Goal: Task Accomplishment & Management: Manage account settings

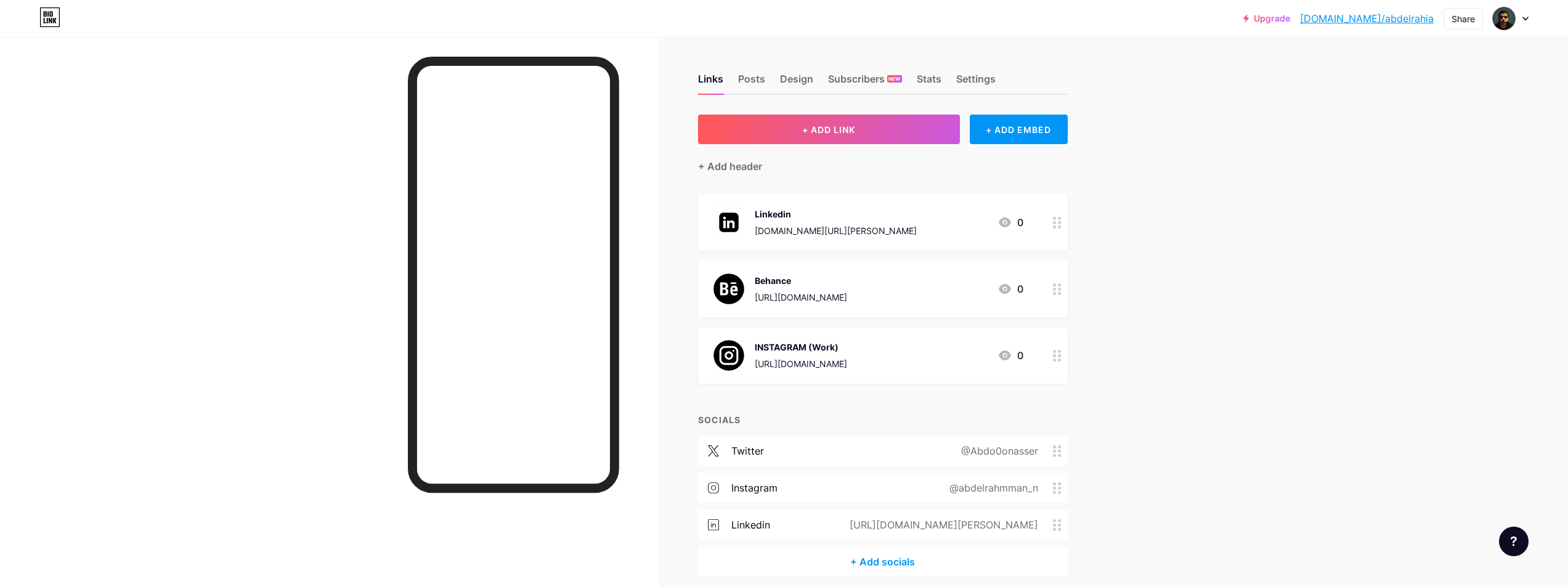
click at [788, 291] on div "[URL][DOMAIN_NAME]" at bounding box center [801, 298] width 92 height 13
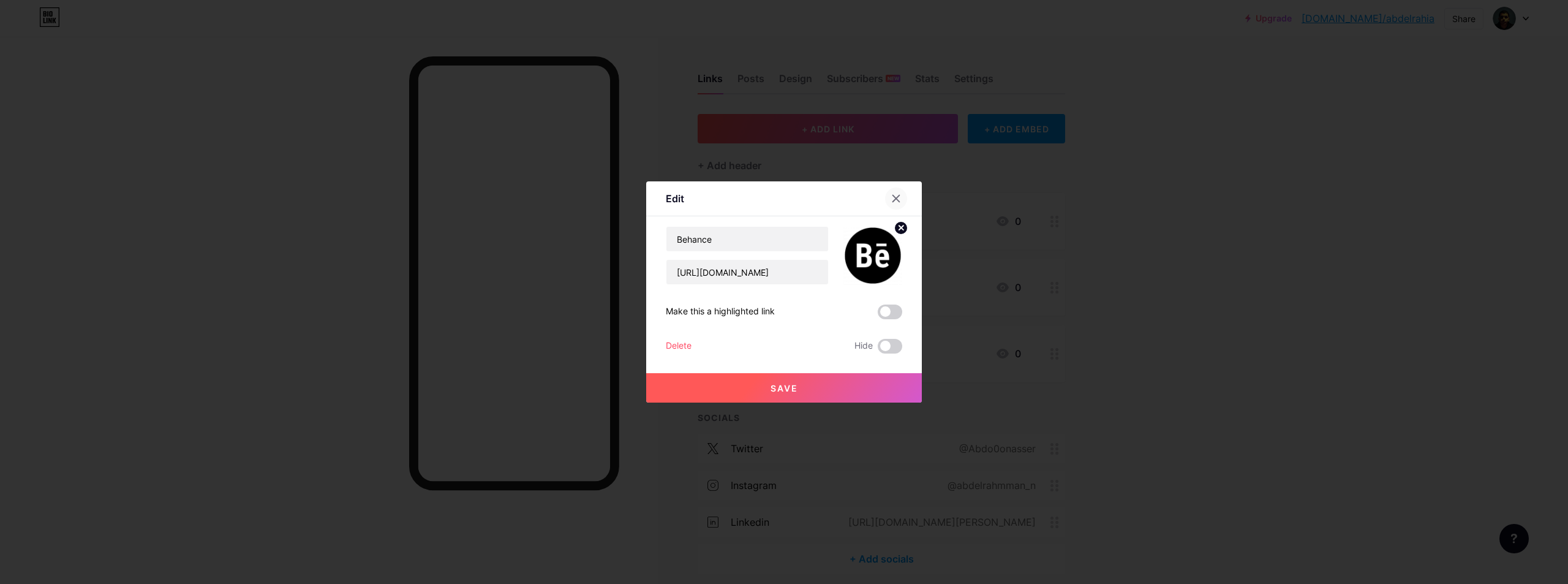
click at [894, 191] on div at bounding box center [896, 198] width 22 height 22
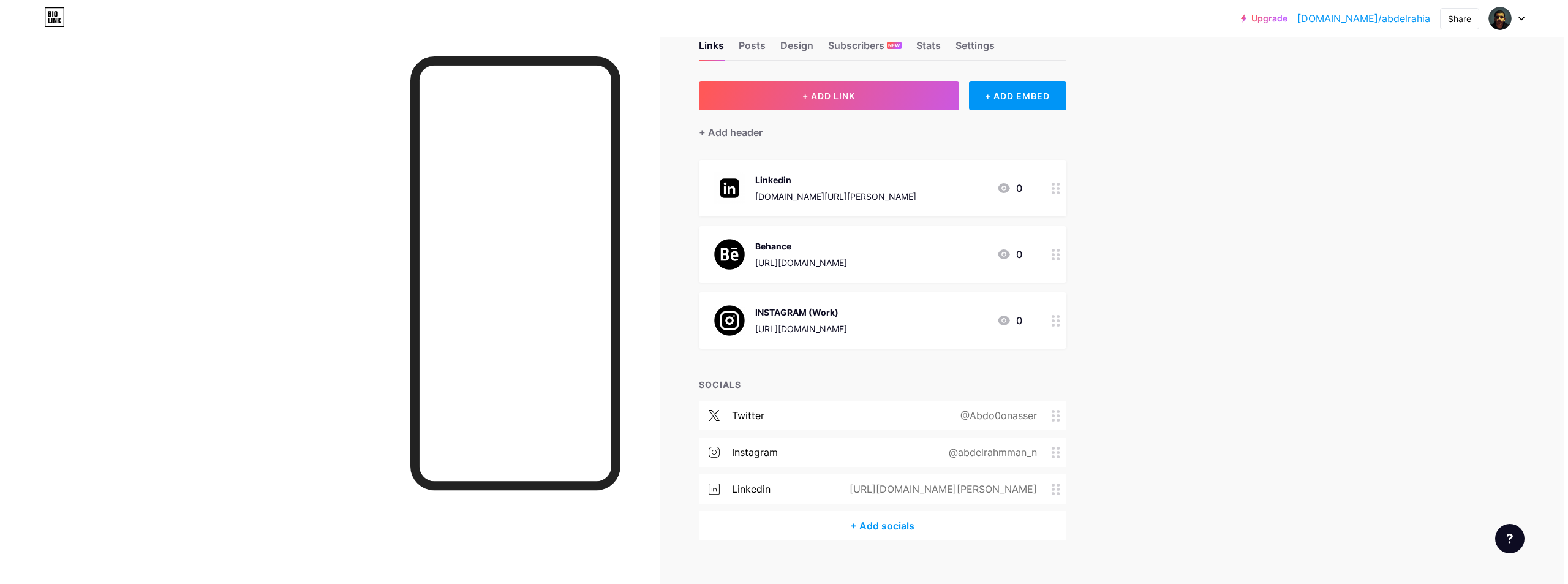
scroll to position [50, 0]
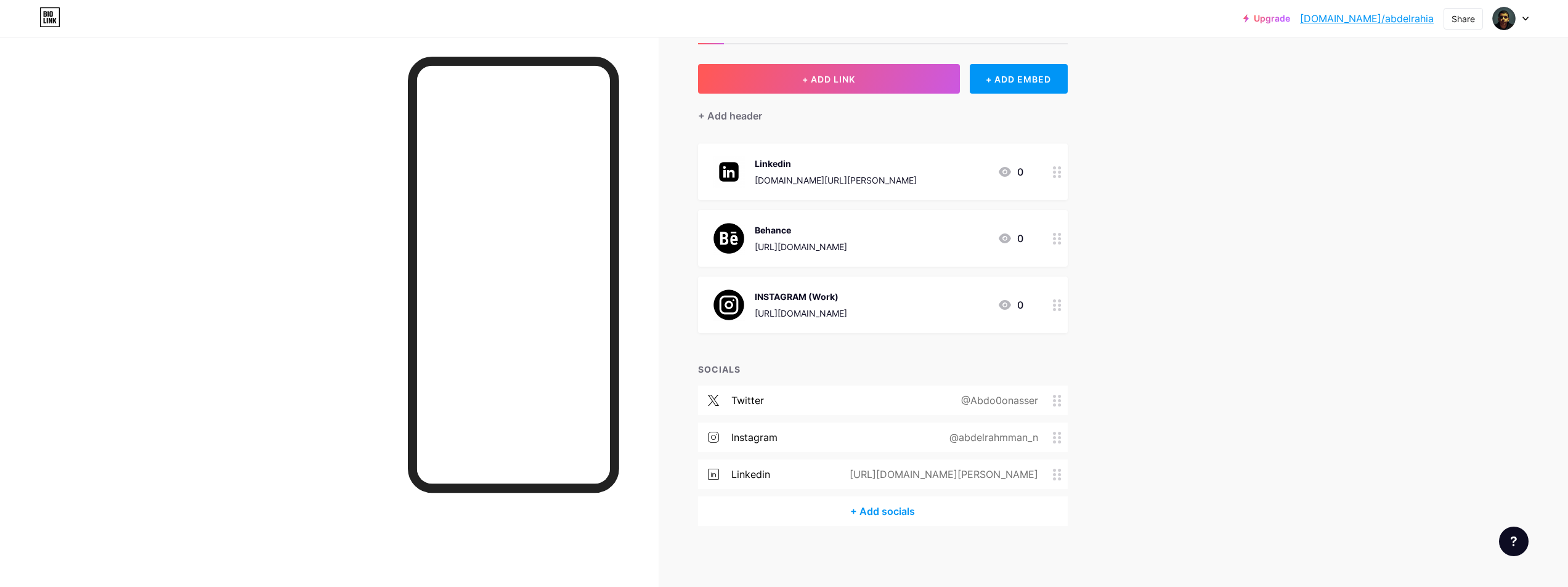
click at [847, 309] on div "[URL][DOMAIN_NAME]" at bounding box center [801, 314] width 92 height 13
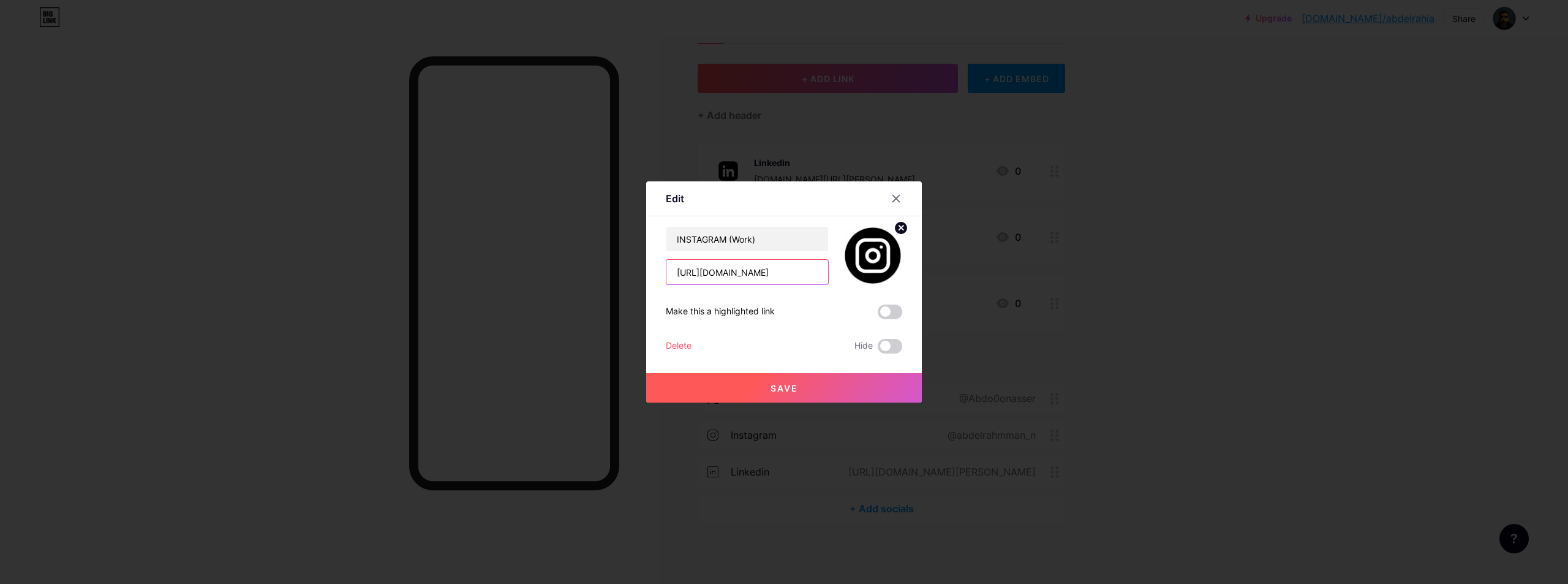
click at [798, 274] on input "[URL][DOMAIN_NAME]" at bounding box center [747, 272] width 161 height 25
drag, startPoint x: 774, startPoint y: 274, endPoint x: 872, endPoint y: 215, distance: 114.4
click at [864, 274] on div "INSTAGRAM (Work) [URL][DOMAIN_NAME]" at bounding box center [784, 255] width 237 height 59
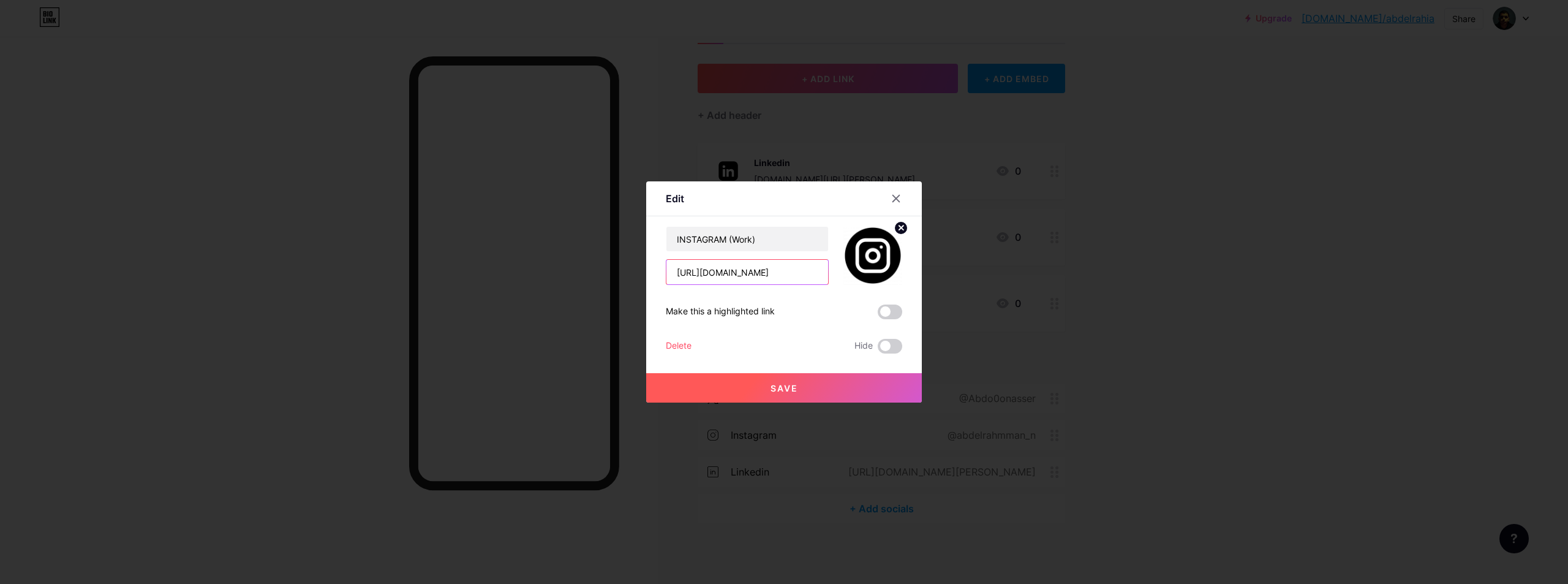
click at [711, 278] on input "[URL][DOMAIN_NAME]" at bounding box center [747, 272] width 161 height 25
paste input "uu3rafa/"
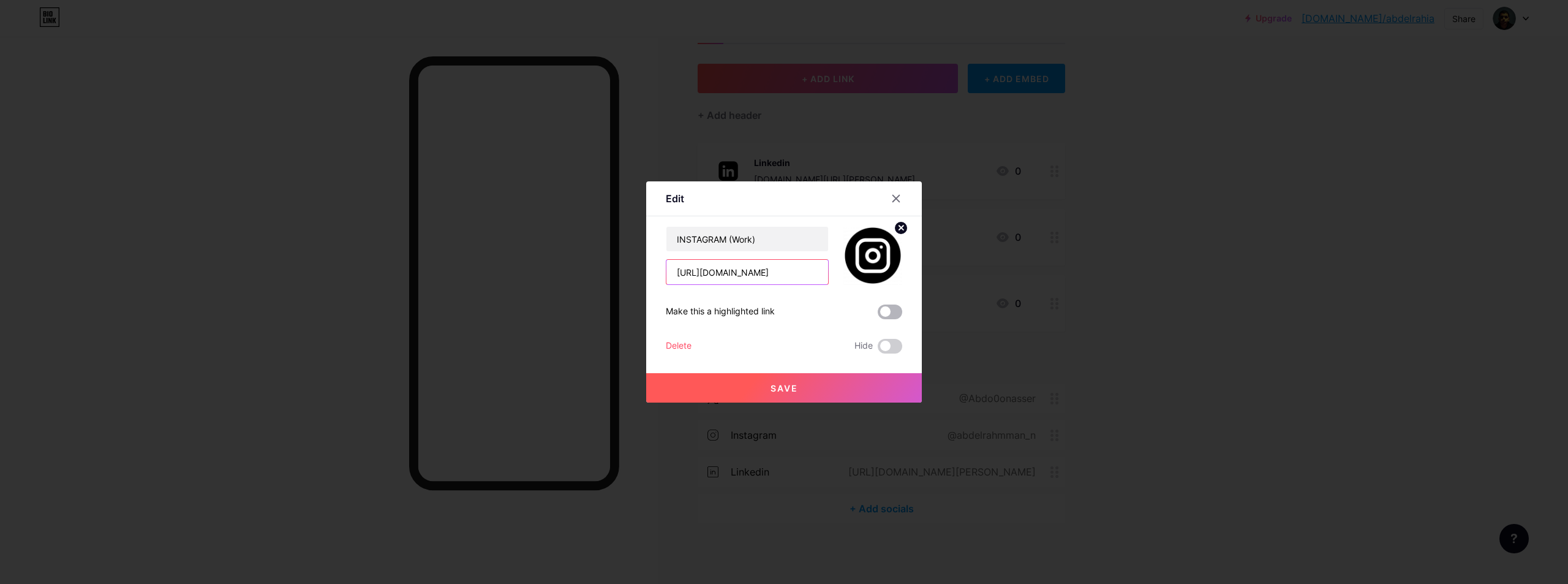
type input "[URL][DOMAIN_NAME]"
click at [883, 305] on span at bounding box center [890, 312] width 25 height 14
click at [878, 315] on input "checkbox" at bounding box center [878, 315] width 0 height 0
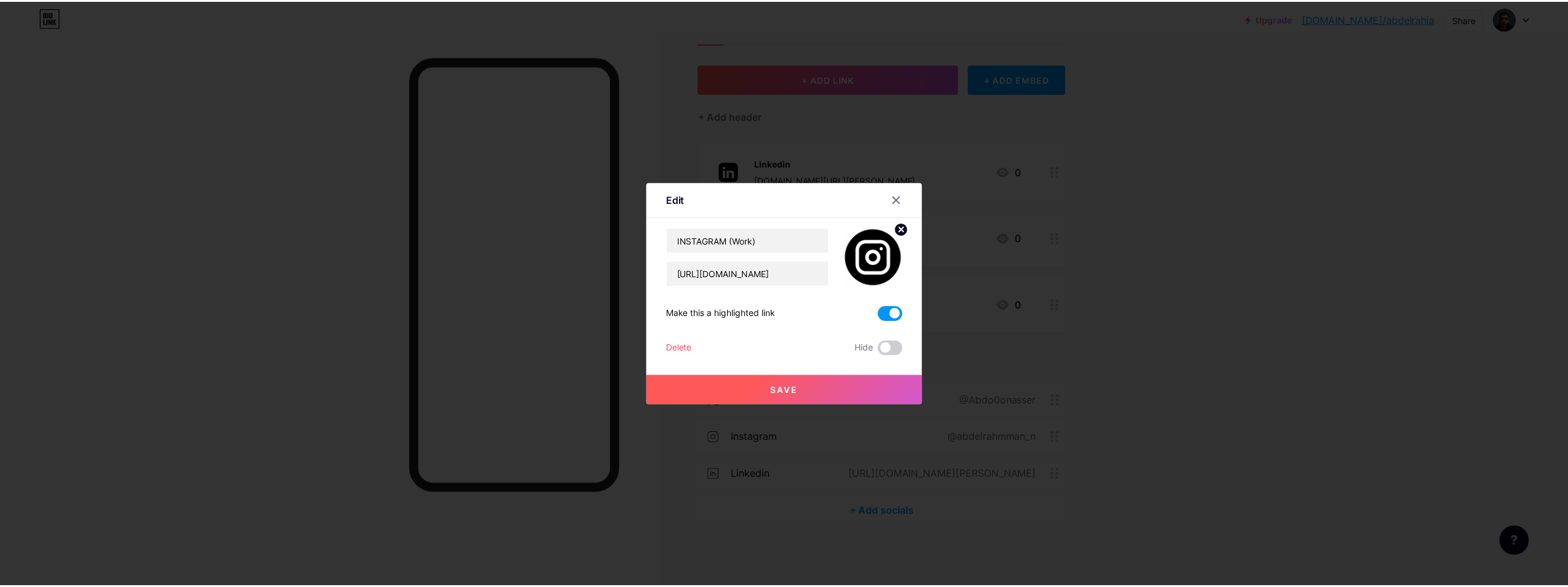
scroll to position [0, 0]
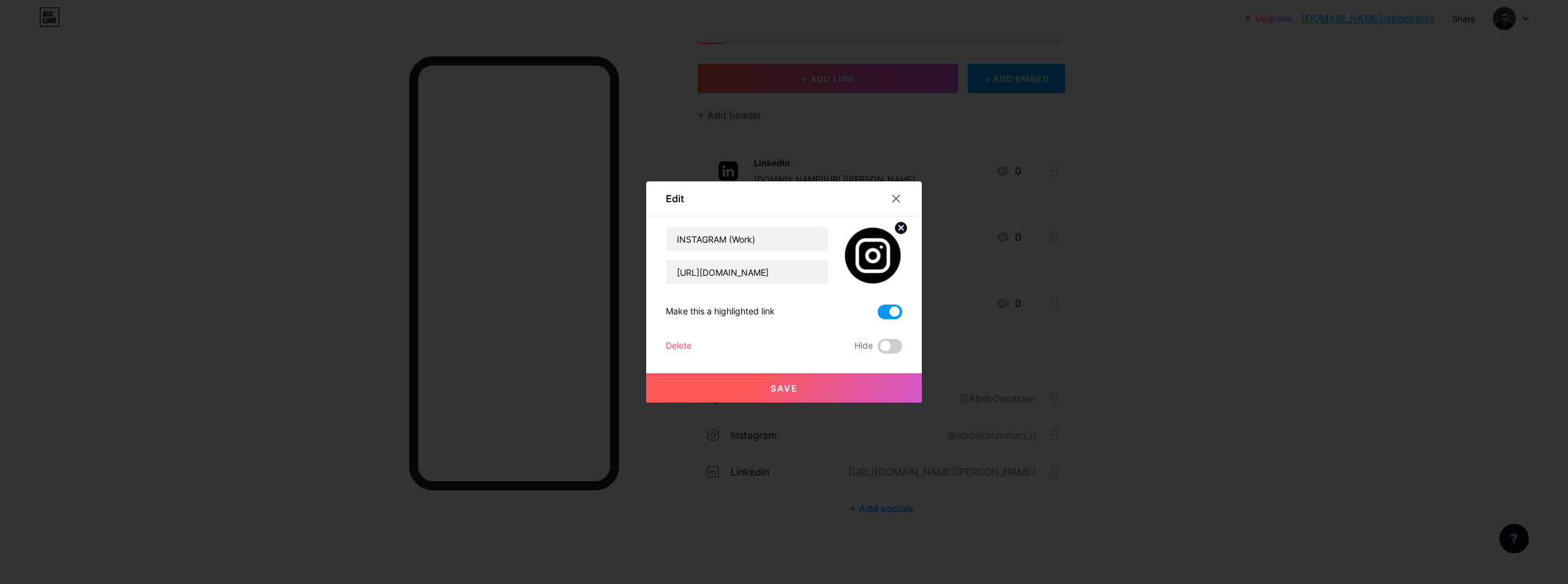
click at [891, 311] on span at bounding box center [890, 312] width 25 height 14
click at [878, 315] on input "checkbox" at bounding box center [878, 315] width 0 height 0
click at [891, 311] on span at bounding box center [890, 312] width 25 height 14
click at [878, 315] on input "checkbox" at bounding box center [878, 315] width 0 height 0
click at [891, 311] on span at bounding box center [890, 312] width 25 height 14
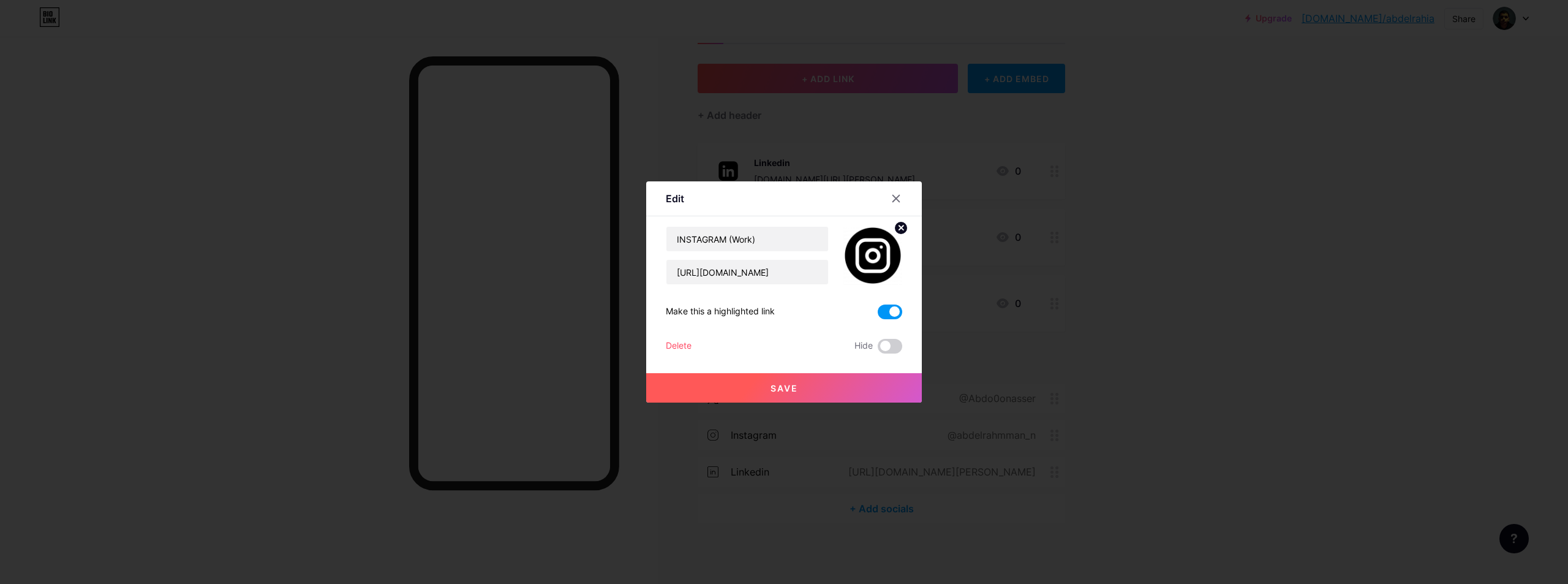
click at [878, 315] on input "checkbox" at bounding box center [878, 315] width 0 height 0
click at [891, 311] on span at bounding box center [890, 312] width 25 height 14
click at [878, 315] on input "checkbox" at bounding box center [878, 315] width 0 height 0
click at [865, 374] on button "Save" at bounding box center [784, 387] width 276 height 30
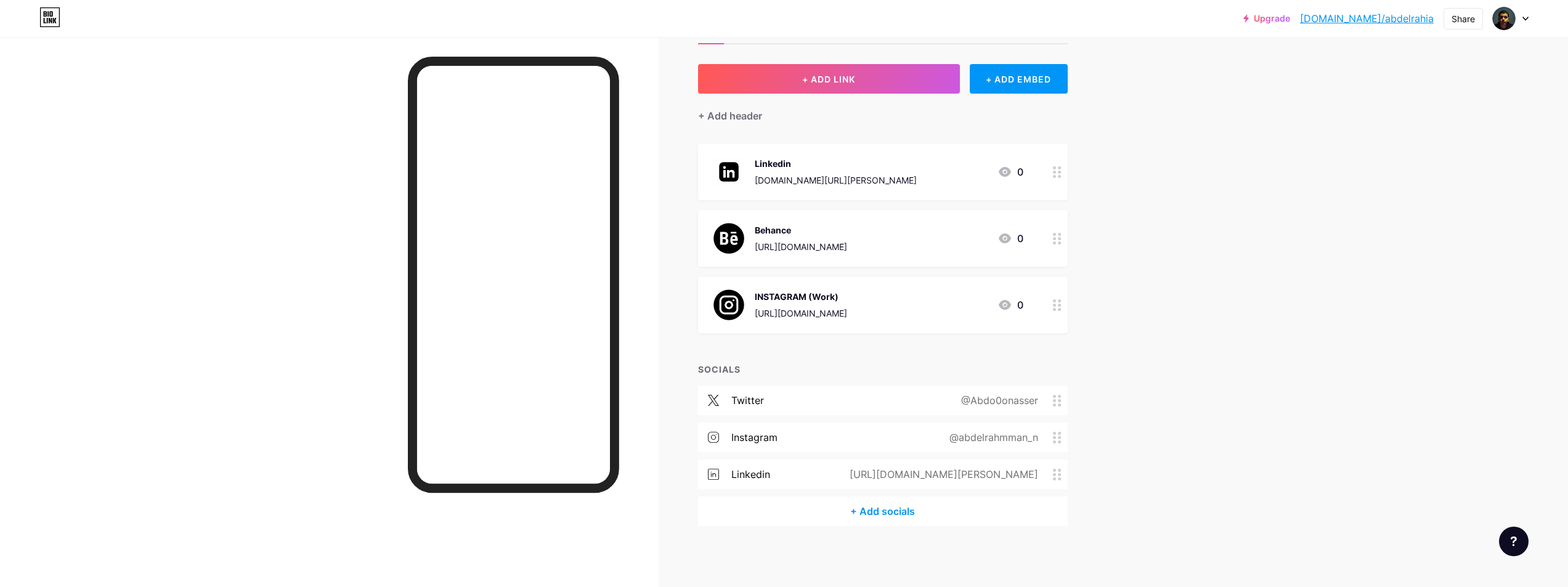
click at [944, 292] on div "INSTAGRAM (Work) [URL][DOMAIN_NAME] 0" at bounding box center [868, 305] width 311 height 32
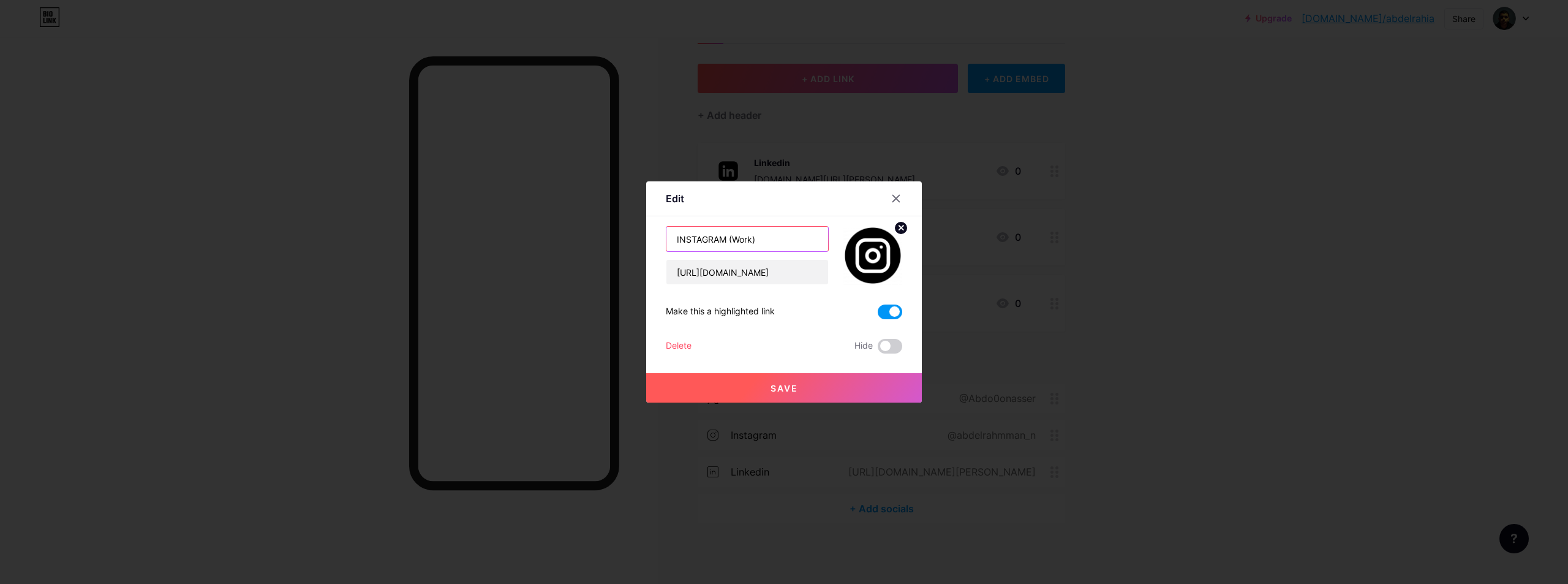
drag, startPoint x: 724, startPoint y: 237, endPoint x: 797, endPoint y: 235, distance: 73.0
click at [797, 235] on input "INSTAGRAM (Work)" at bounding box center [747, 239] width 161 height 25
type input "INSTAGRAM"
click at [779, 394] on button "Save" at bounding box center [784, 387] width 276 height 30
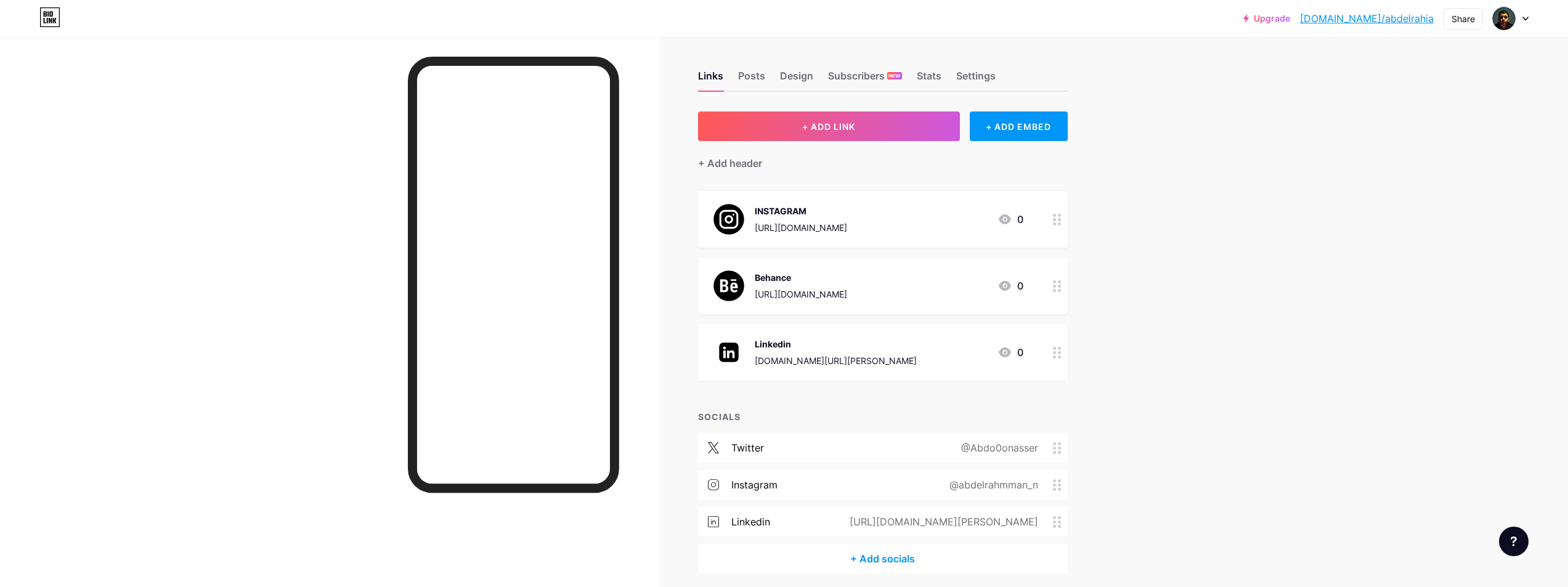
scroll to position [50, 0]
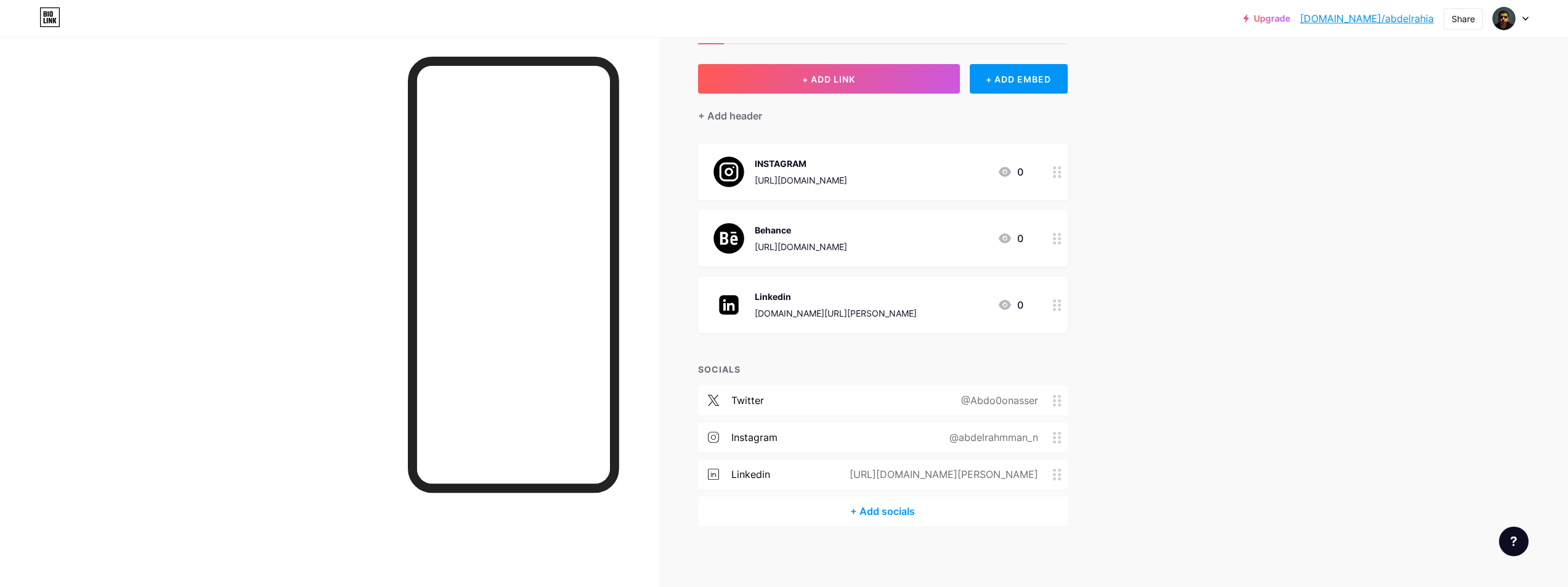
click at [1010, 402] on div "@Abdo0onasser" at bounding box center [997, 400] width 111 height 15
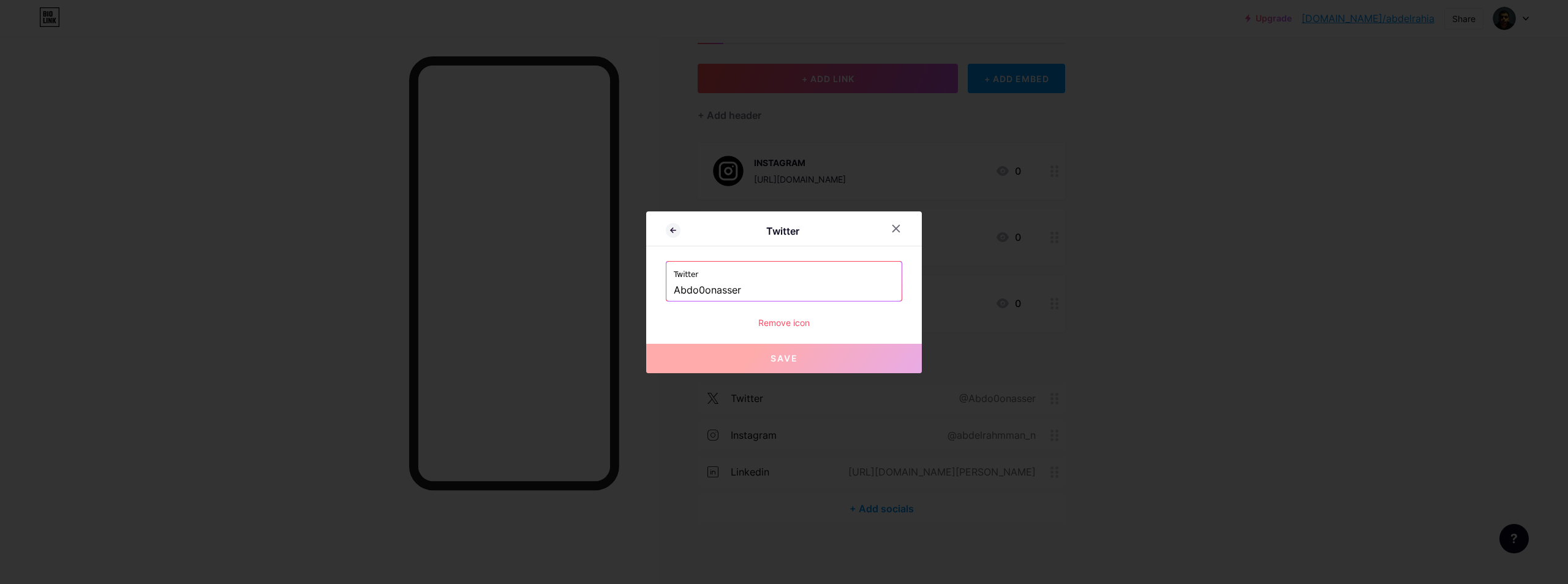
click at [779, 323] on div "Remove icon" at bounding box center [784, 323] width 237 height 13
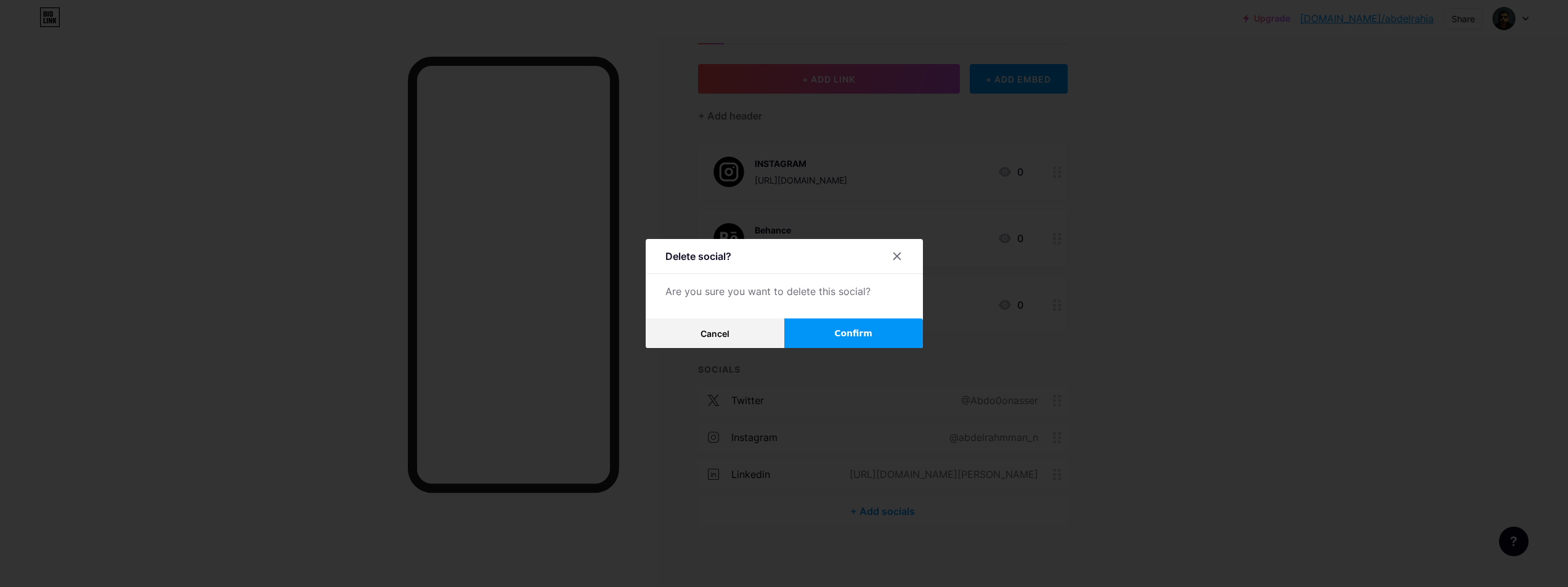
click at [820, 324] on button "Confirm" at bounding box center [854, 333] width 138 height 30
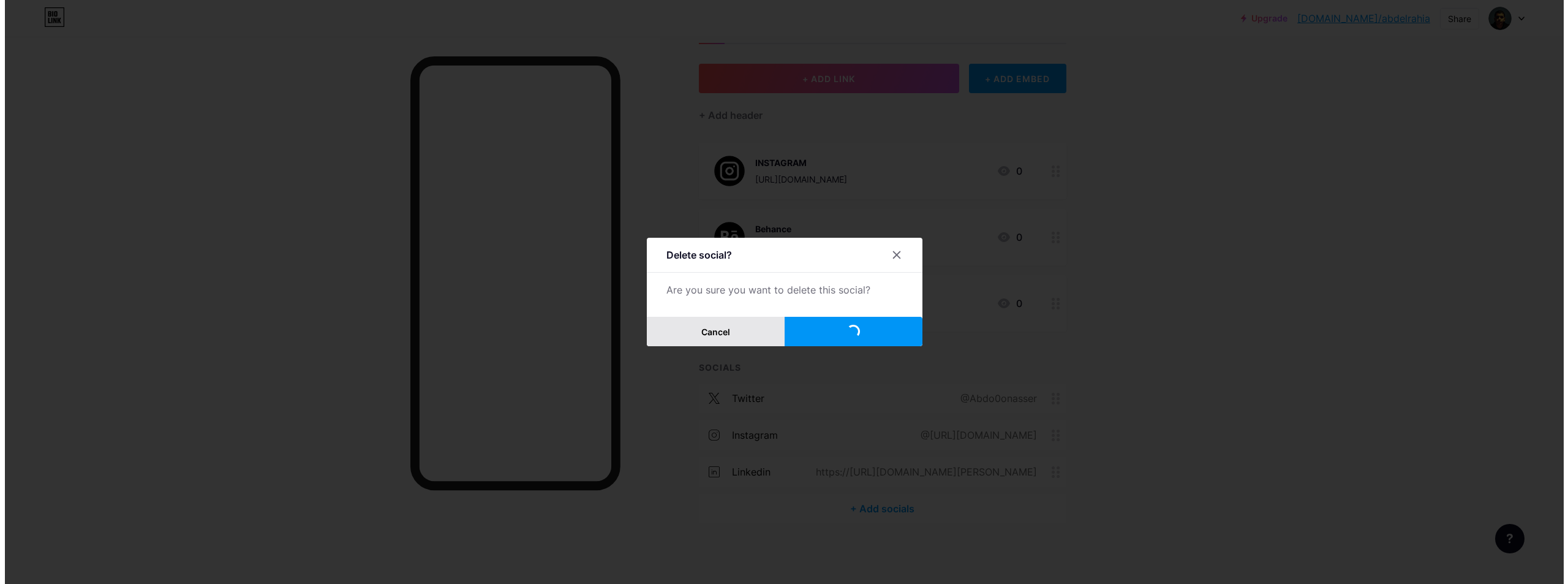
scroll to position [14, 0]
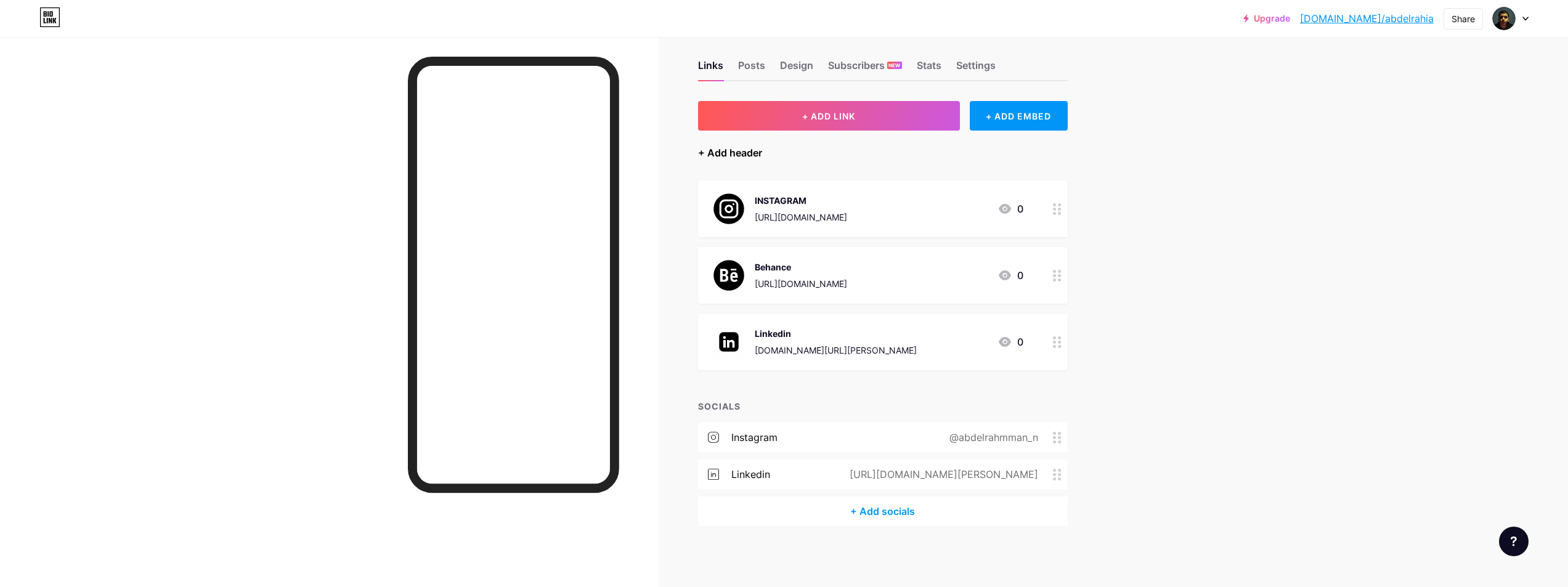
click at [759, 146] on div "+ Add header" at bounding box center [730, 153] width 64 height 15
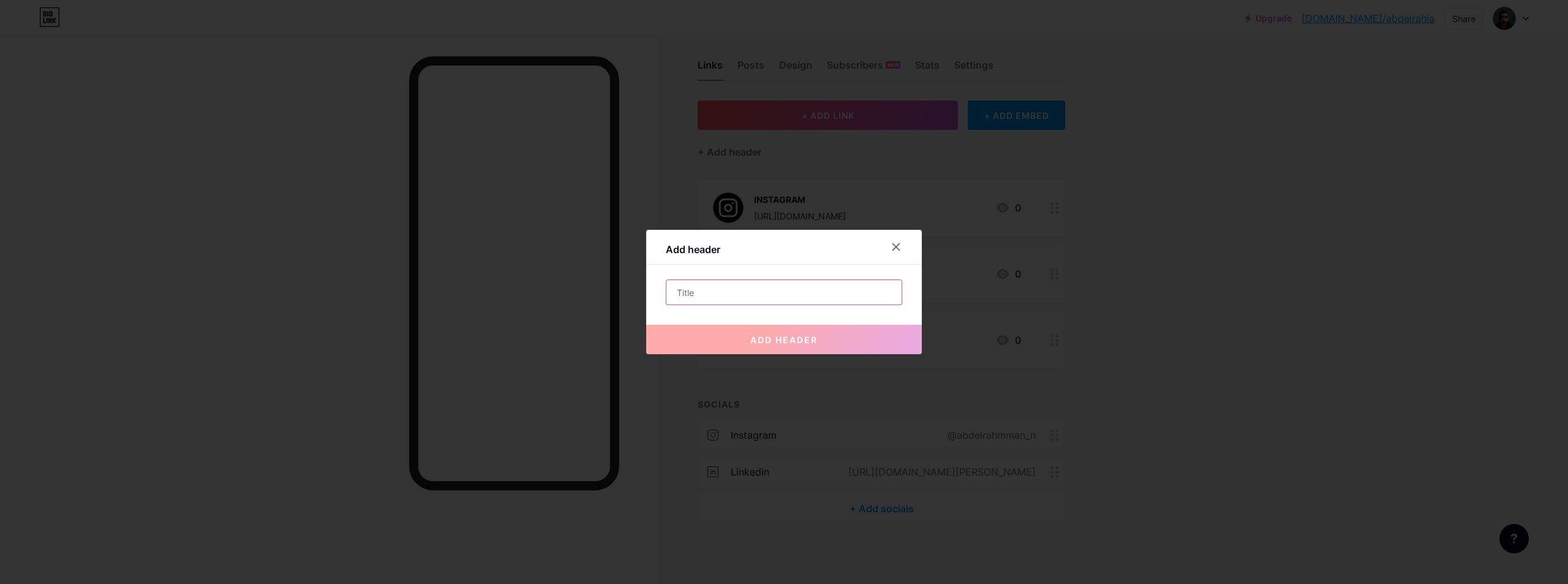
click at [720, 297] on input "text" at bounding box center [784, 292] width 235 height 25
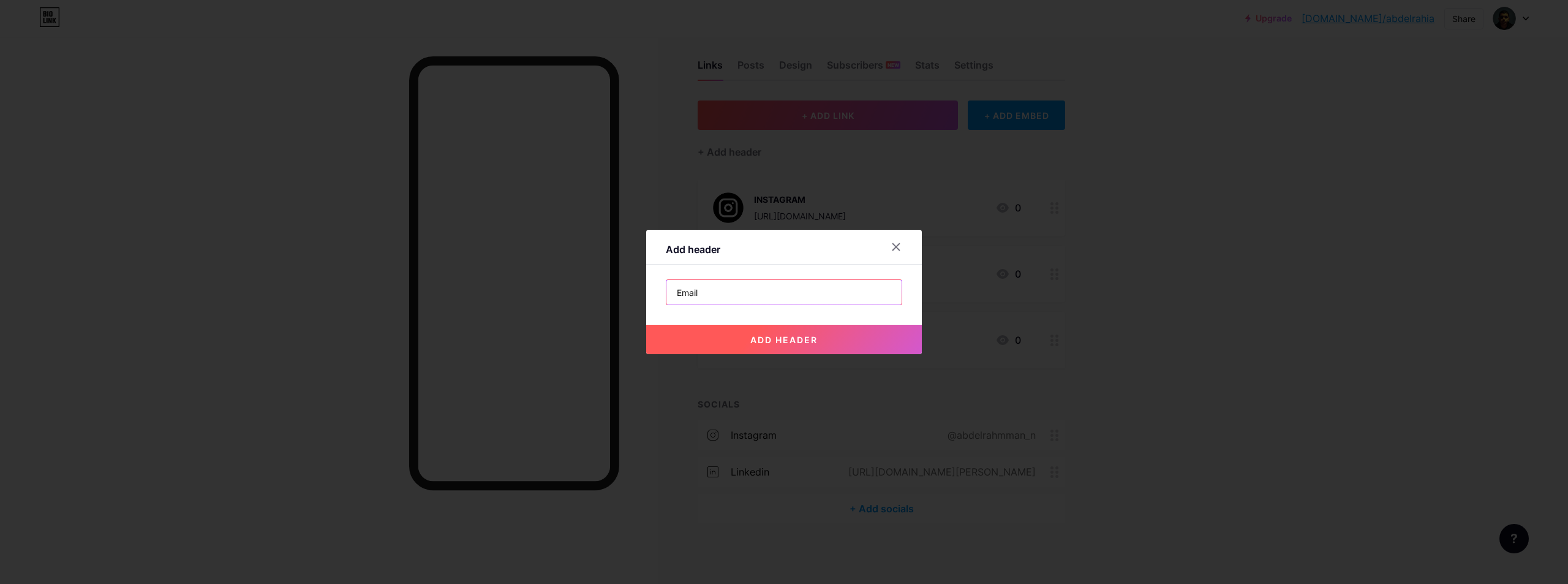
type input "Email"
click at [742, 327] on button "add header" at bounding box center [784, 339] width 276 height 30
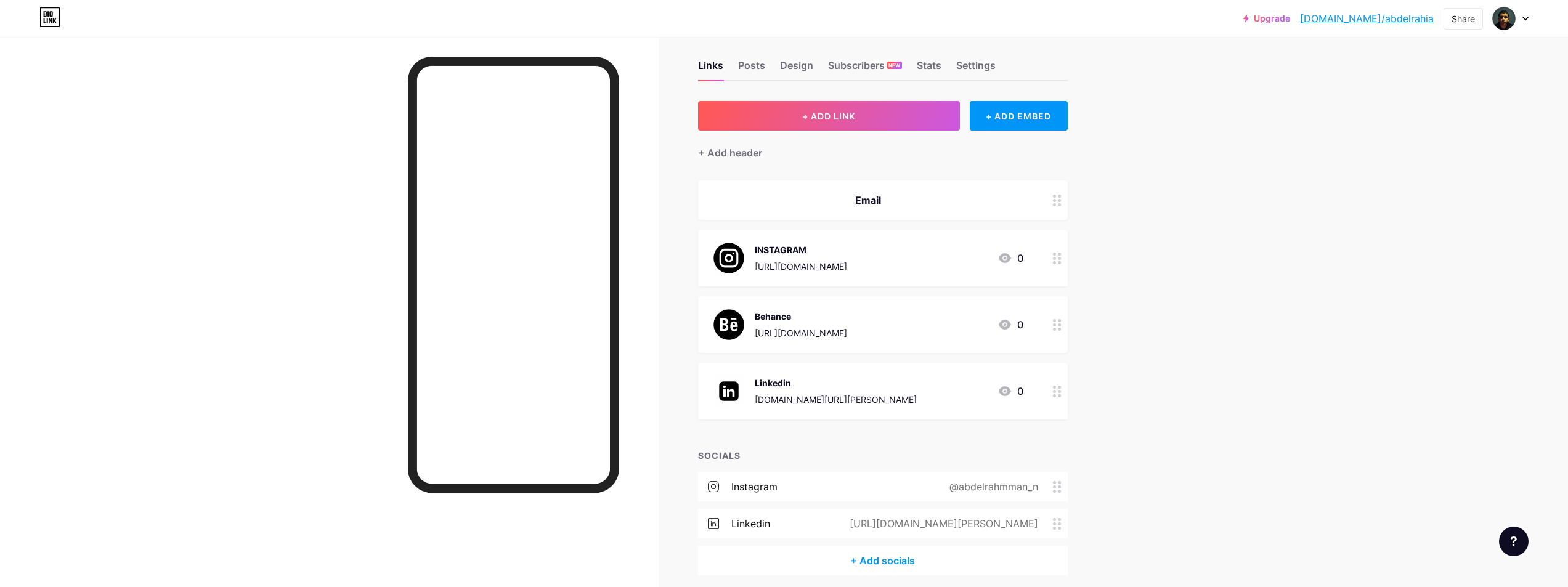
click at [1059, 191] on div at bounding box center [1057, 200] width 21 height 39
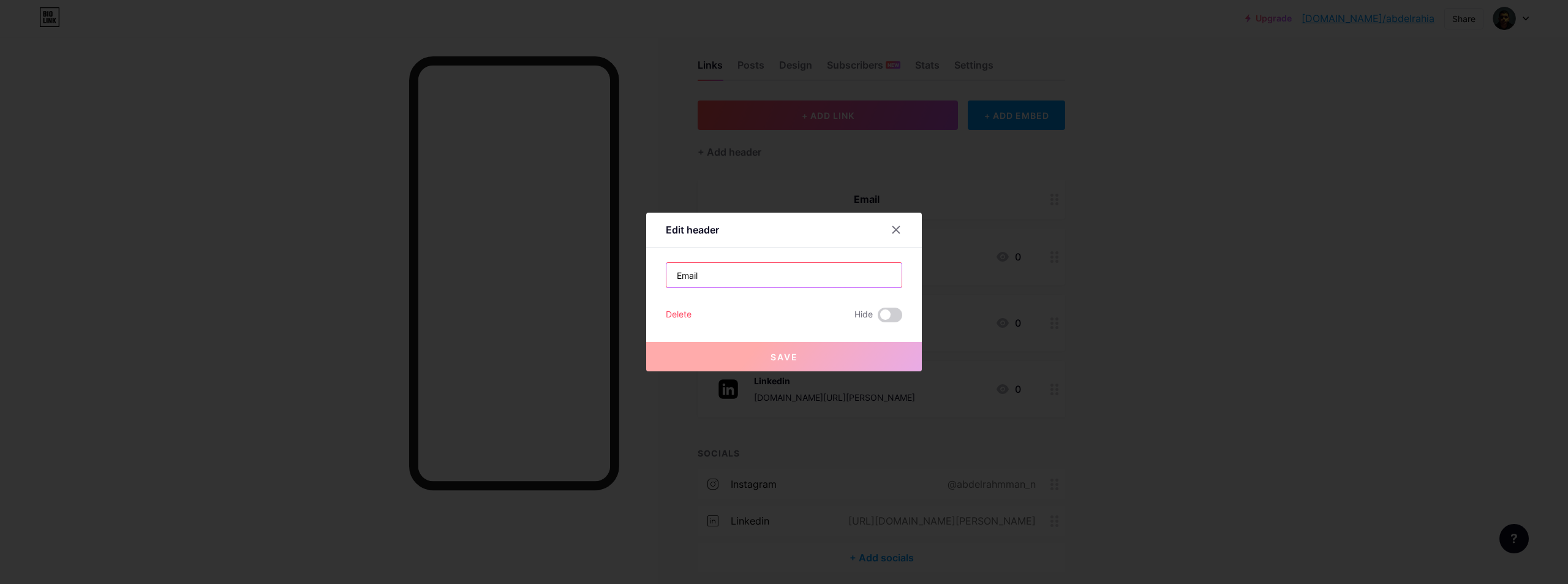
click at [747, 278] on input "Email" at bounding box center [784, 275] width 235 height 25
click at [878, 314] on span at bounding box center [890, 315] width 25 height 14
click at [878, 318] on input "checkbox" at bounding box center [878, 318] width 0 height 0
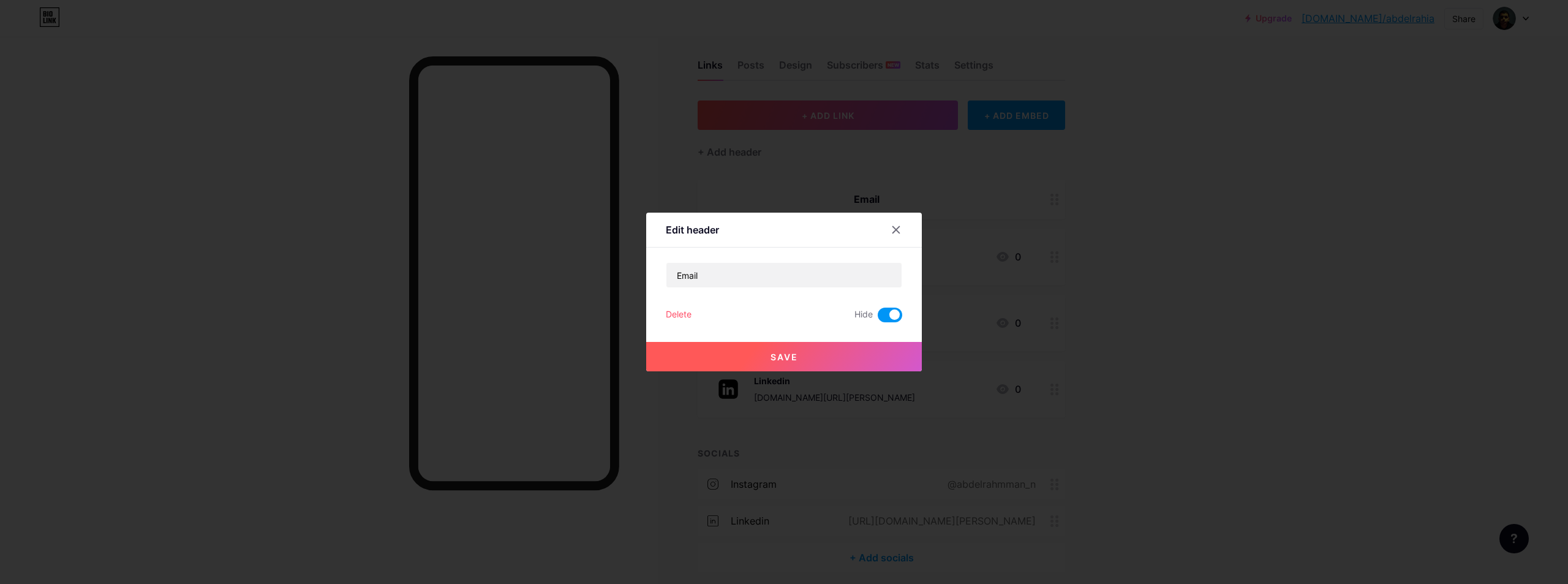
click at [889, 317] on span at bounding box center [890, 315] width 25 height 14
click at [878, 318] on input "checkbox" at bounding box center [878, 318] width 0 height 0
click at [819, 285] on input "Email" at bounding box center [784, 275] width 235 height 25
paste input "mailto:[EMAIL_ADDRESS][DOMAIN_NAME]"
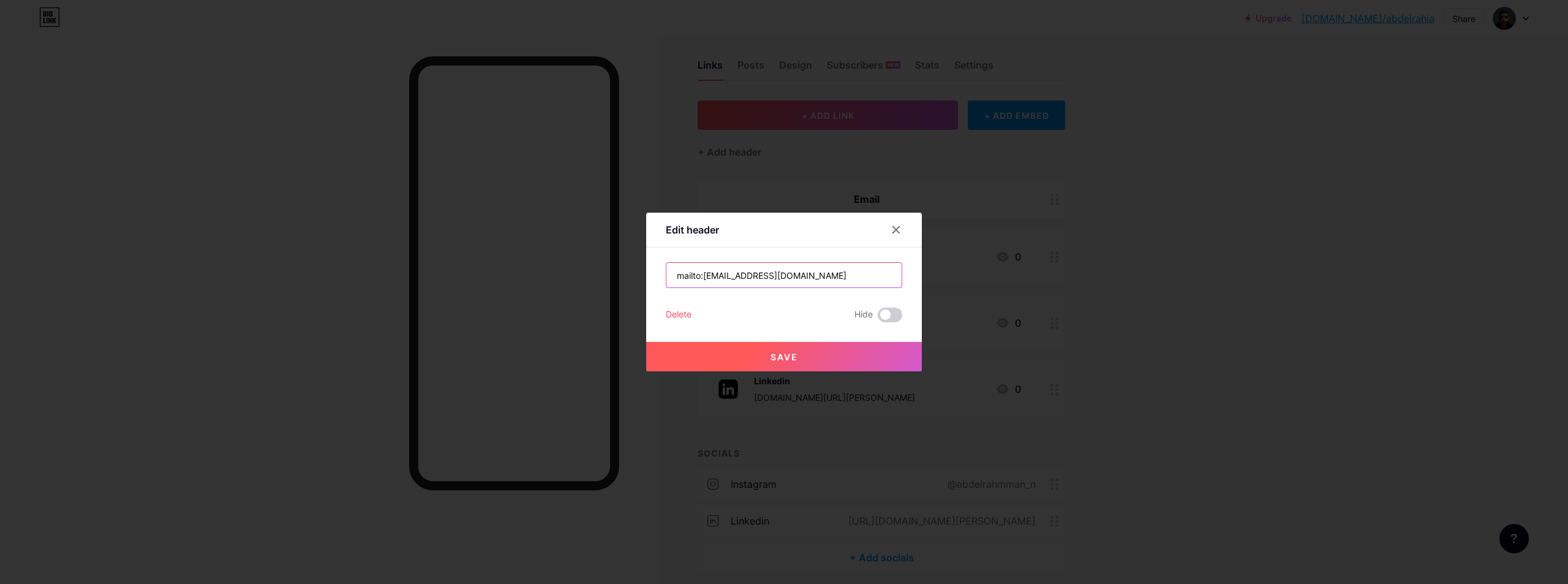
type input "mailto:[EMAIL_ADDRESS][DOMAIN_NAME]"
click at [810, 357] on button "Save" at bounding box center [784, 356] width 276 height 30
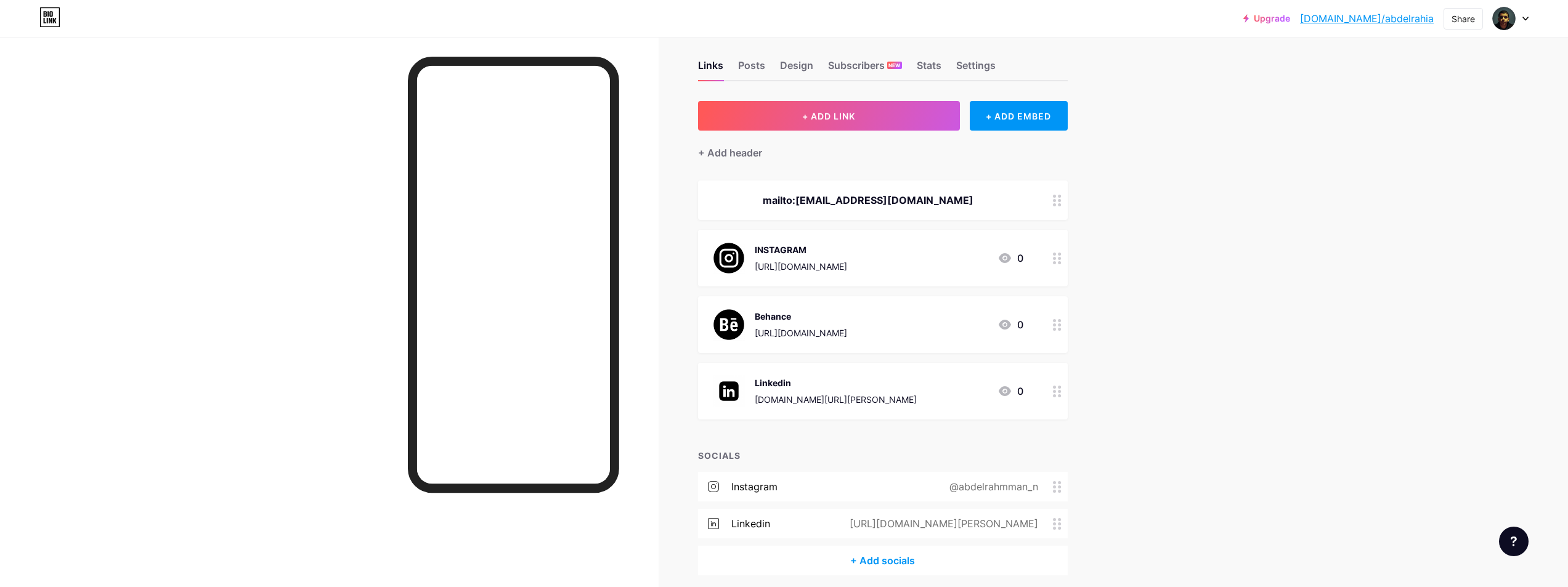
click at [884, 212] on div "mailto:[EMAIL_ADDRESS][DOMAIN_NAME]" at bounding box center [883, 200] width 370 height 39
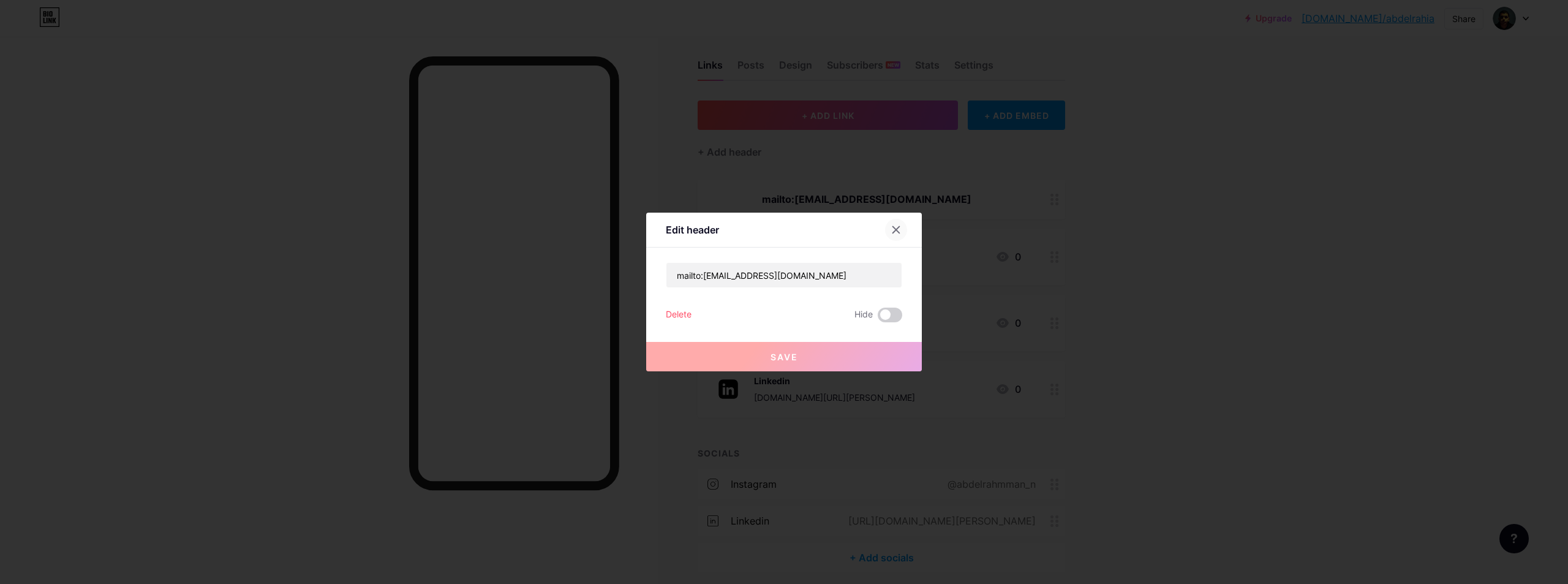
click at [893, 231] on icon at bounding box center [896, 229] width 7 height 7
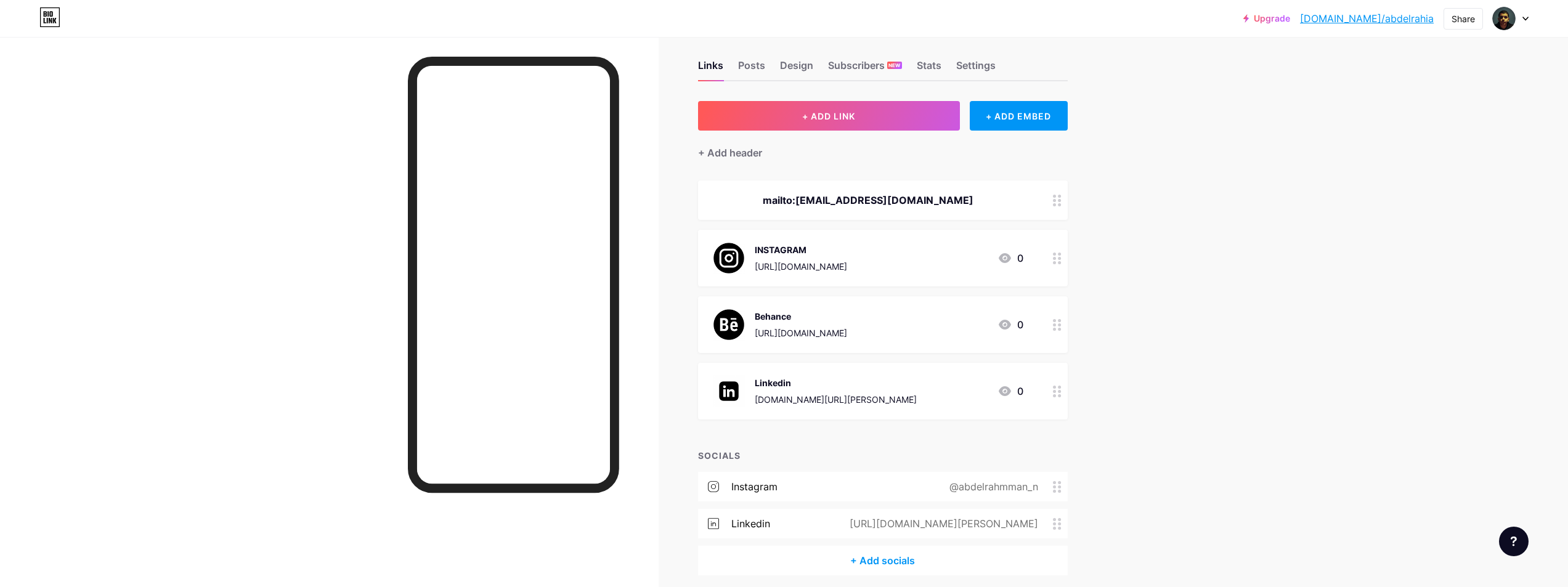
click at [961, 253] on div "INSTAGRAM [URL][DOMAIN_NAME] 0" at bounding box center [868, 258] width 311 height 32
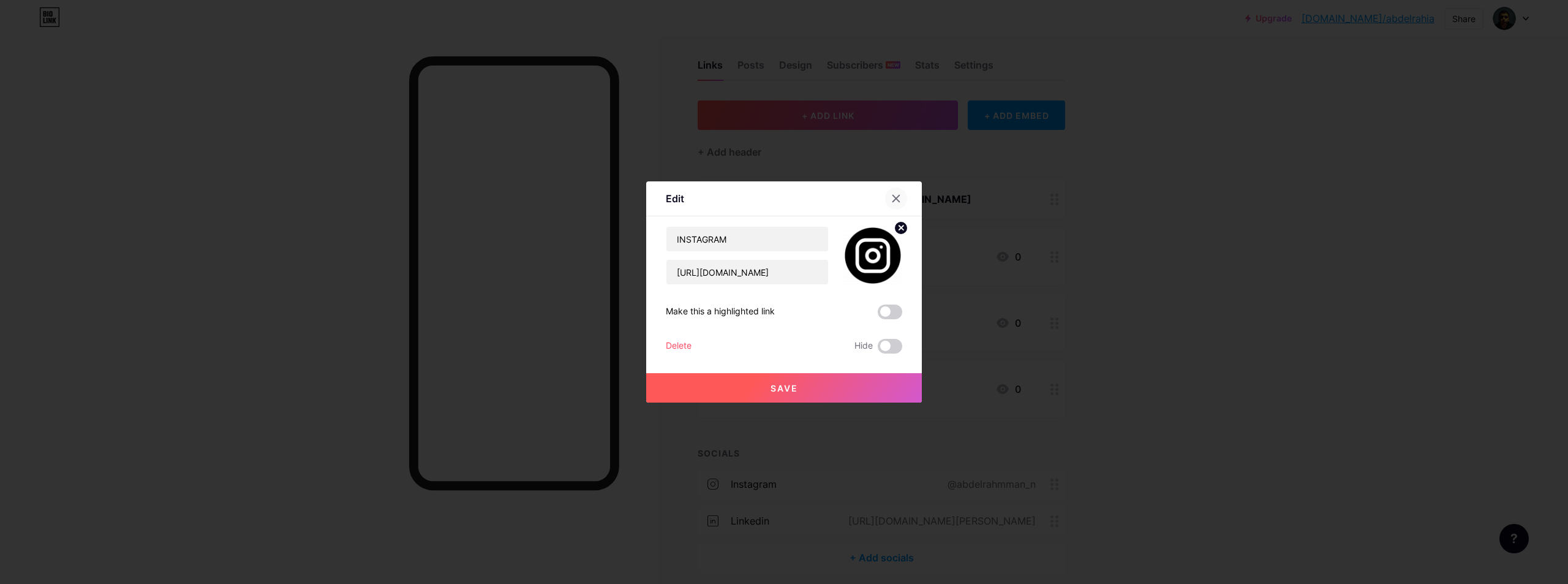
click at [891, 200] on icon at bounding box center [897, 198] width 10 height 10
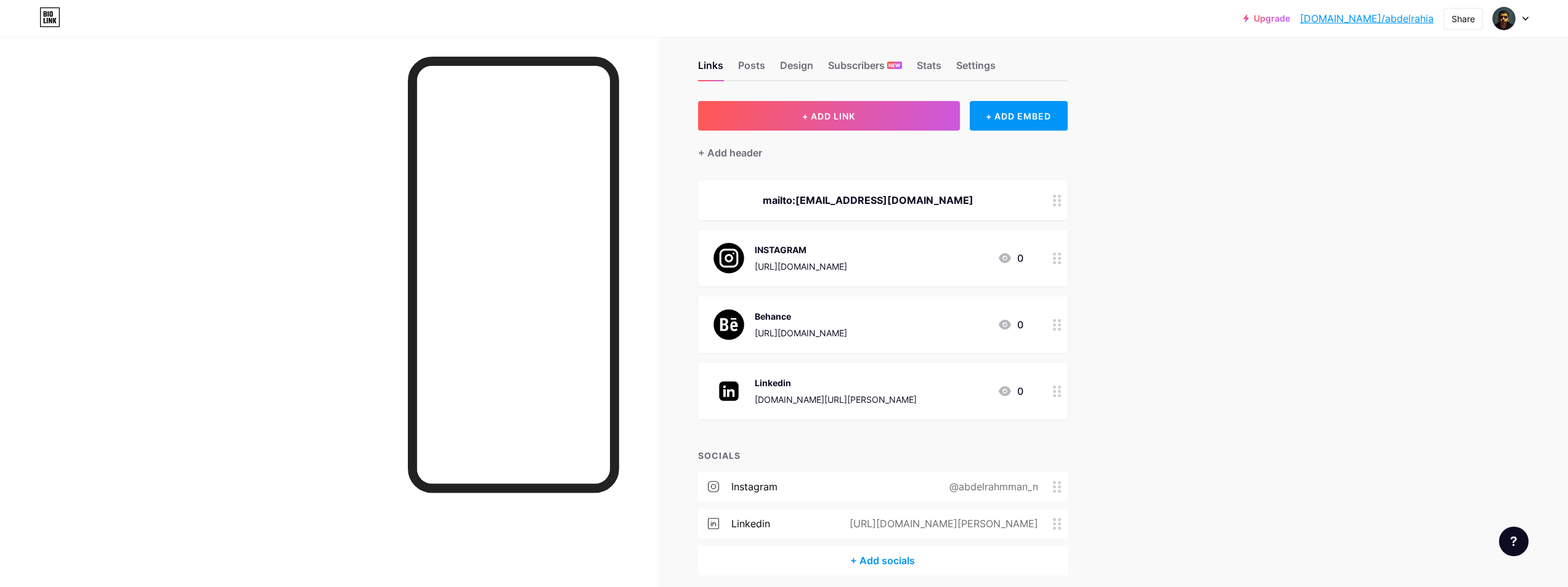
drag, startPoint x: 857, startPoint y: 389, endPoint x: 845, endPoint y: 391, distance: 12.2
click at [845, 391] on div "Linkedin [DOMAIN_NAME][URL][PERSON_NAME]" at bounding box center [836, 391] width 162 height 32
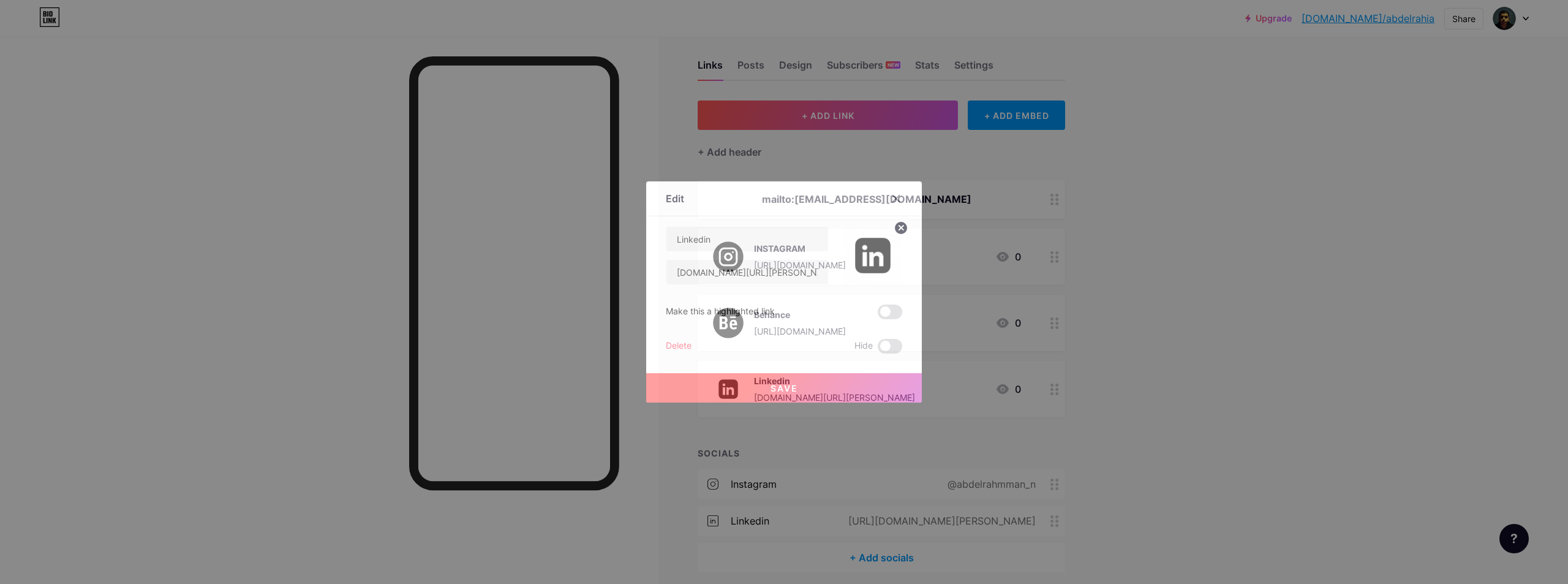
click at [1033, 238] on div at bounding box center [784, 292] width 1568 height 584
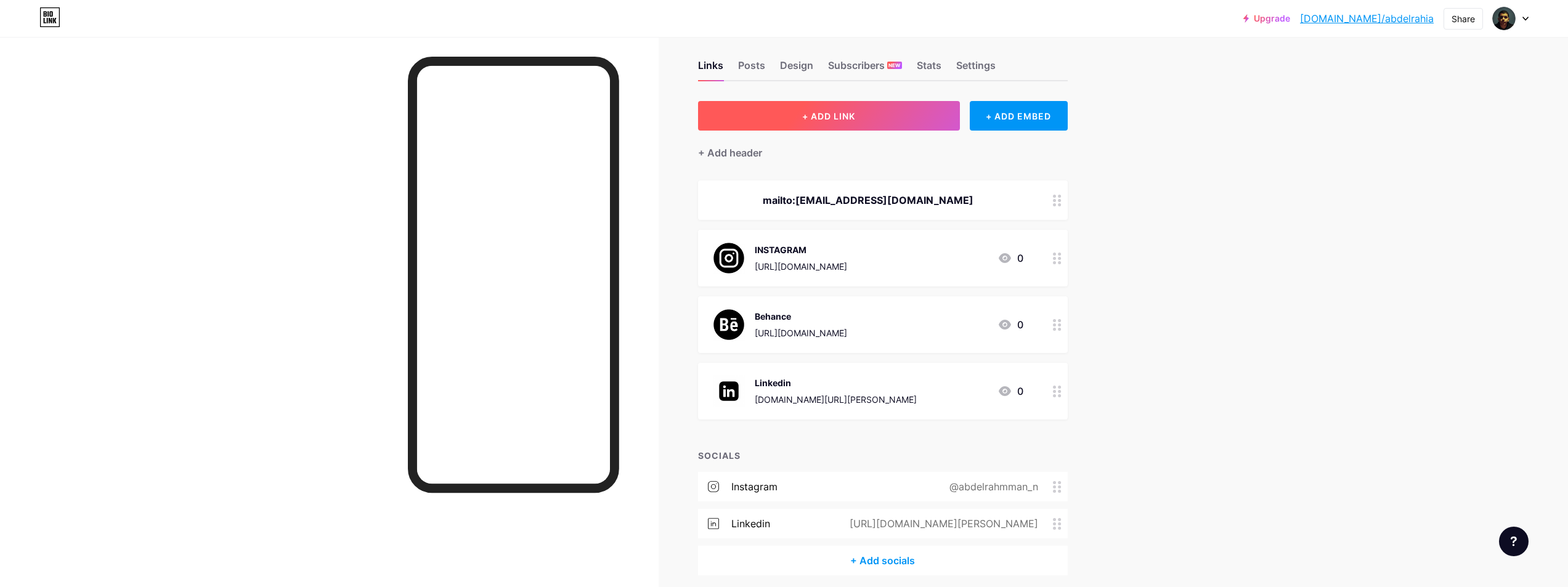
click at [882, 116] on button "+ ADD LINK" at bounding box center [829, 116] width 262 height 30
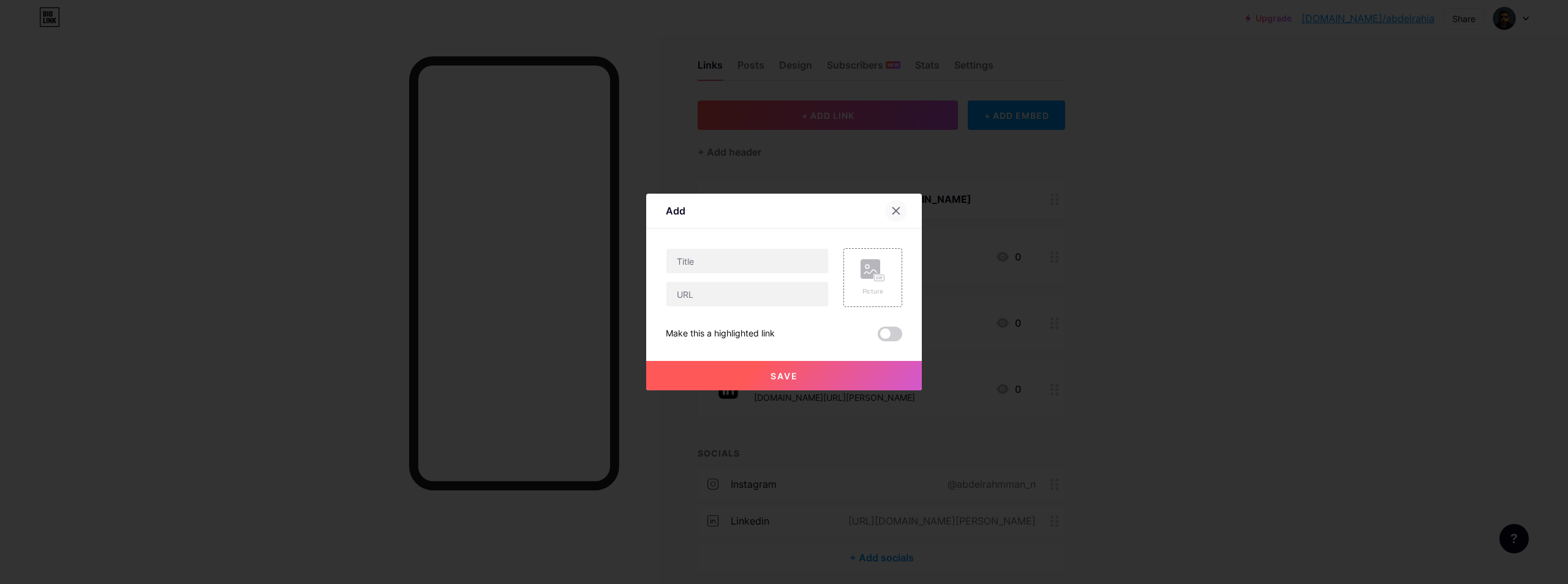
click at [885, 206] on div at bounding box center [896, 211] width 22 height 22
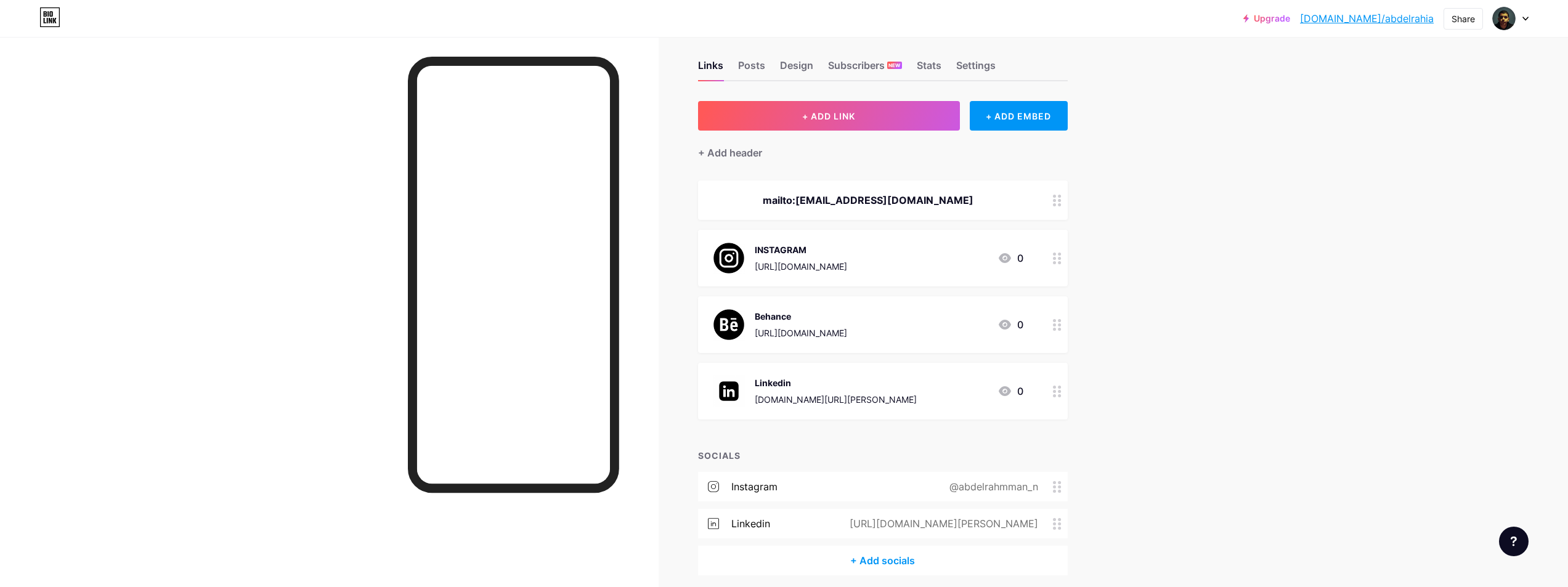
click at [1045, 193] on div "mailto:[EMAIL_ADDRESS][DOMAIN_NAME]" at bounding box center [883, 200] width 370 height 39
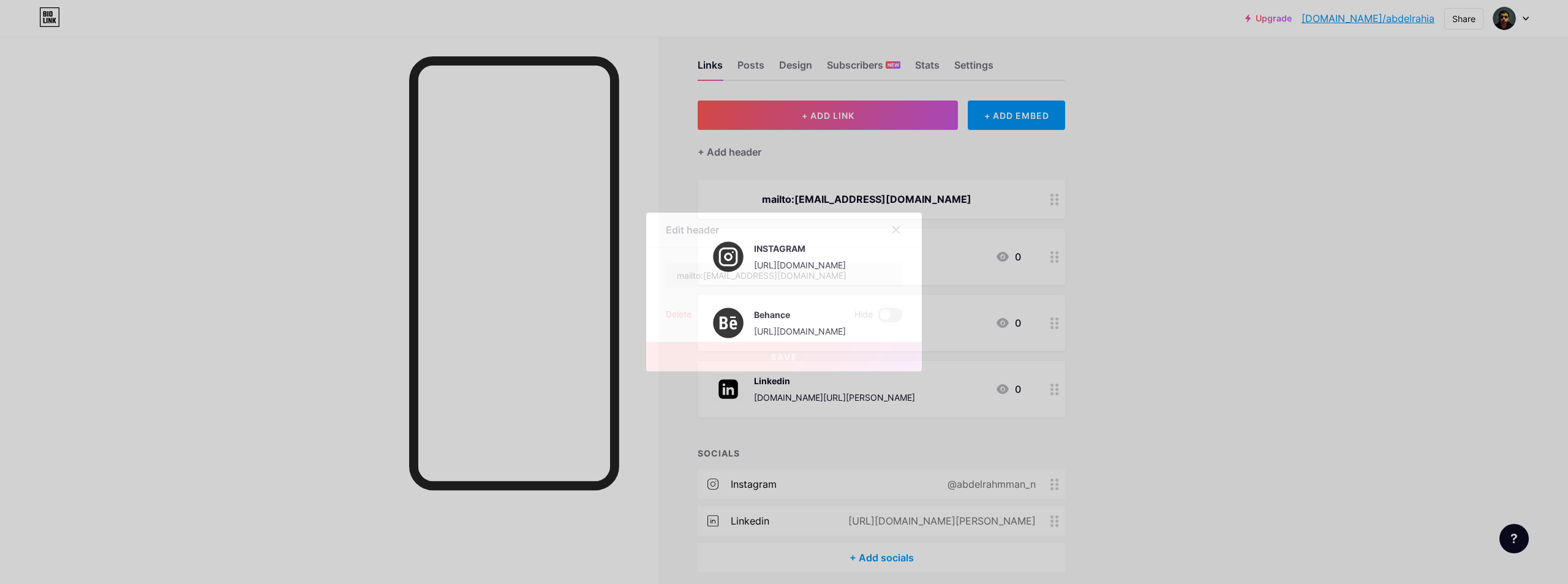
click at [671, 314] on div "Delete" at bounding box center [679, 315] width 26 height 14
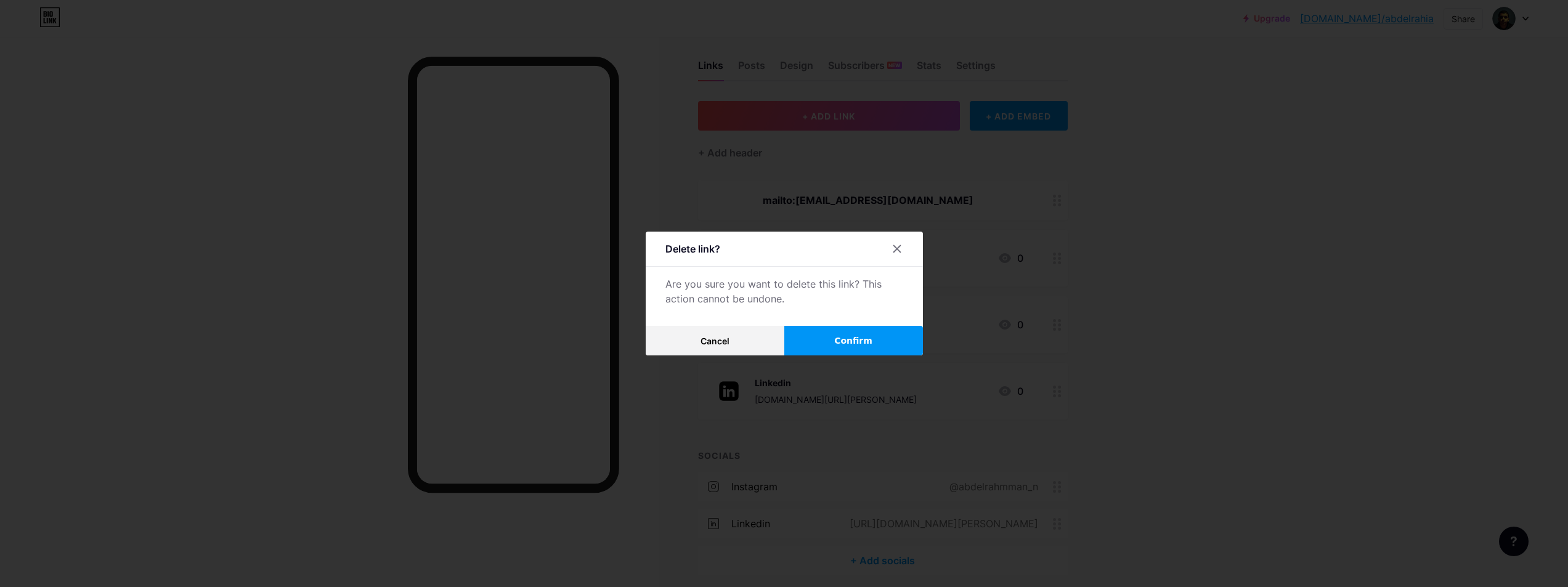
click at [828, 339] on button "Confirm" at bounding box center [854, 340] width 138 height 30
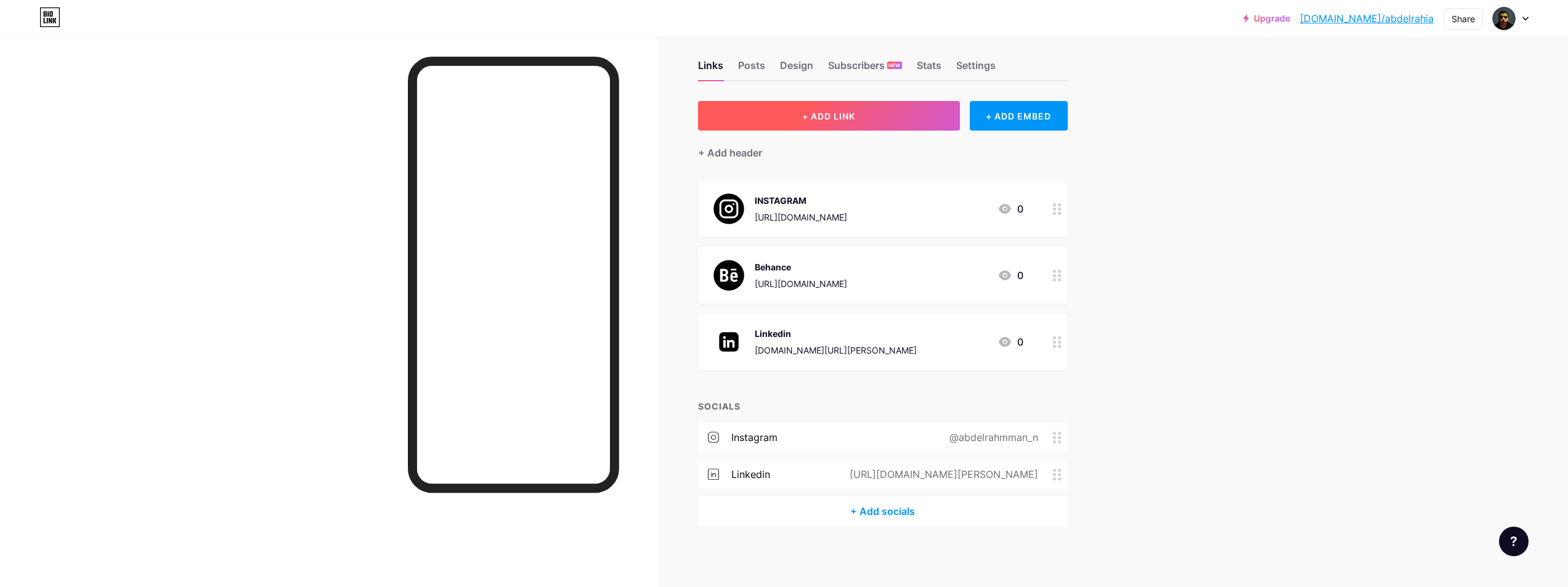
click at [878, 119] on button "+ ADD LINK" at bounding box center [829, 116] width 262 height 30
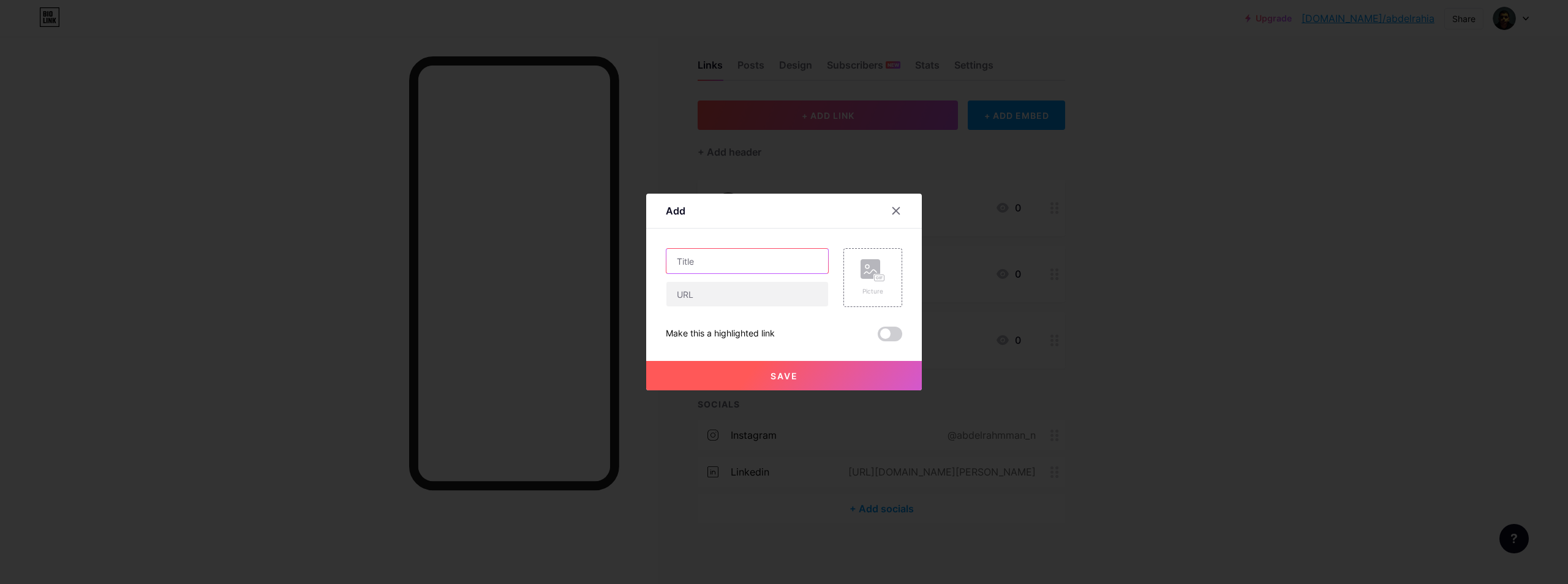
click at [776, 265] on input "text" at bounding box center [747, 261] width 161 height 25
click at [704, 297] on input "text" at bounding box center [747, 294] width 161 height 25
paste input "mailto:[EMAIL_ADDRESS][DOMAIN_NAME]"
type input "mailto:[EMAIL_ADDRESS][DOMAIN_NAME]"
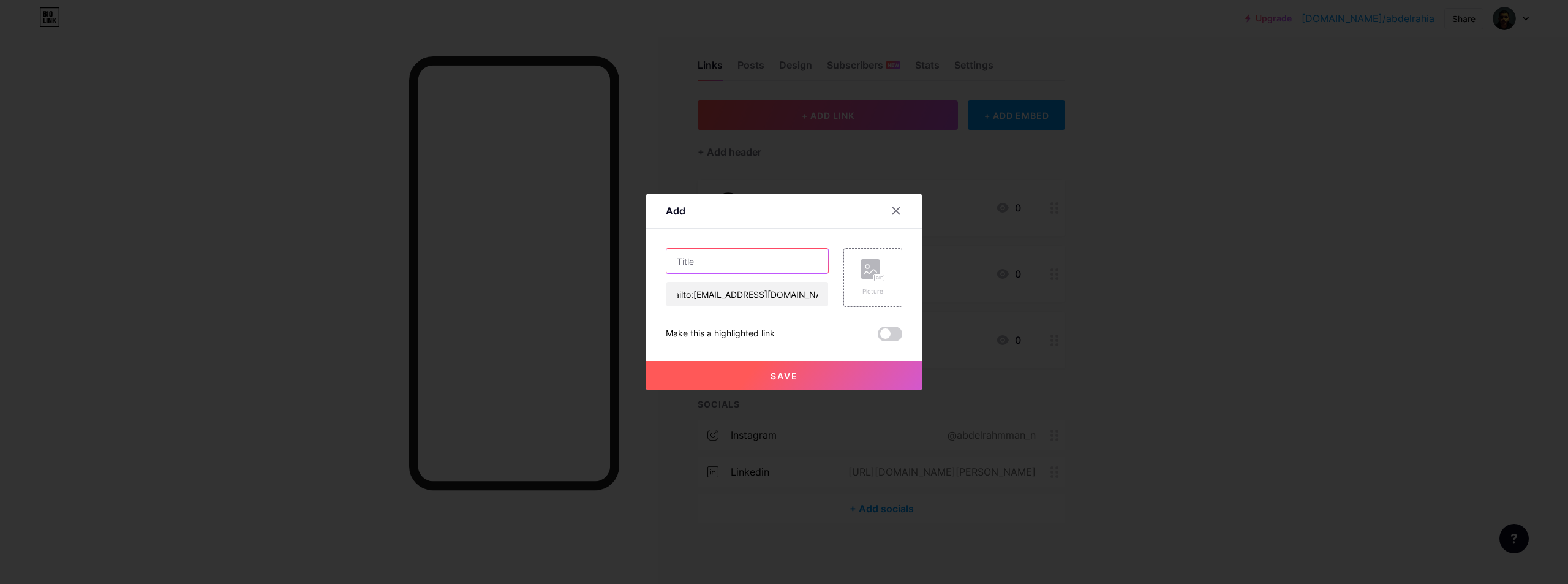
click at [717, 269] on input "text" at bounding box center [747, 261] width 161 height 25
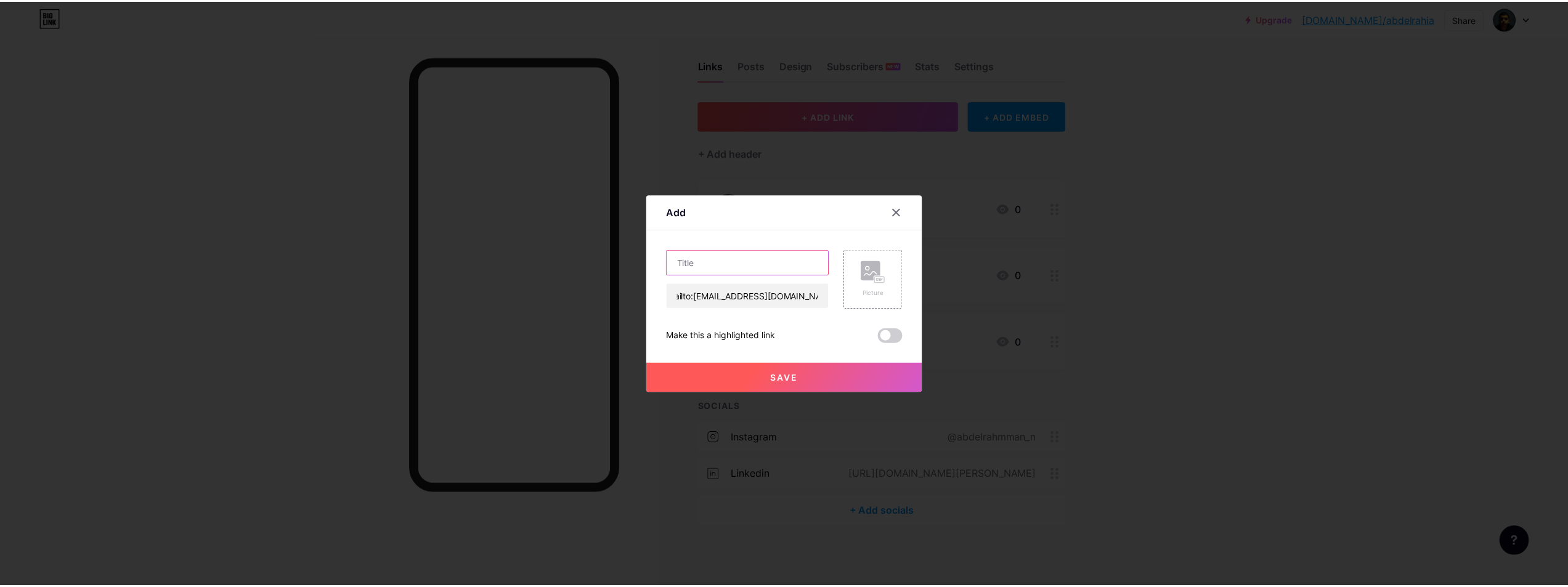
scroll to position [0, 0]
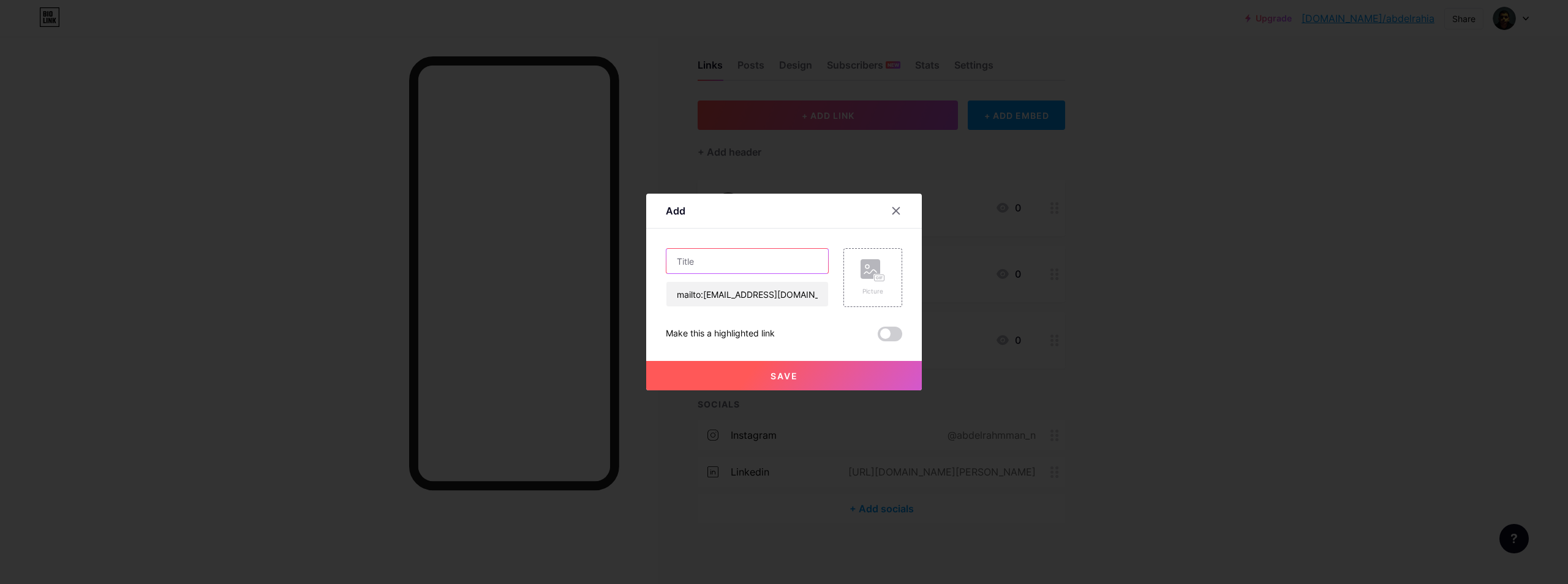
type input "e"
type input "Email"
click at [870, 270] on icon at bounding box center [870, 271] width 12 height 4
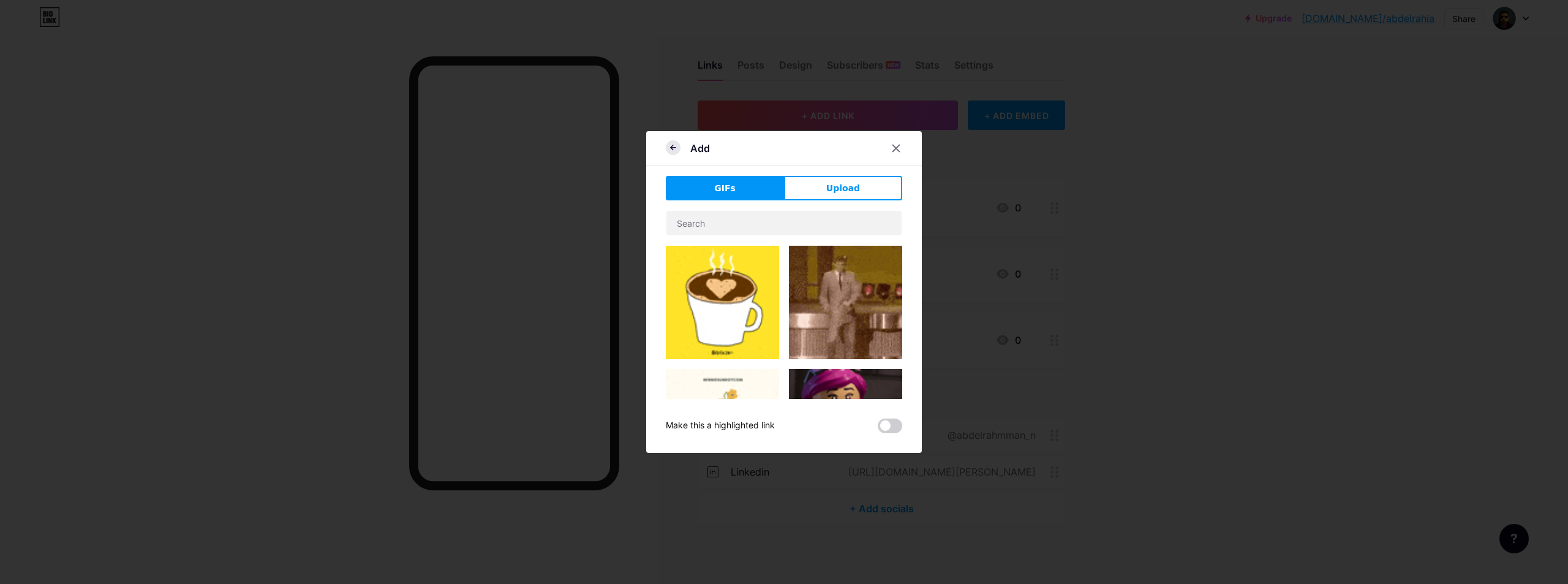
click at [674, 145] on icon at bounding box center [673, 148] width 14 height 14
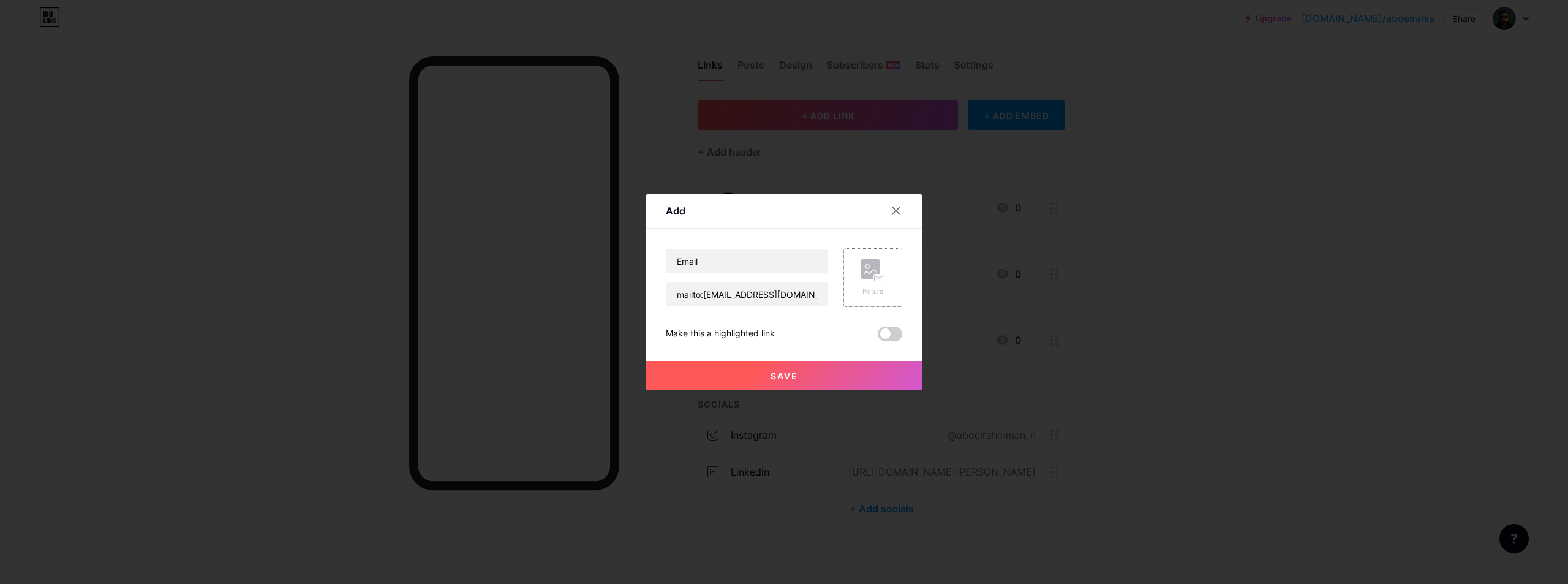
click at [878, 269] on icon at bounding box center [873, 270] width 25 height 22
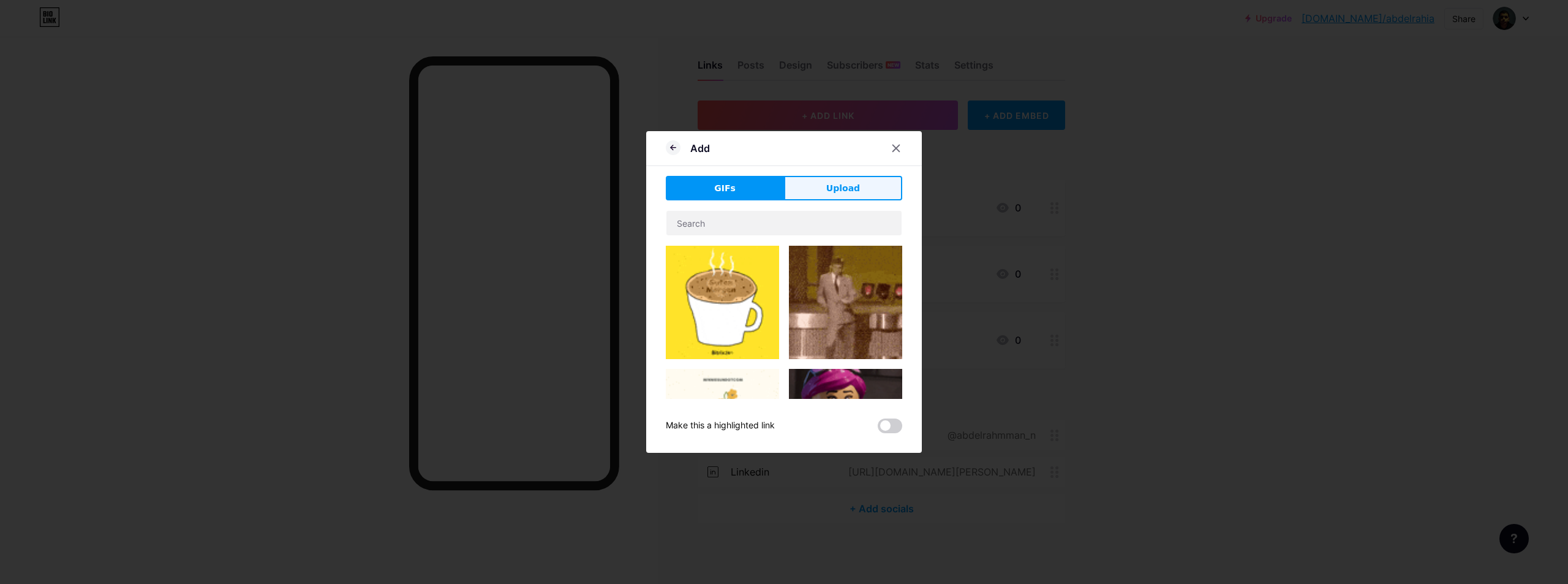
click at [818, 194] on button "Upload" at bounding box center [842, 188] width 118 height 25
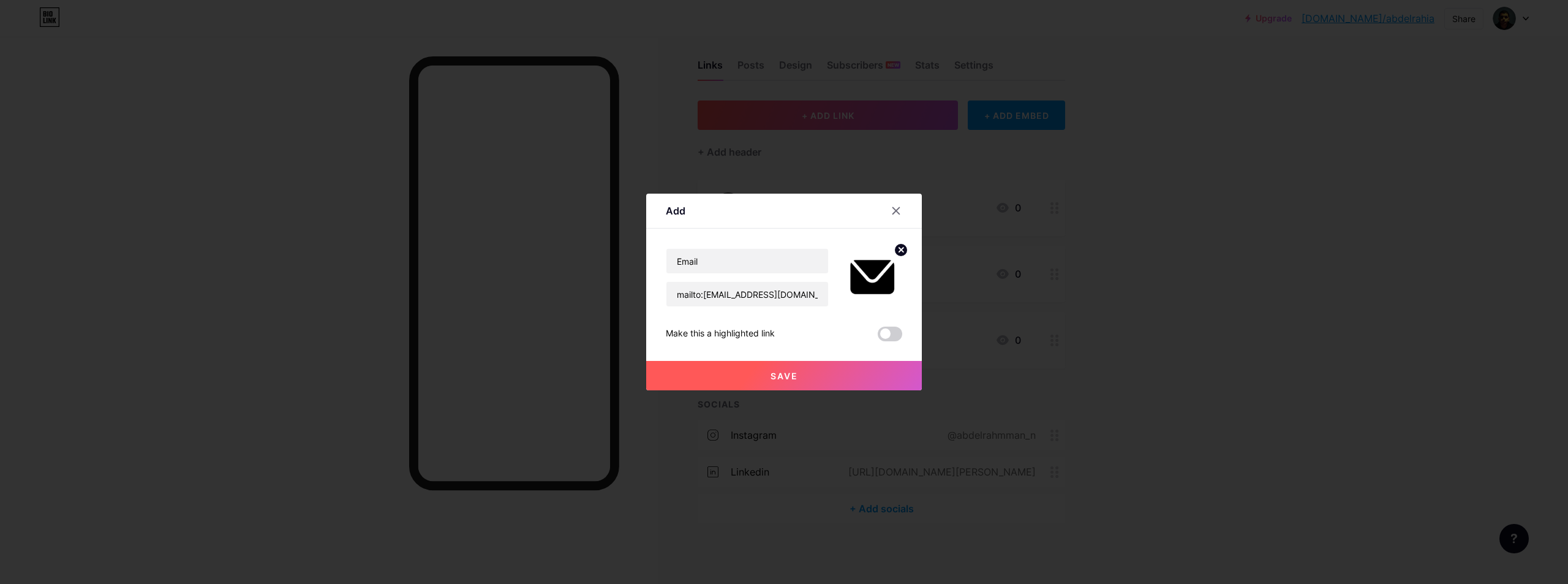
click at [778, 372] on span "Save" at bounding box center [784, 376] width 27 height 10
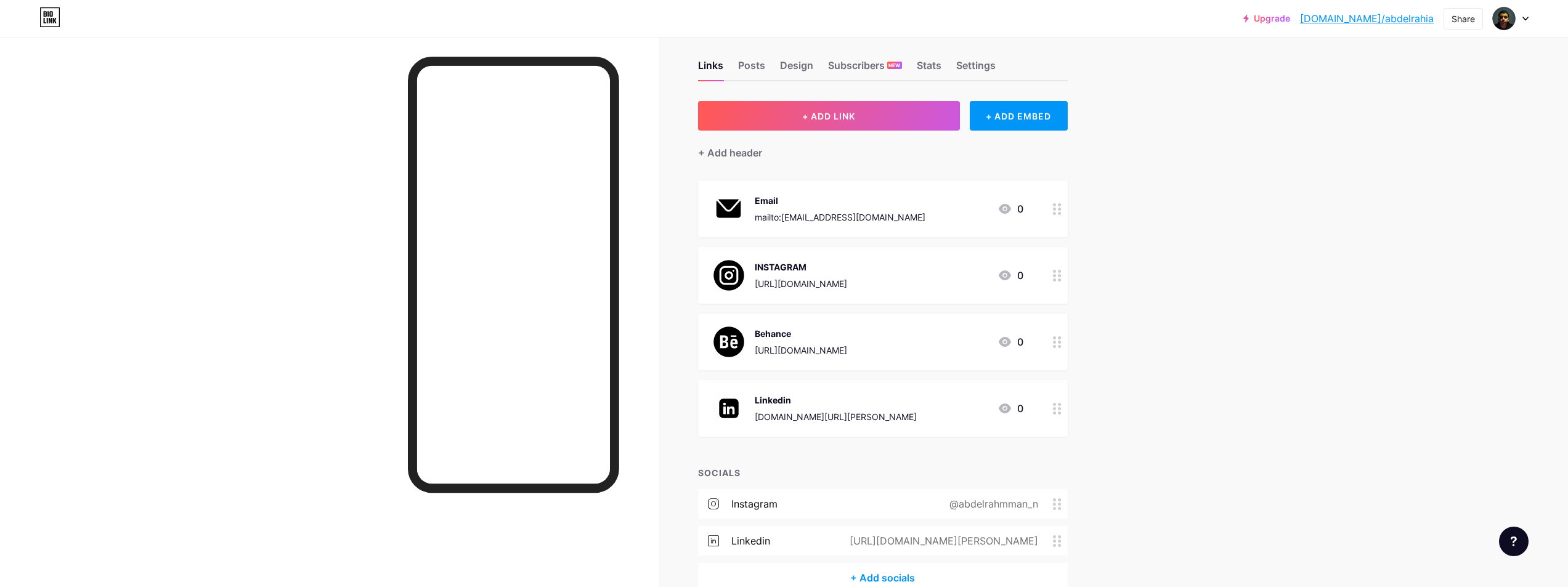
click at [1061, 210] on icon at bounding box center [1058, 209] width 9 height 12
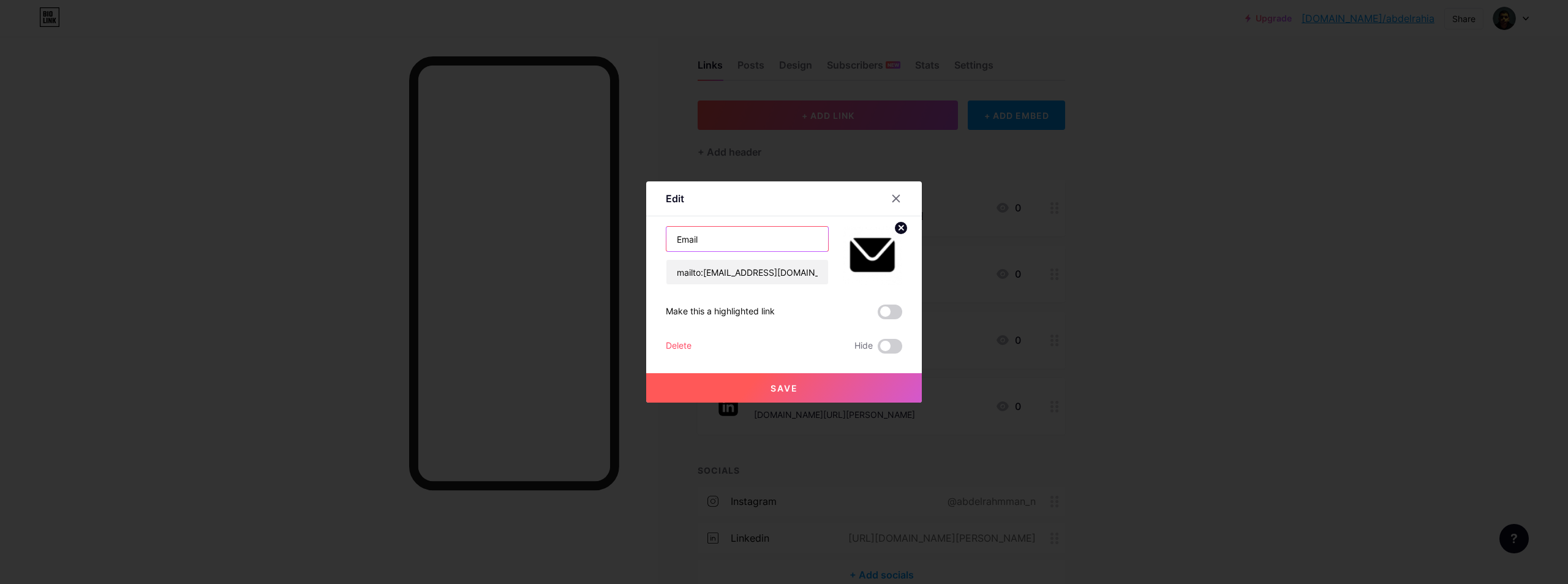
click at [695, 238] on input "Email" at bounding box center [747, 239] width 161 height 25
type input "Email Me"
click at [760, 379] on button "Save" at bounding box center [784, 387] width 276 height 30
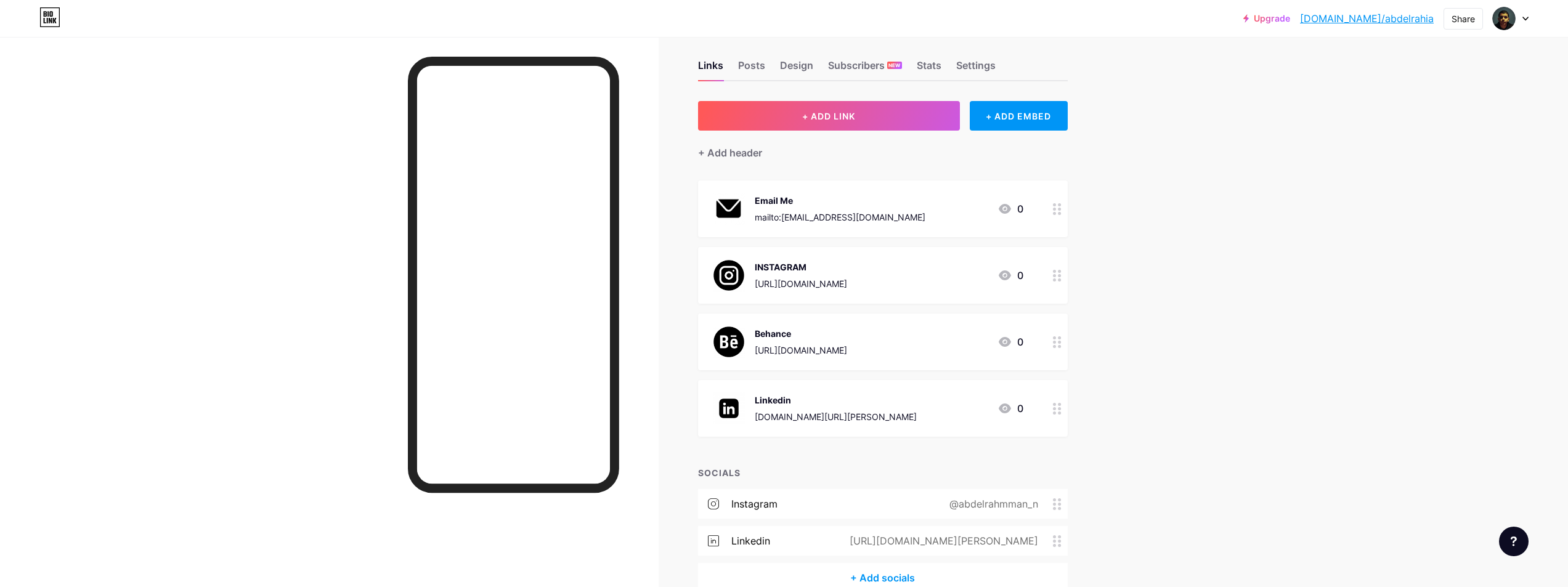
click at [1037, 203] on div "Email Me mailto:[EMAIL_ADDRESS][DOMAIN_NAME] 0" at bounding box center [883, 209] width 370 height 57
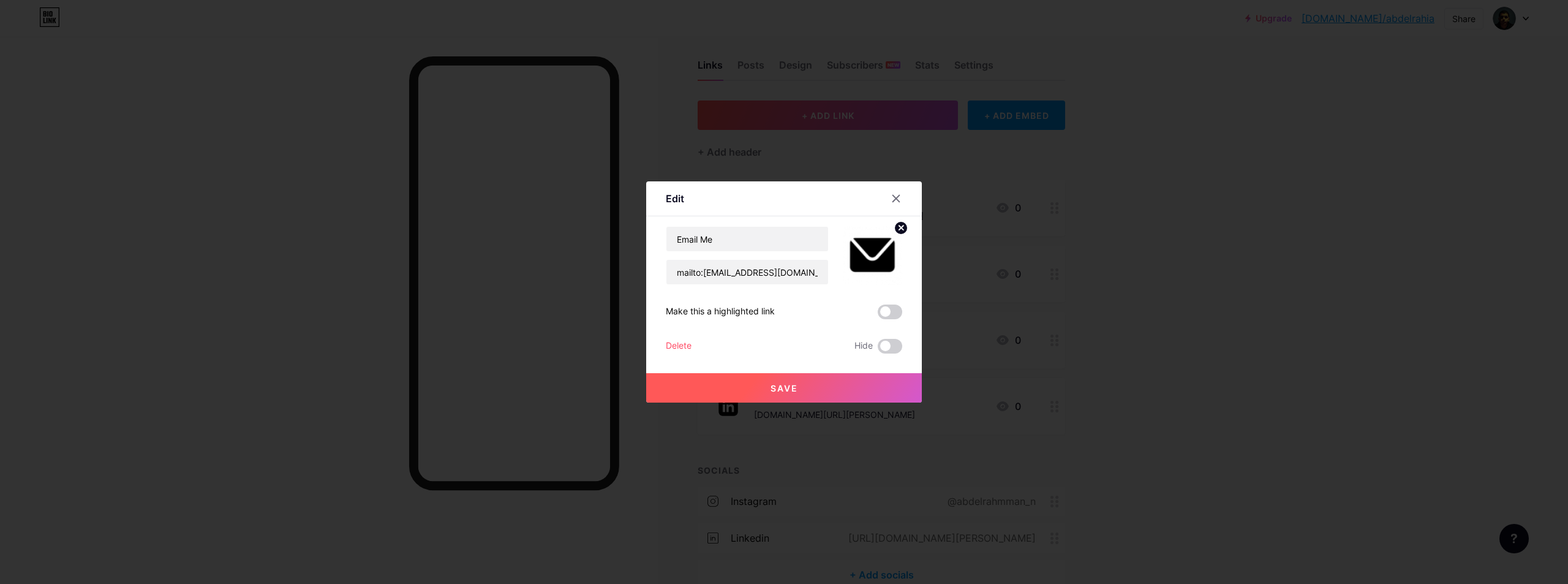
click at [897, 226] on circle at bounding box center [901, 228] width 14 height 14
click at [883, 253] on div "Picture" at bounding box center [873, 255] width 59 height 59
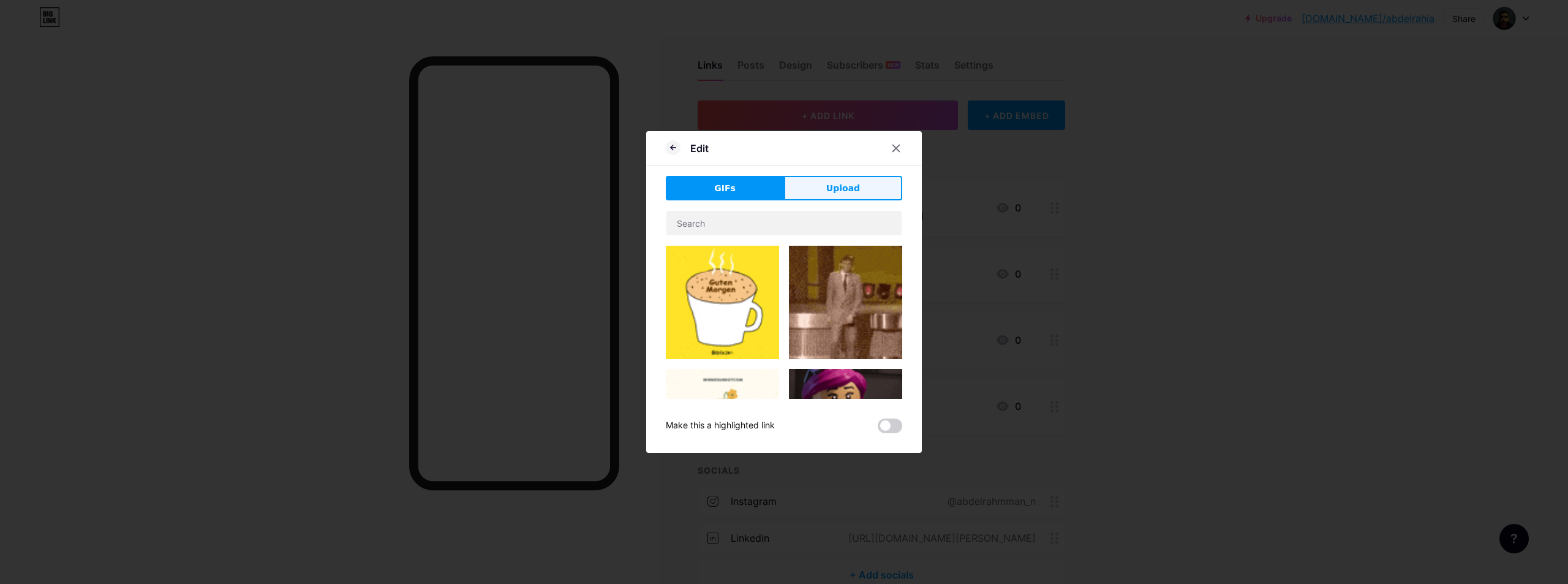
click at [845, 188] on span "Upload" at bounding box center [843, 188] width 34 height 13
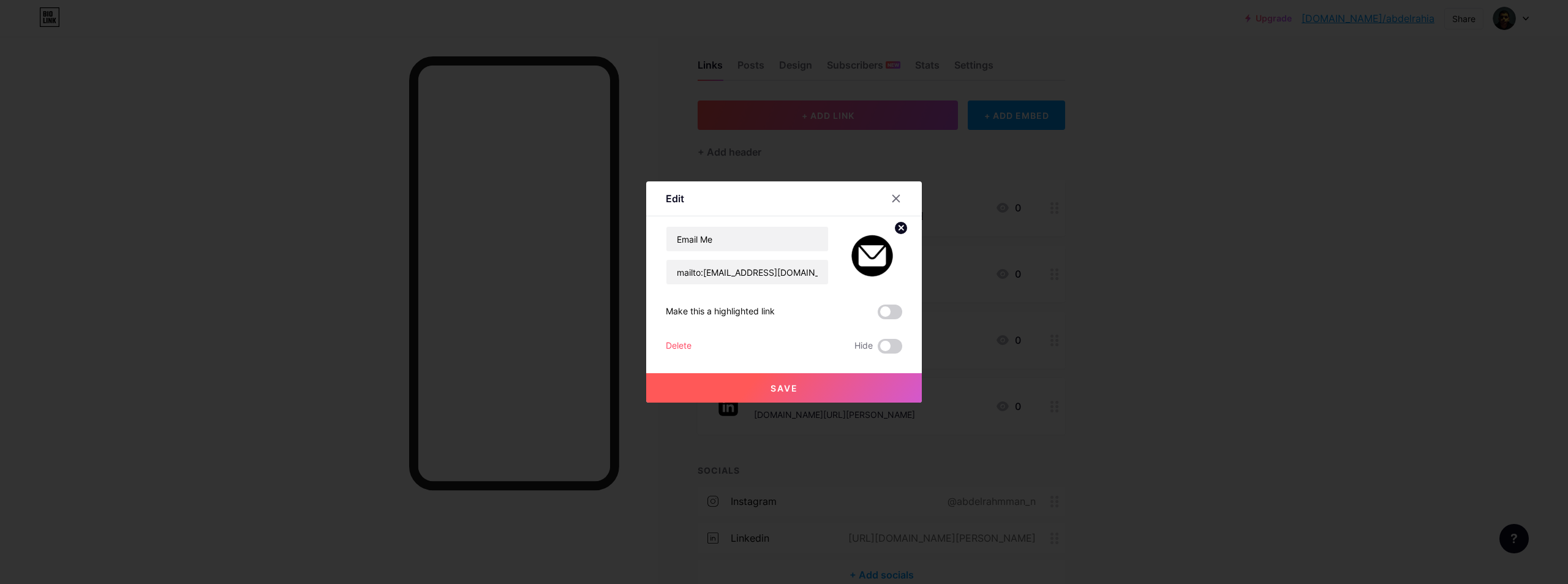
click at [804, 383] on button "Save" at bounding box center [784, 387] width 276 height 30
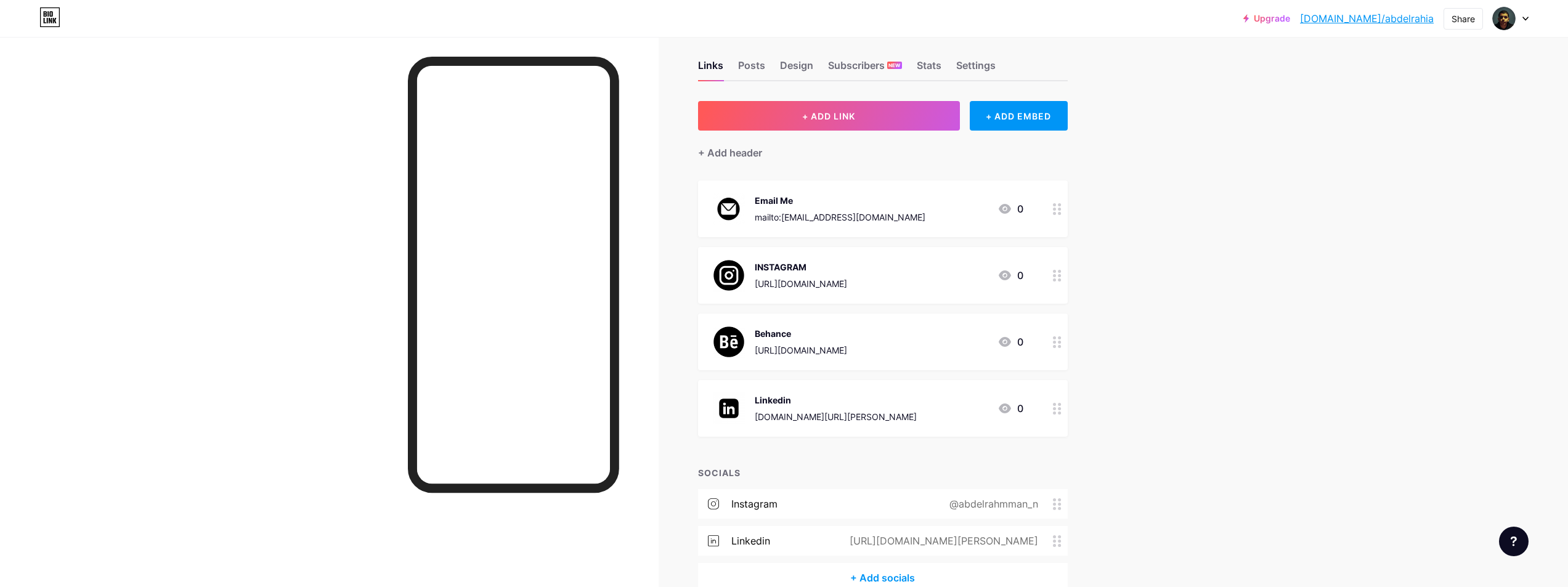
click at [1061, 214] on icon at bounding box center [1058, 209] width 9 height 12
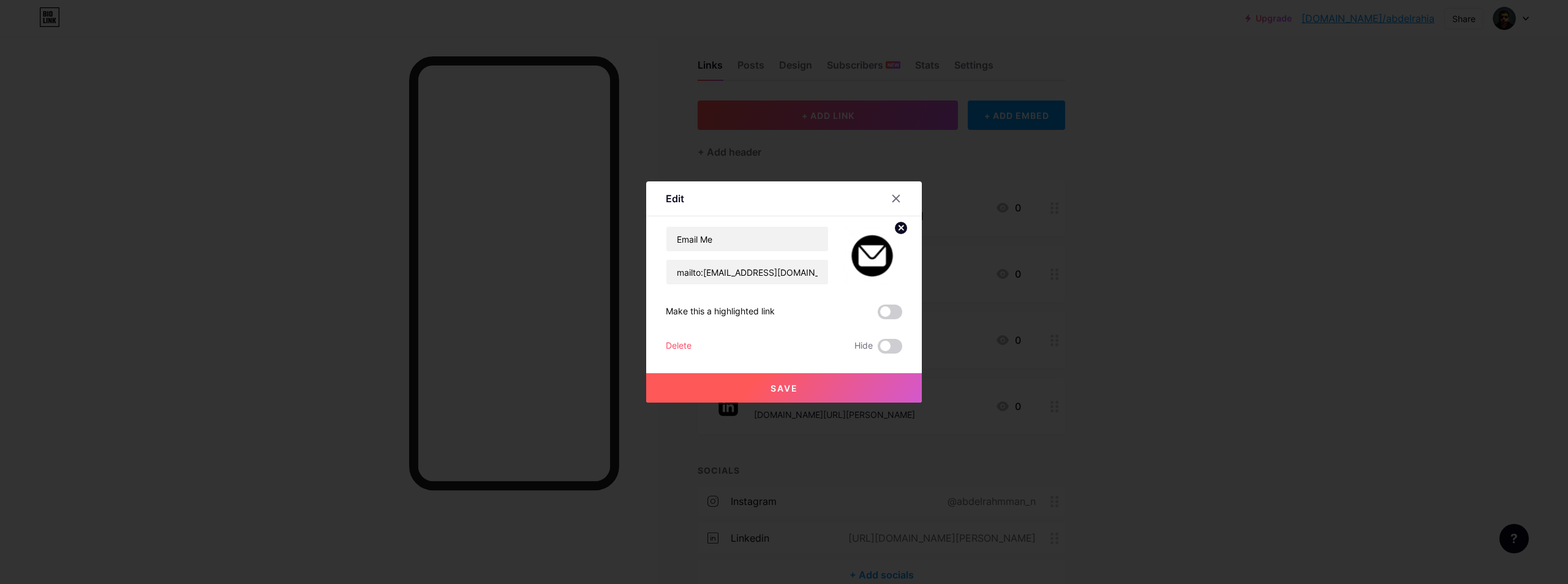
click at [868, 246] on img at bounding box center [873, 255] width 59 height 59
click at [894, 233] on circle at bounding box center [901, 228] width 14 height 14
click at [886, 246] on div "Picture" at bounding box center [873, 255] width 59 height 59
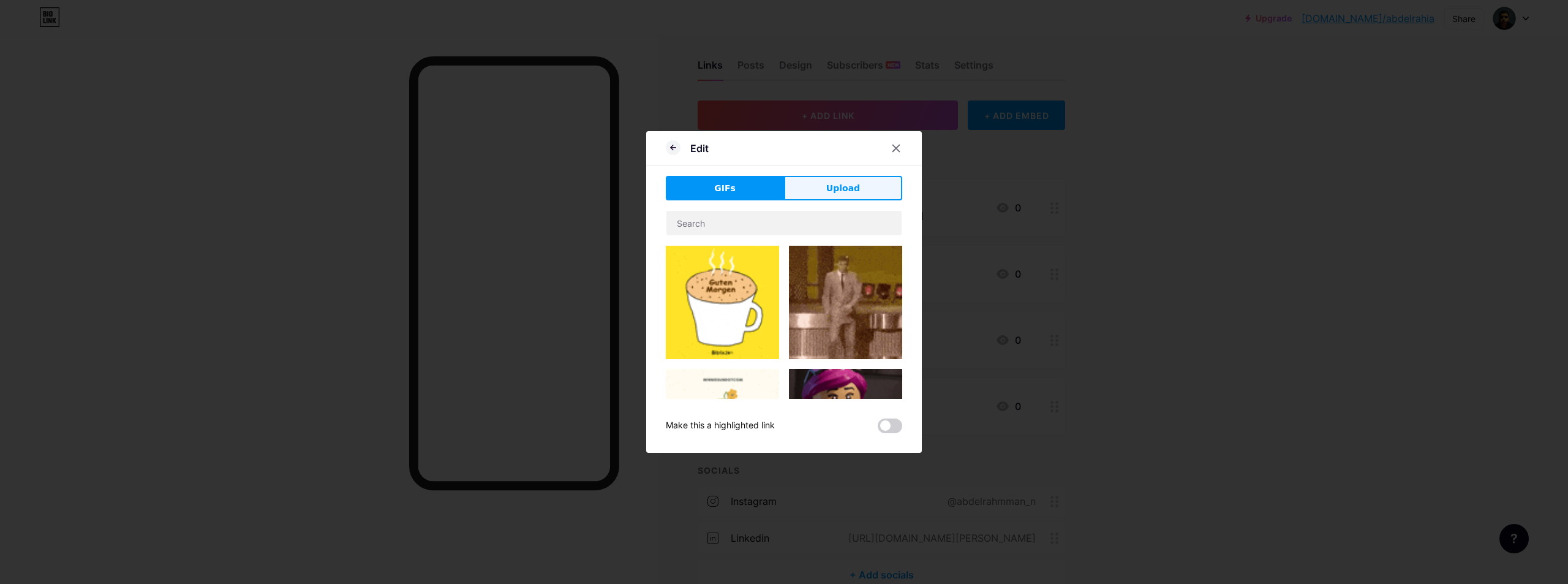
click at [839, 179] on button "Upload" at bounding box center [842, 188] width 118 height 25
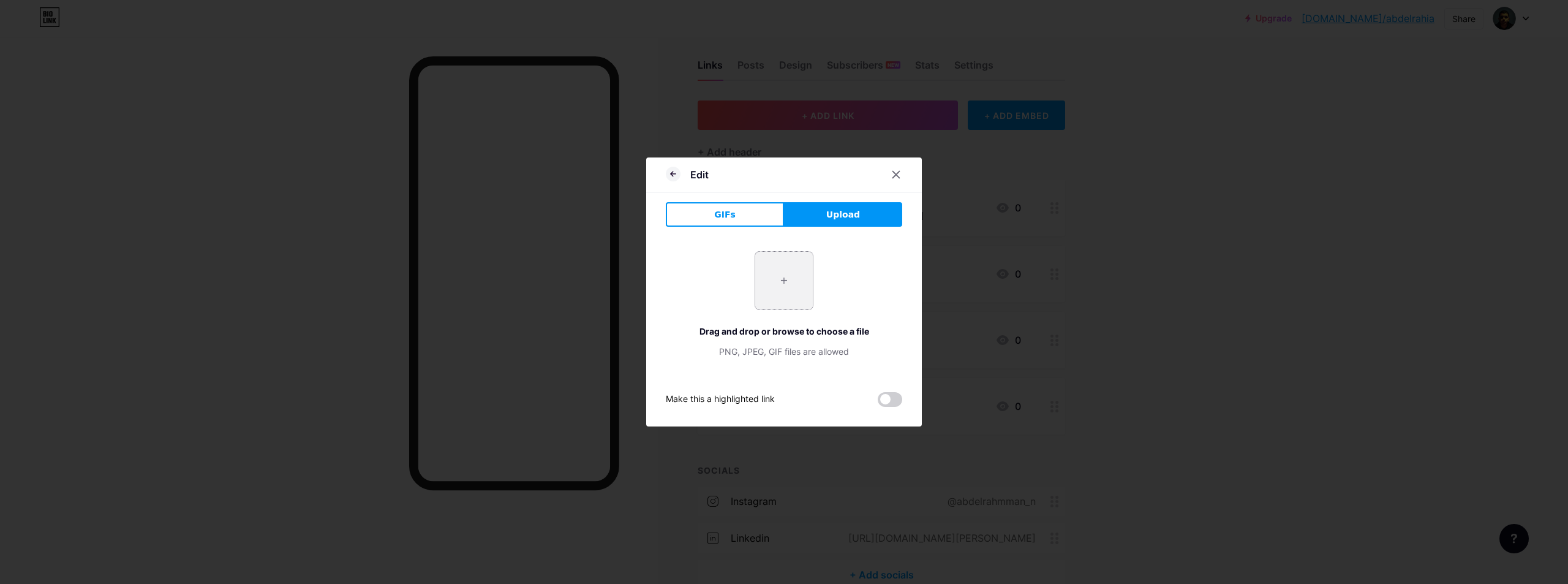
click at [791, 258] on input "file" at bounding box center [784, 281] width 58 height 58
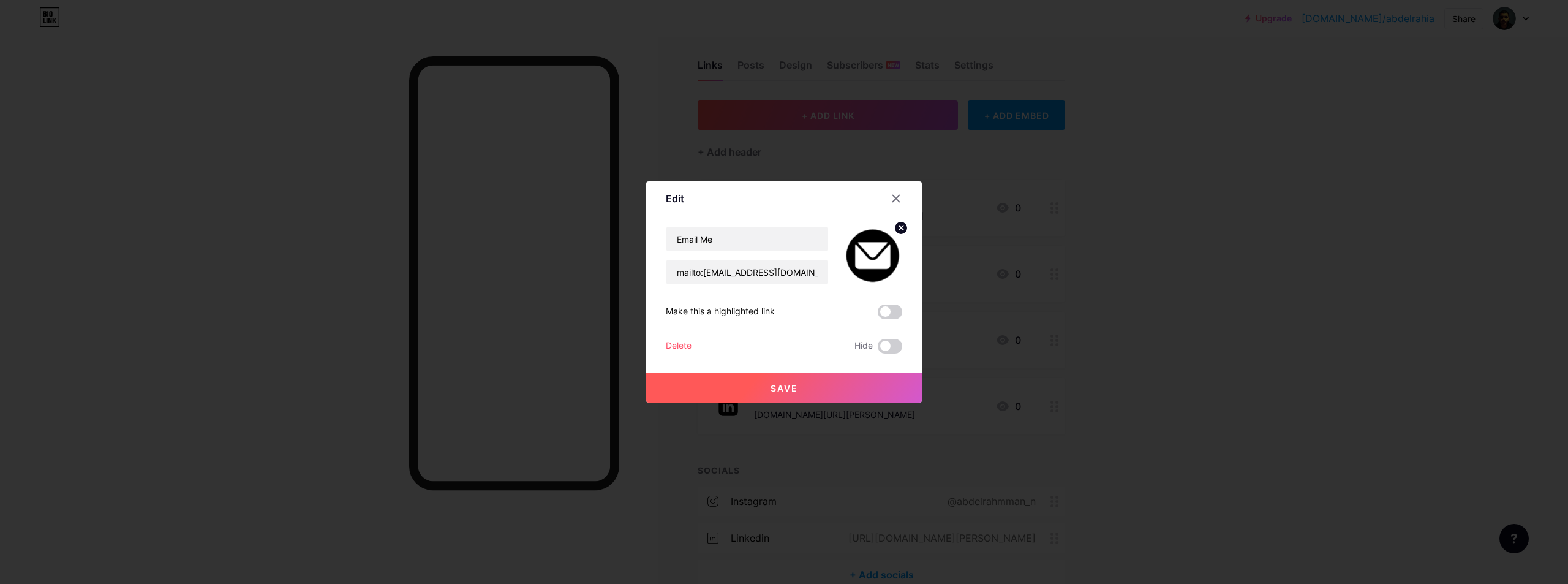
click at [791, 375] on button "Save" at bounding box center [784, 387] width 276 height 30
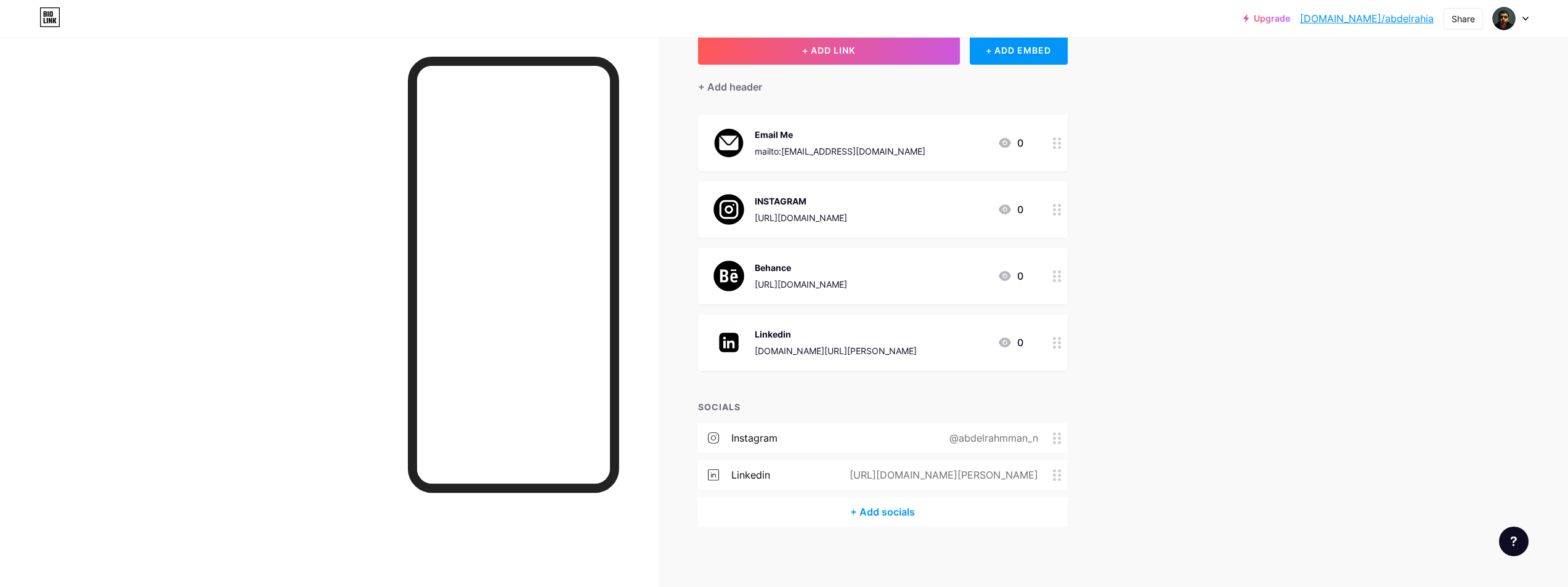
scroll to position [80, 0]
click at [1052, 439] on div "@abdelrahmman_n" at bounding box center [991, 437] width 123 height 15
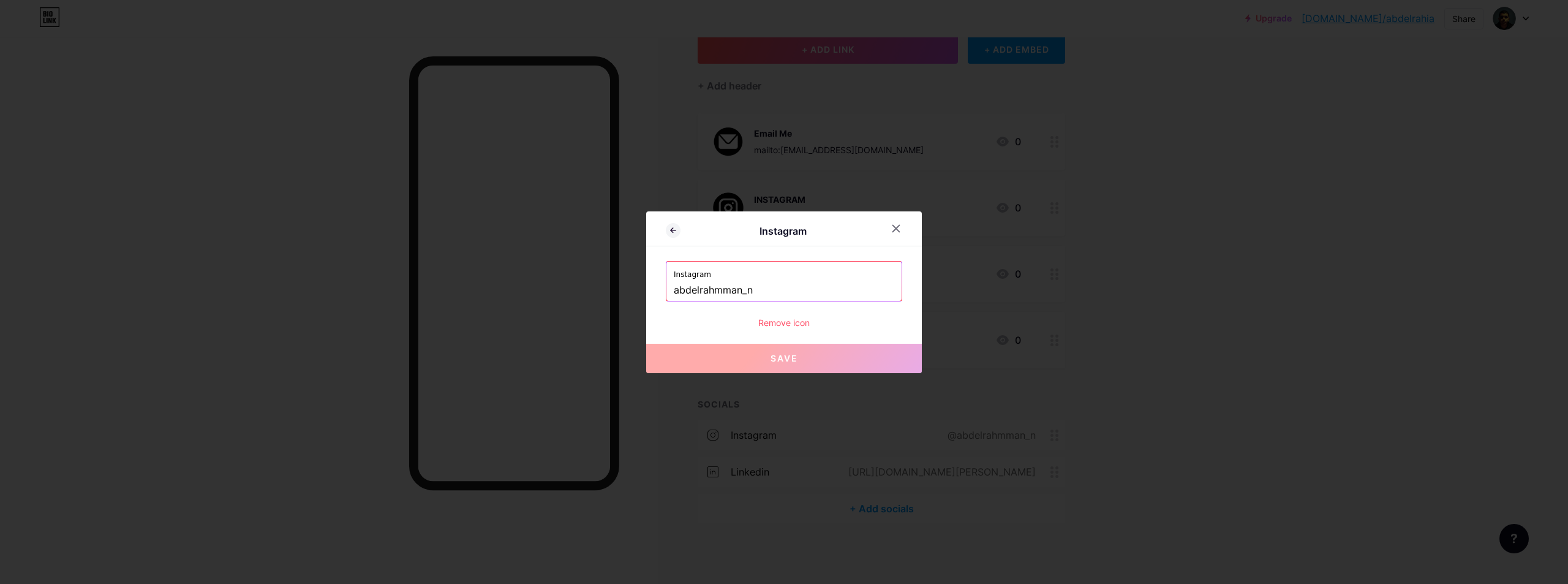
click at [780, 325] on div "Remove icon" at bounding box center [784, 323] width 237 height 13
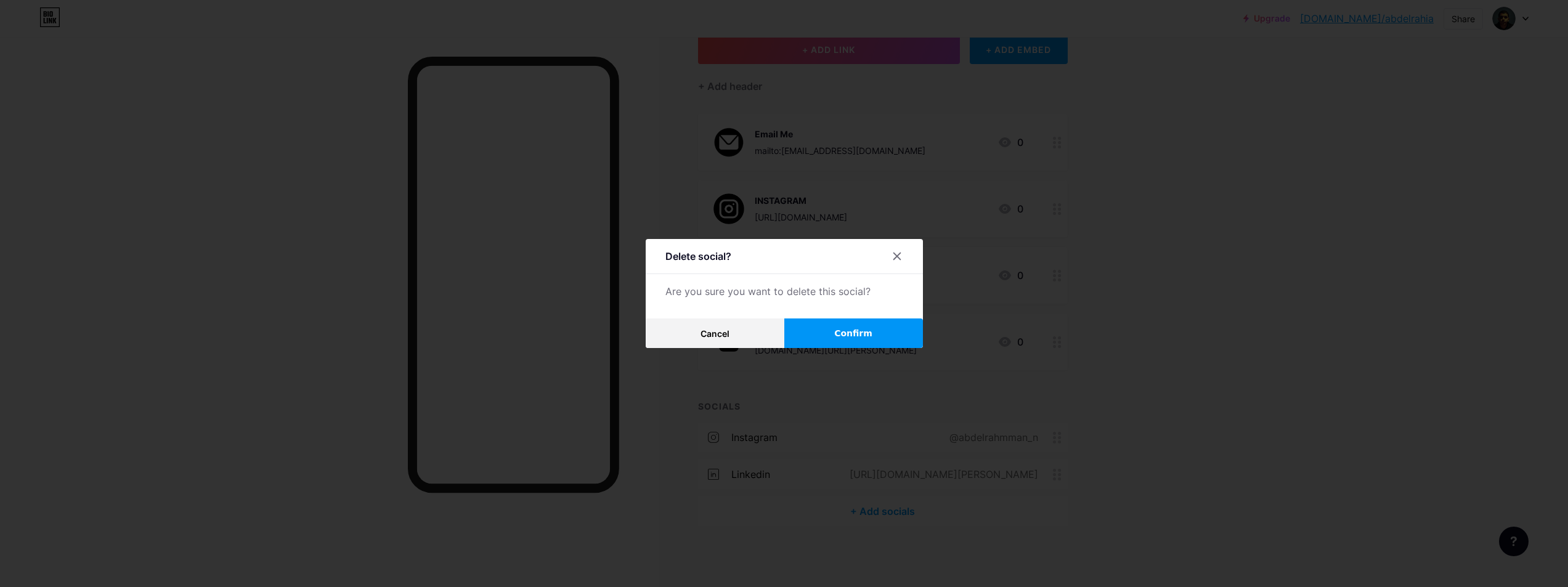
click at [820, 333] on button "Confirm" at bounding box center [854, 333] width 138 height 30
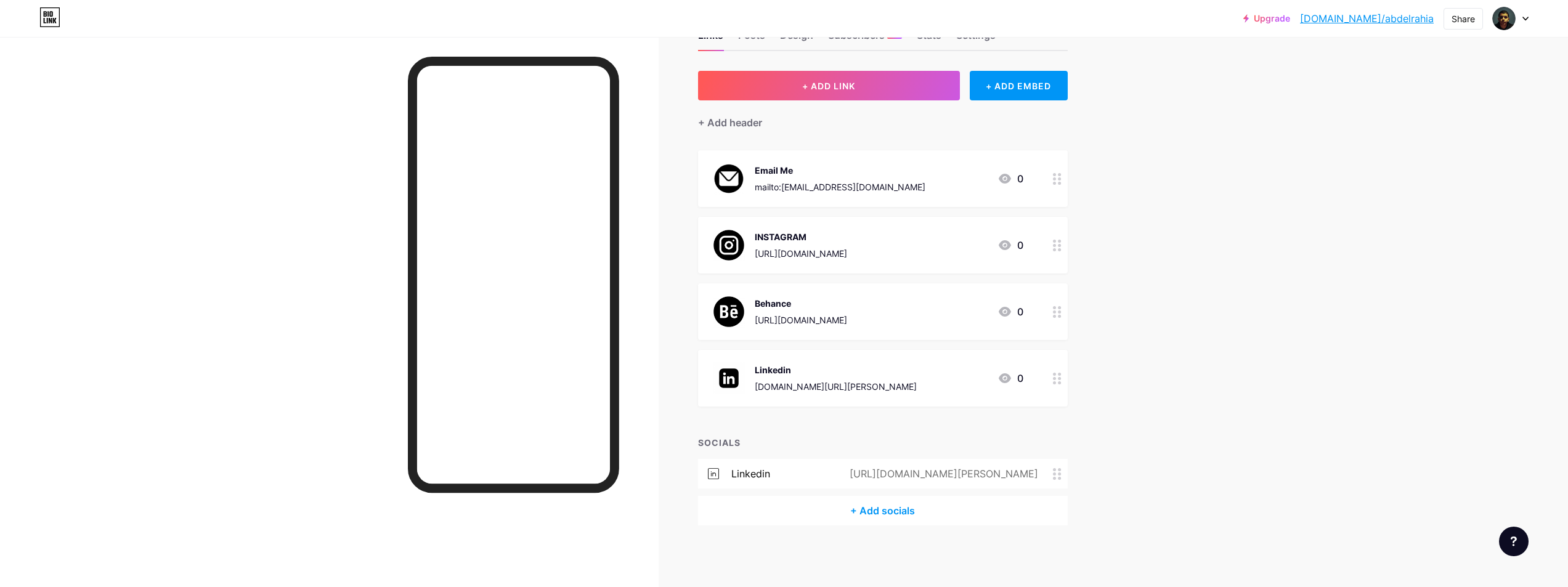
scroll to position [43, 0]
click at [1048, 478] on div "[URL][DOMAIN_NAME][PERSON_NAME]" at bounding box center [941, 474] width 223 height 15
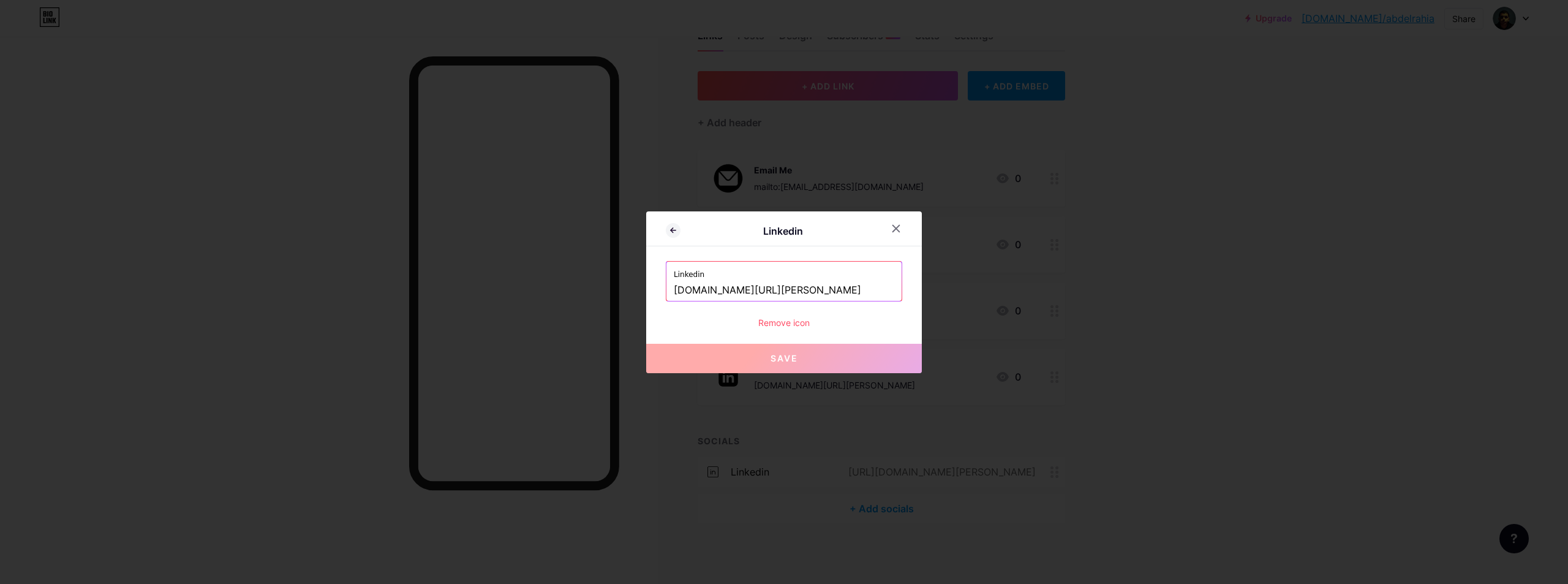
click at [768, 293] on input "[DOMAIN_NAME][URL][PERSON_NAME]" at bounding box center [784, 290] width 221 height 21
click at [908, 232] on div at bounding box center [903, 228] width 37 height 22
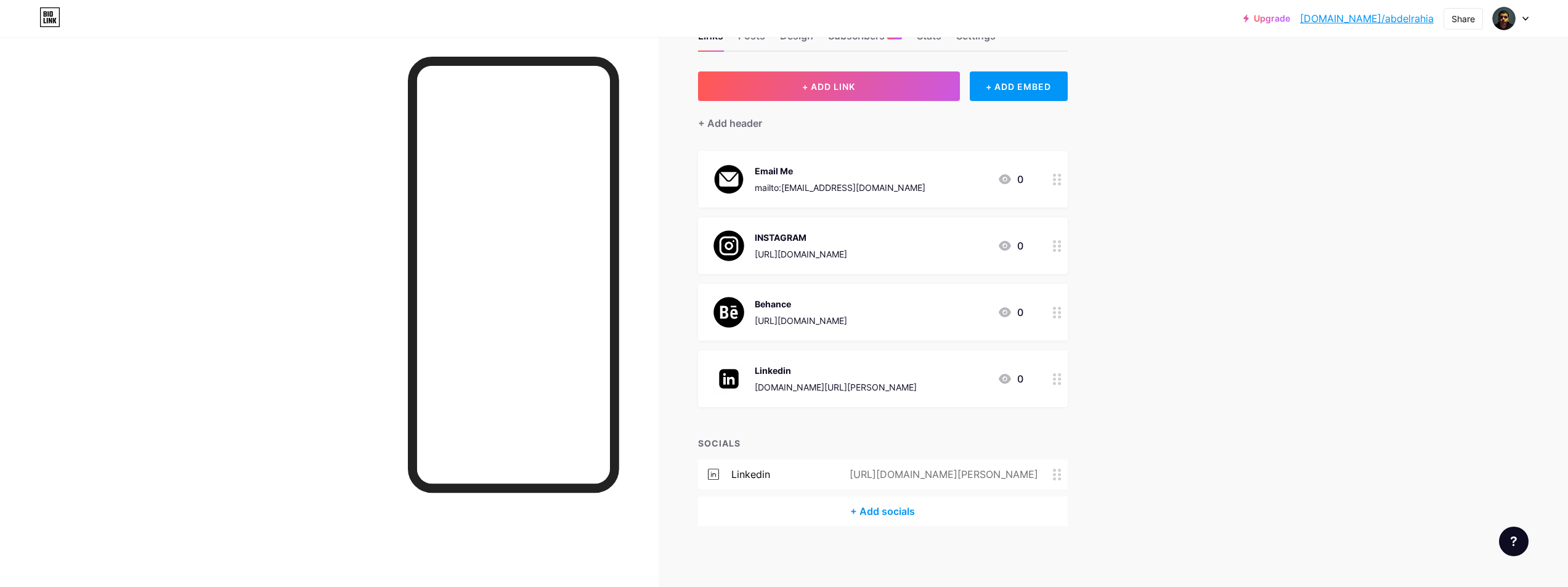
click at [844, 170] on div "Email Me" at bounding box center [840, 171] width 170 height 13
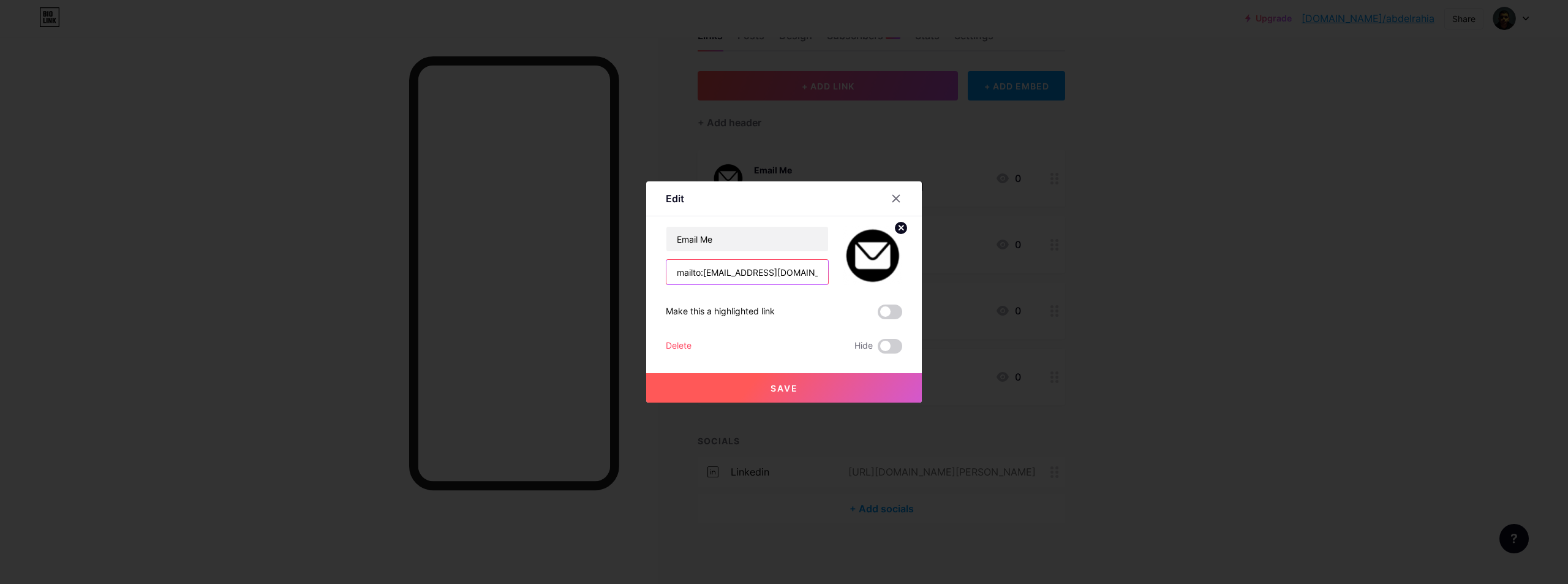
click at [745, 274] on input "mailto:[EMAIL_ADDRESS][DOMAIN_NAME]" at bounding box center [747, 272] width 161 height 25
click at [1164, 245] on div at bounding box center [784, 292] width 1568 height 584
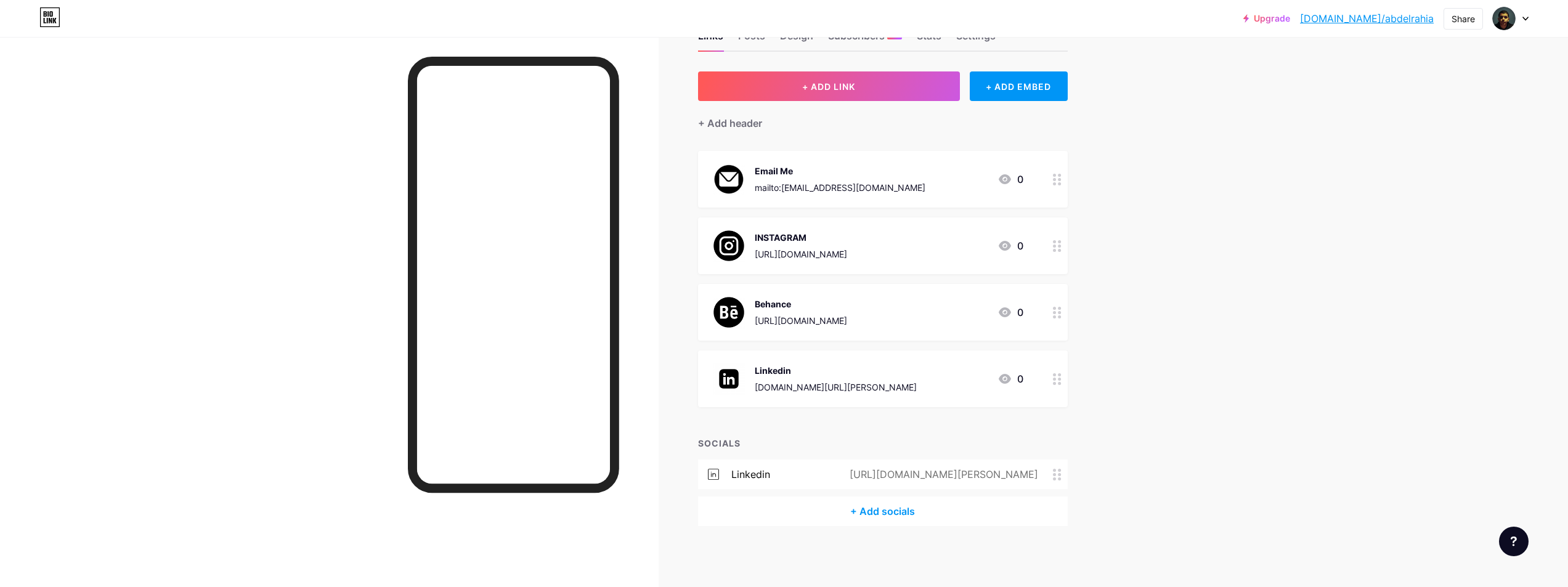
click at [857, 511] on div "+ Add socials" at bounding box center [883, 511] width 370 height 30
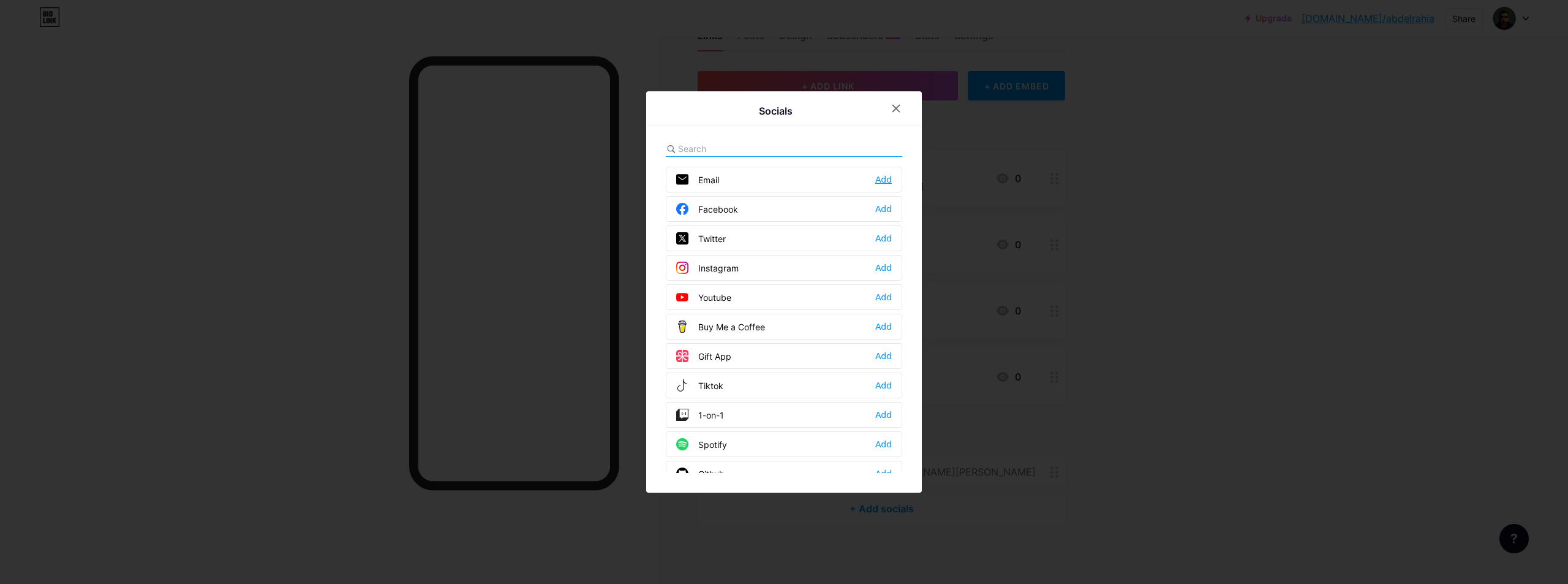
click at [886, 179] on div "Add" at bounding box center [883, 179] width 17 height 12
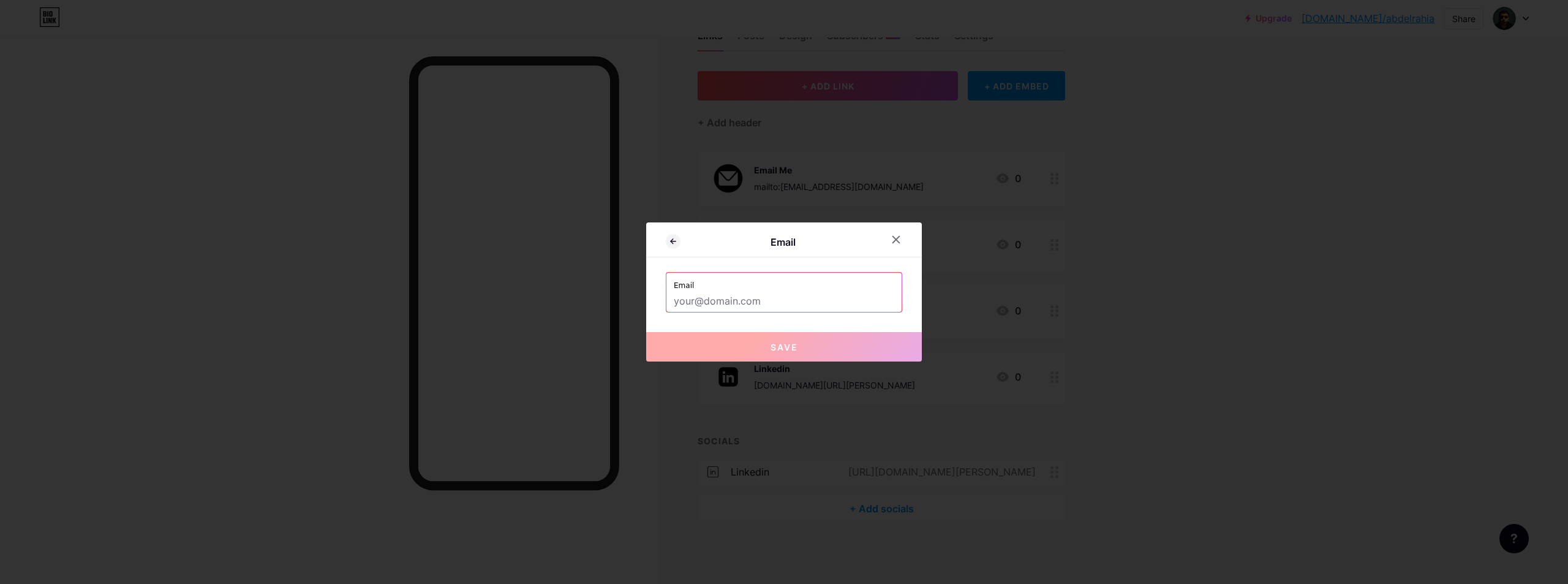
click at [729, 305] on input "text" at bounding box center [784, 301] width 221 height 21
paste input "mailto:[EMAIL_ADDRESS][DOMAIN_NAME]"
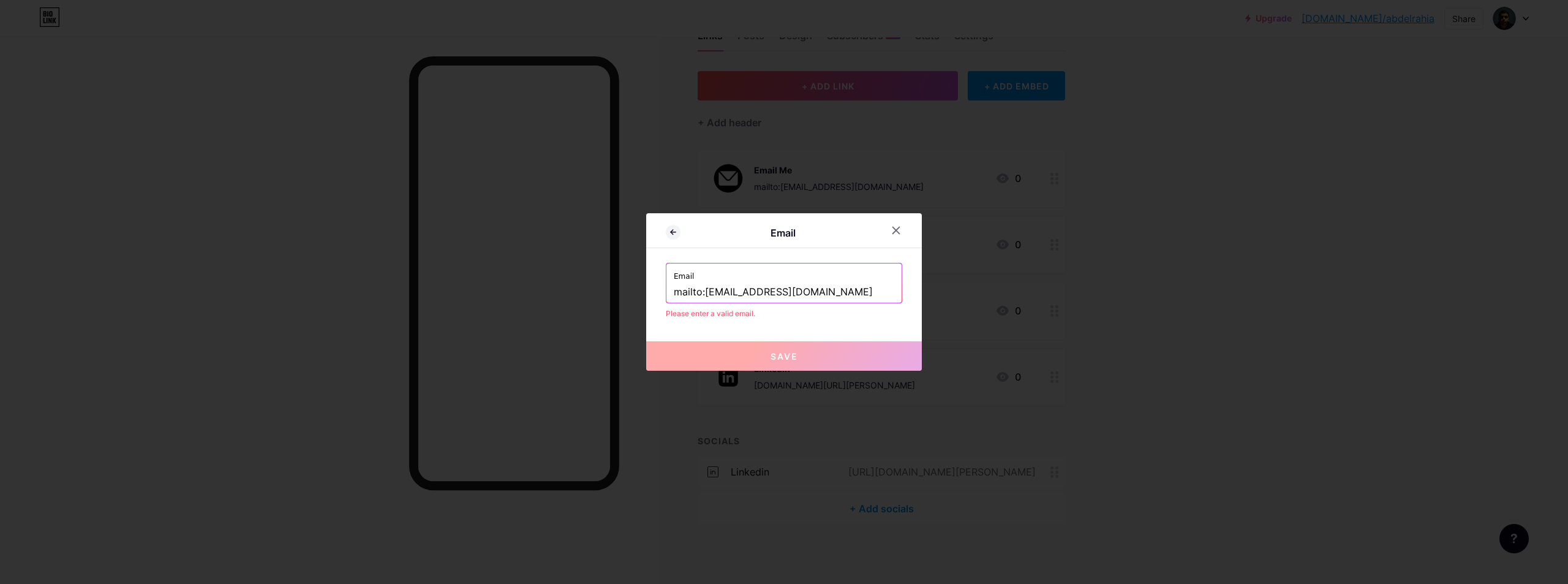
drag, startPoint x: 702, startPoint y: 289, endPoint x: 636, endPoint y: 292, distance: 66.1
click at [636, 292] on div "Email Email mailto:[EMAIL_ADDRESS][DOMAIN_NAME] Please enter a valid email. Save" at bounding box center [784, 292] width 1568 height 584
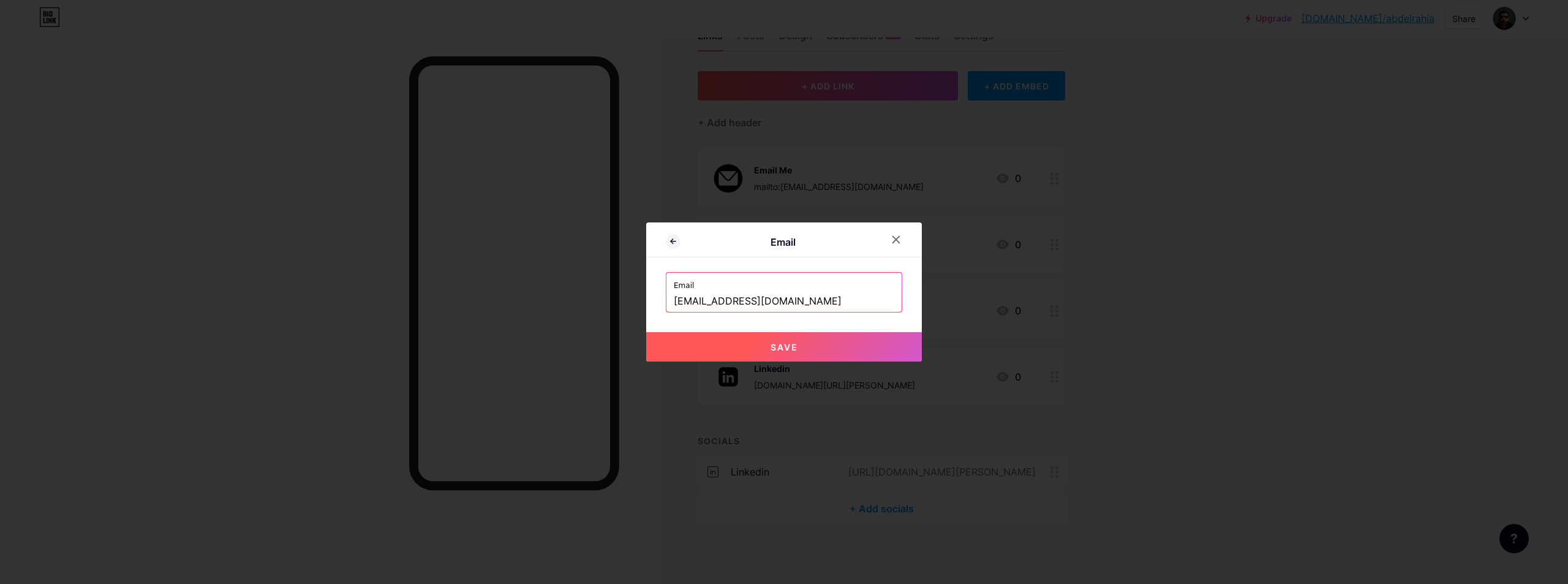
click at [855, 344] on button "Save" at bounding box center [784, 347] width 276 height 30
type input "mailto:[EMAIL_ADDRESS][DOMAIN_NAME]"
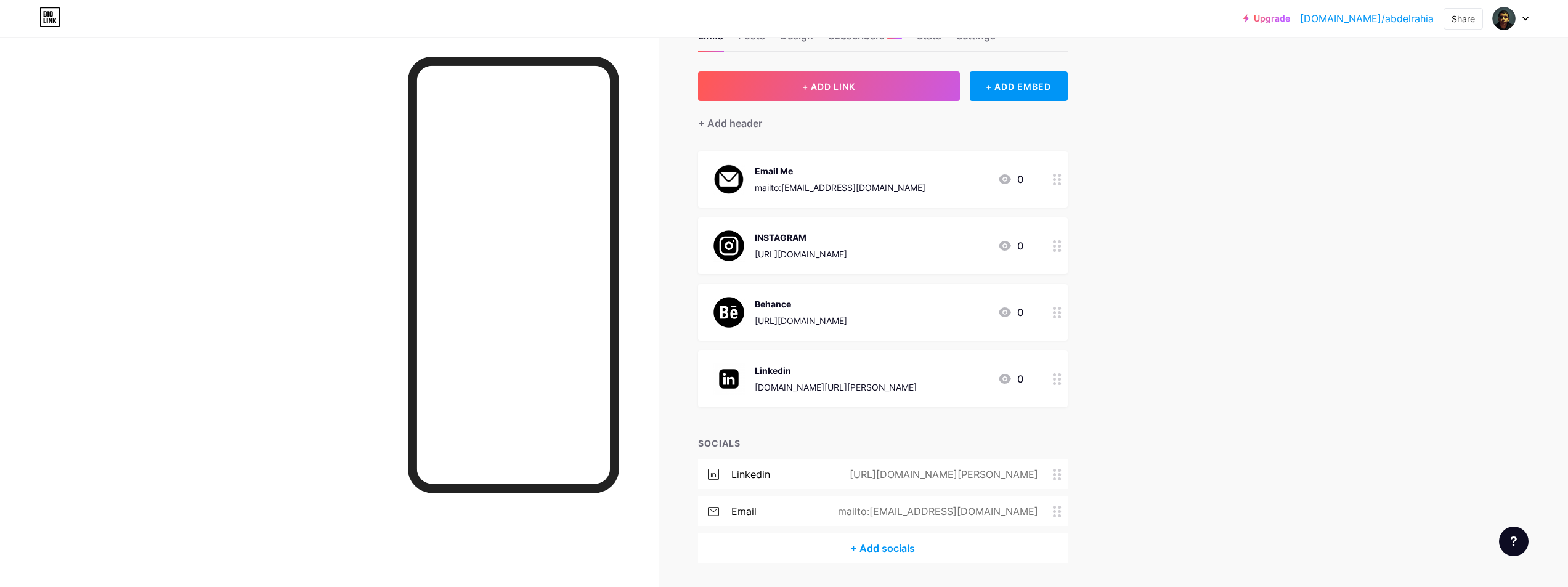
click at [912, 551] on div "+ Add socials" at bounding box center [883, 548] width 370 height 30
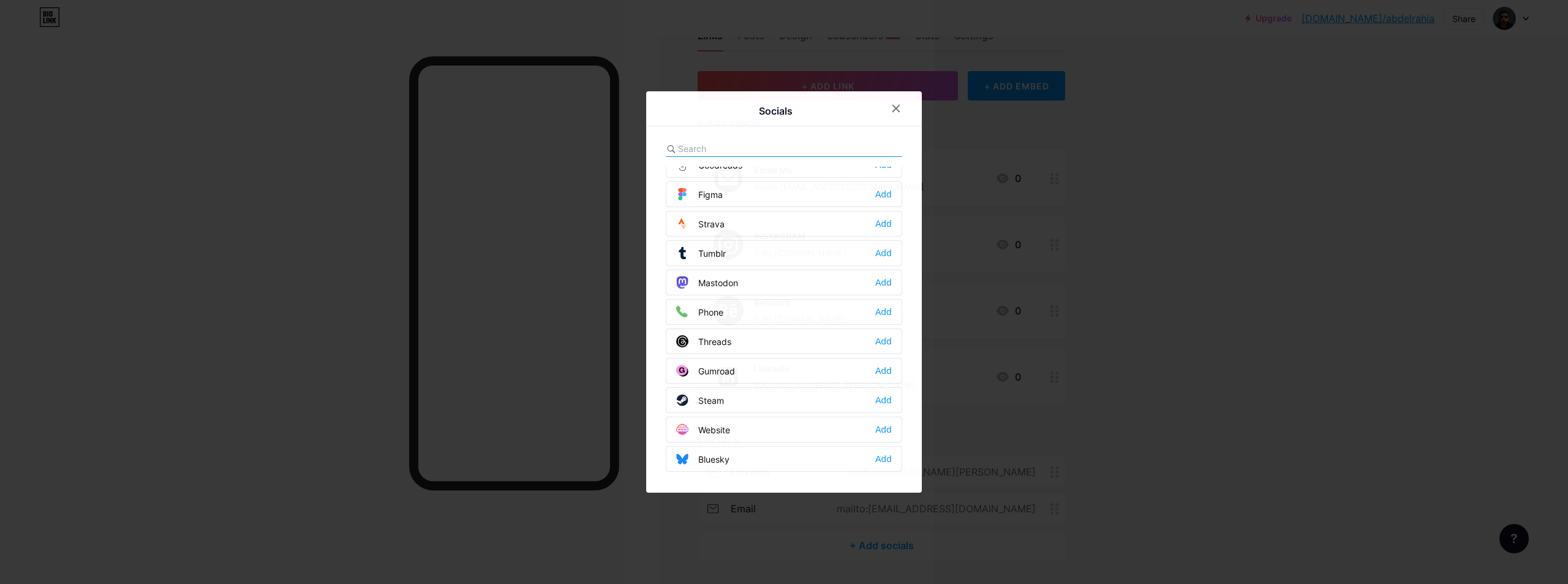
scroll to position [1105, 0]
click at [1132, 117] on div at bounding box center [784, 292] width 1568 height 584
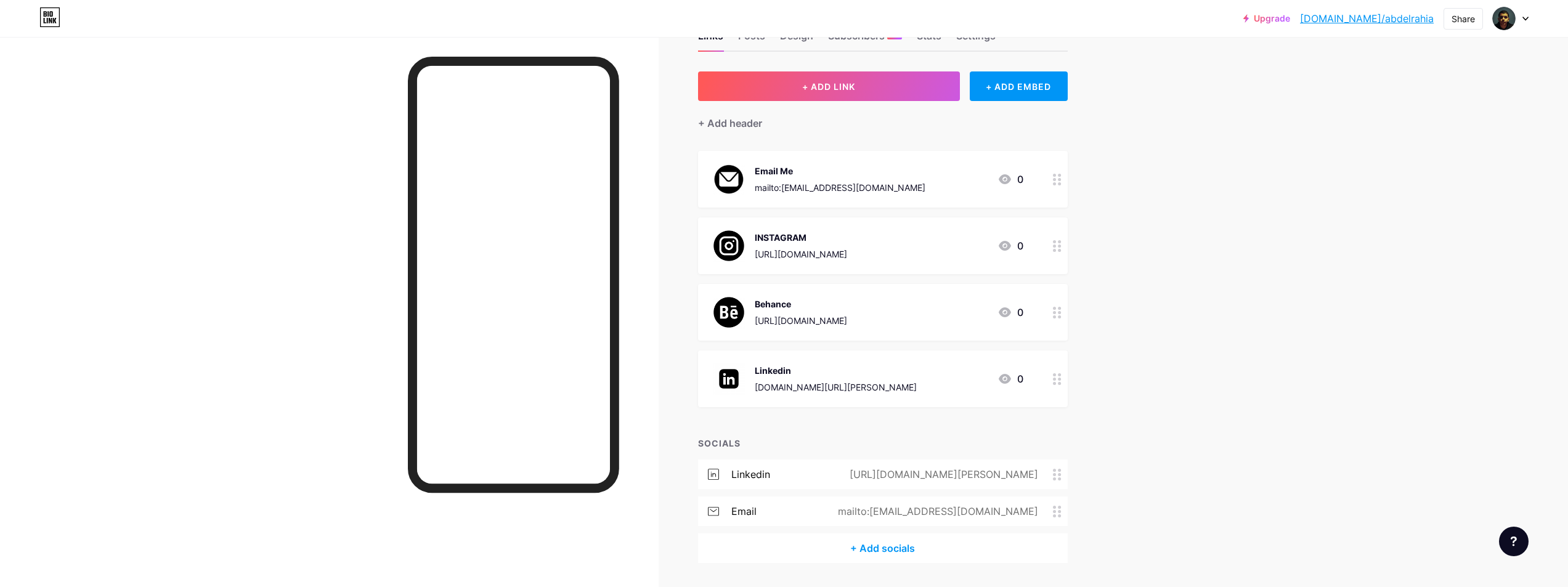
click at [858, 539] on div "+ Add socials" at bounding box center [883, 548] width 370 height 30
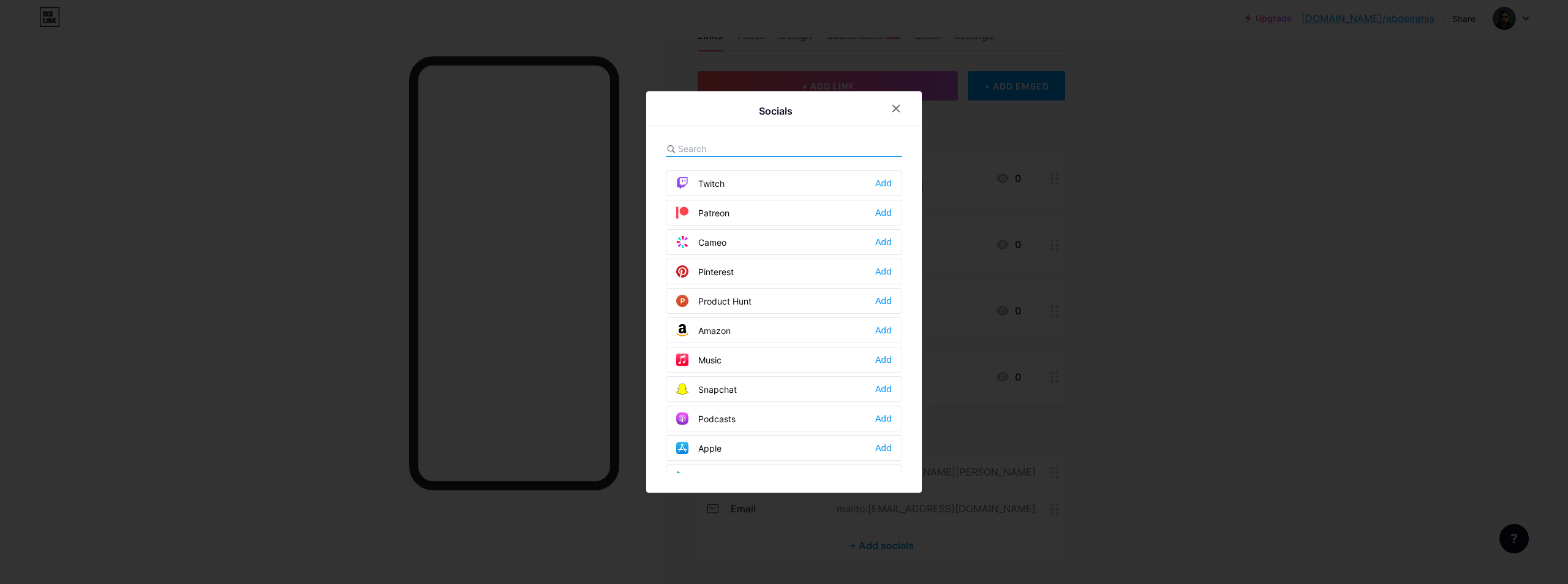
scroll to position [674, 0]
click at [728, 150] on input "text" at bounding box center [745, 148] width 135 height 13
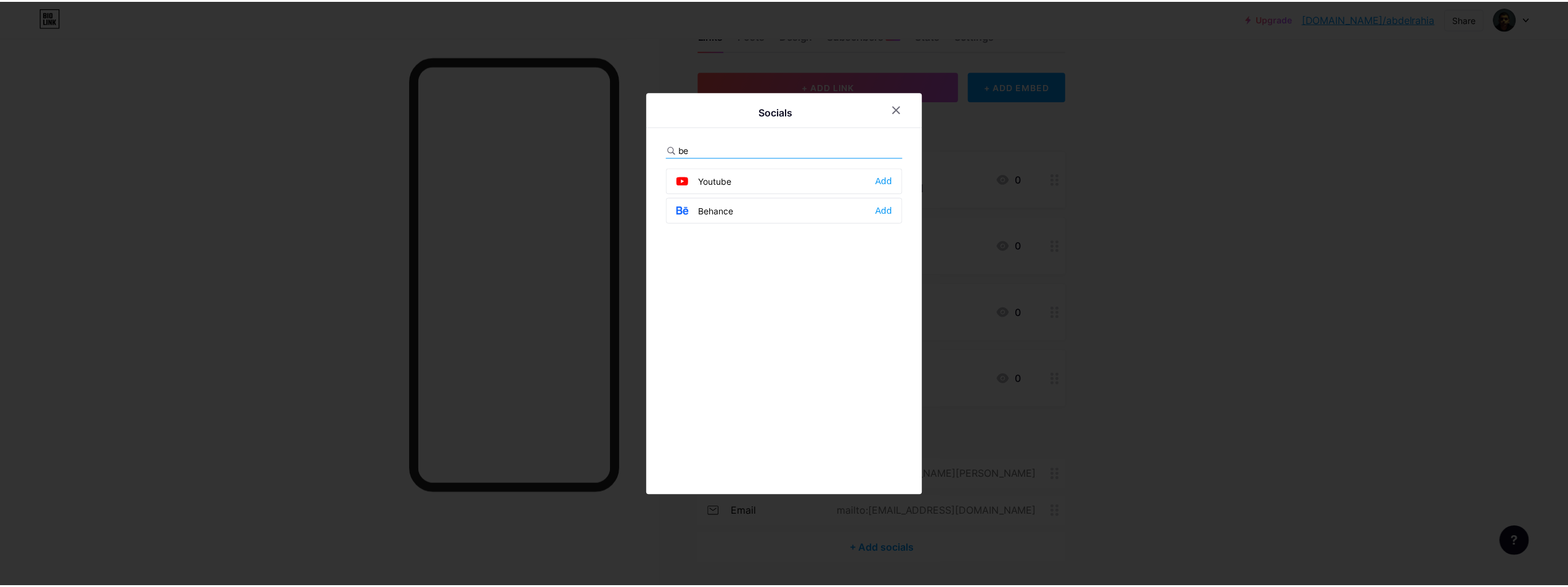
scroll to position [0, 0]
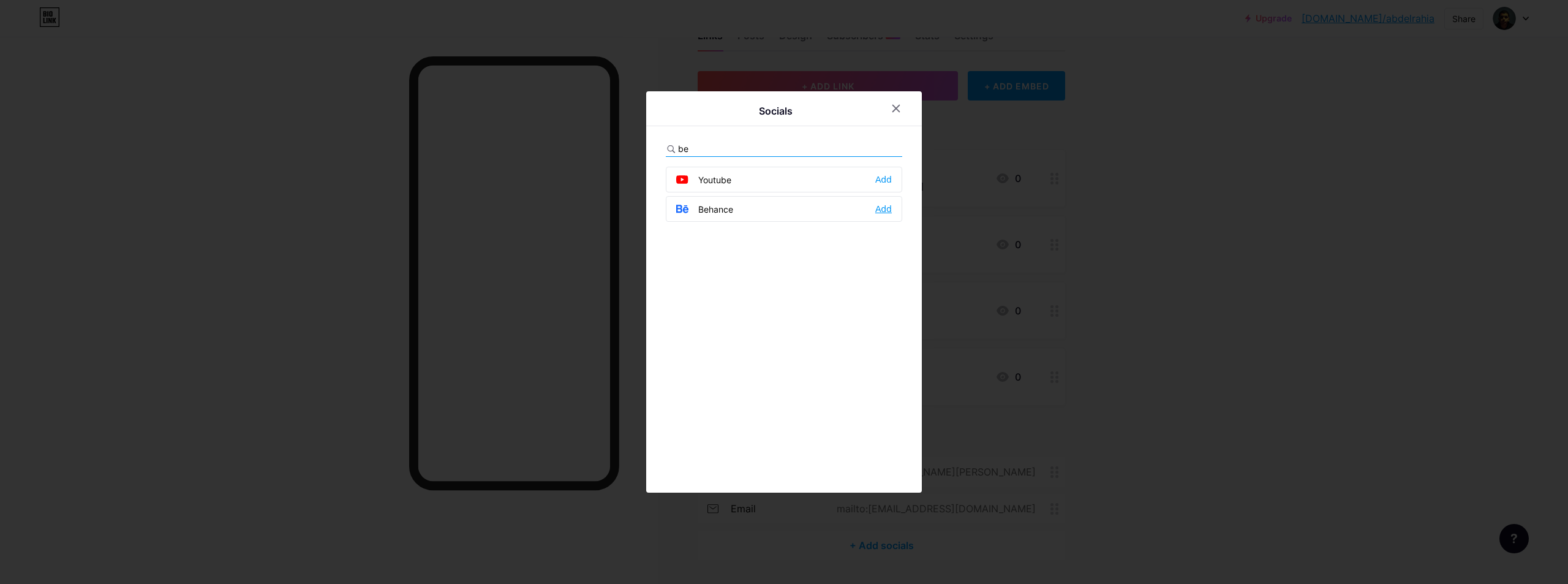
type input "be"
click at [878, 203] on div "Add" at bounding box center [883, 208] width 17 height 12
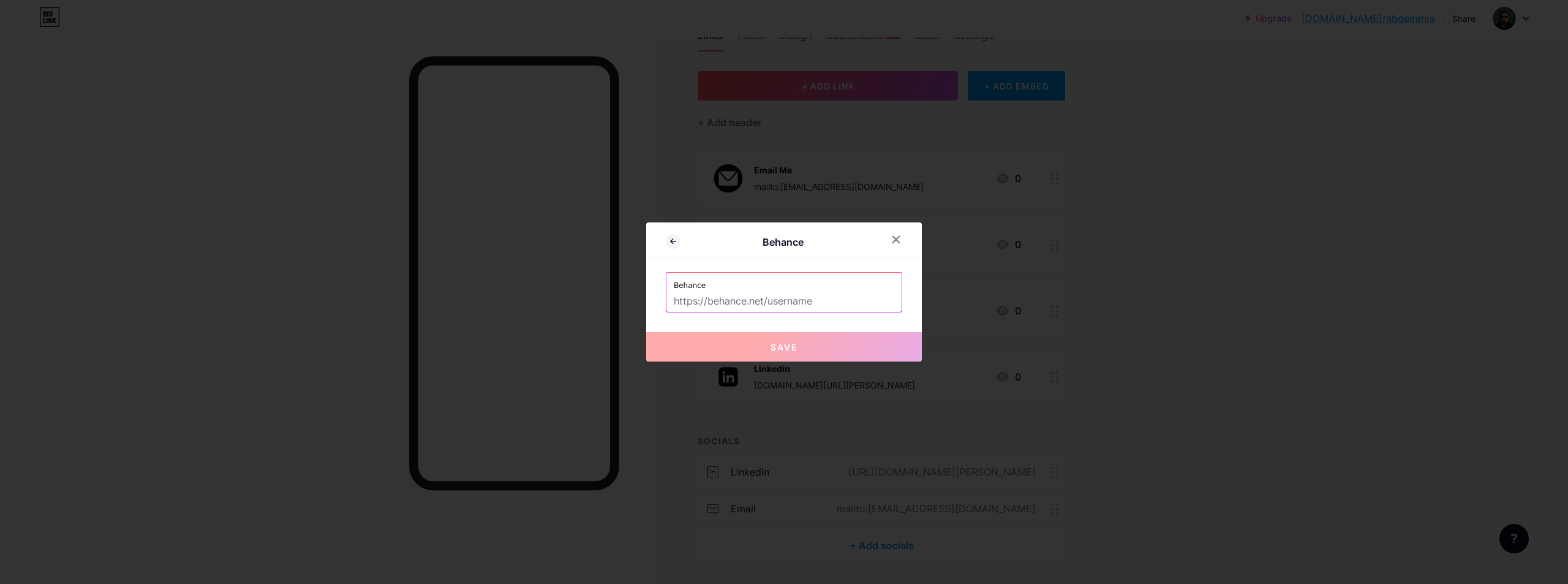
click at [776, 300] on input "text" at bounding box center [784, 301] width 221 height 21
paste input "[URL][DOMAIN_NAME]"
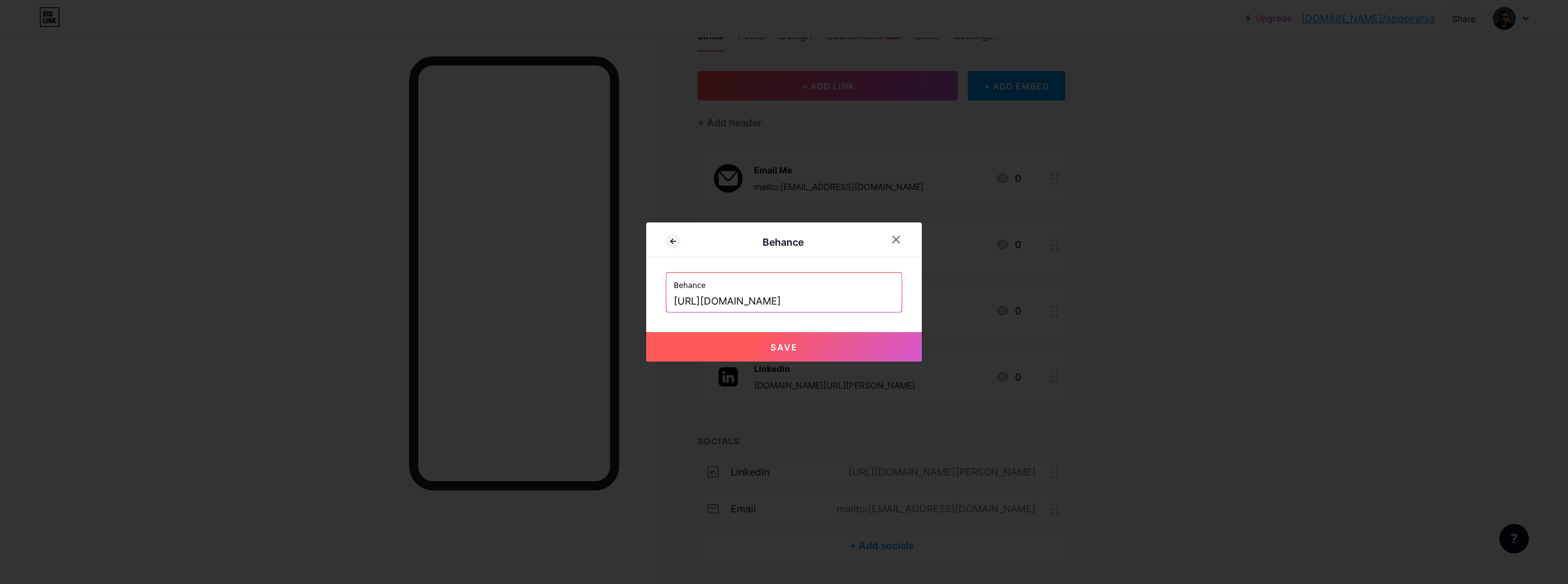
type input "[URL][DOMAIN_NAME]"
click at [792, 341] on button "Save" at bounding box center [784, 347] width 276 height 30
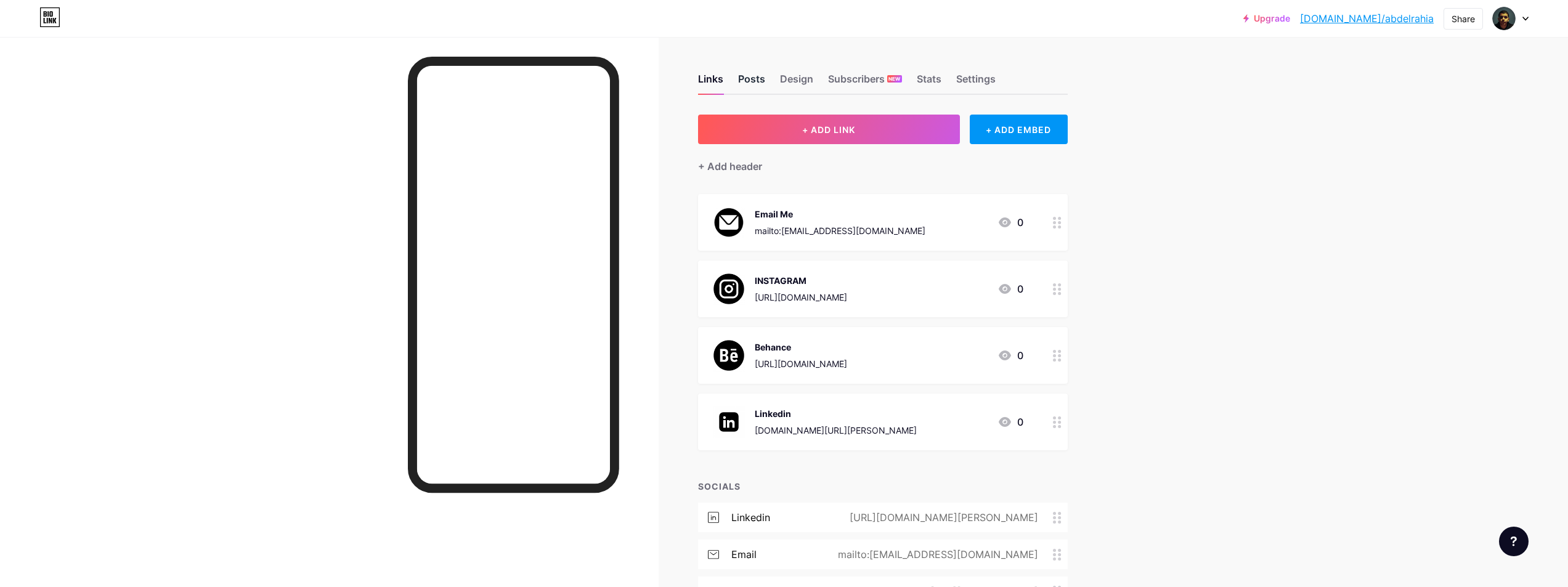
click at [760, 79] on div "Posts" at bounding box center [751, 82] width 27 height 22
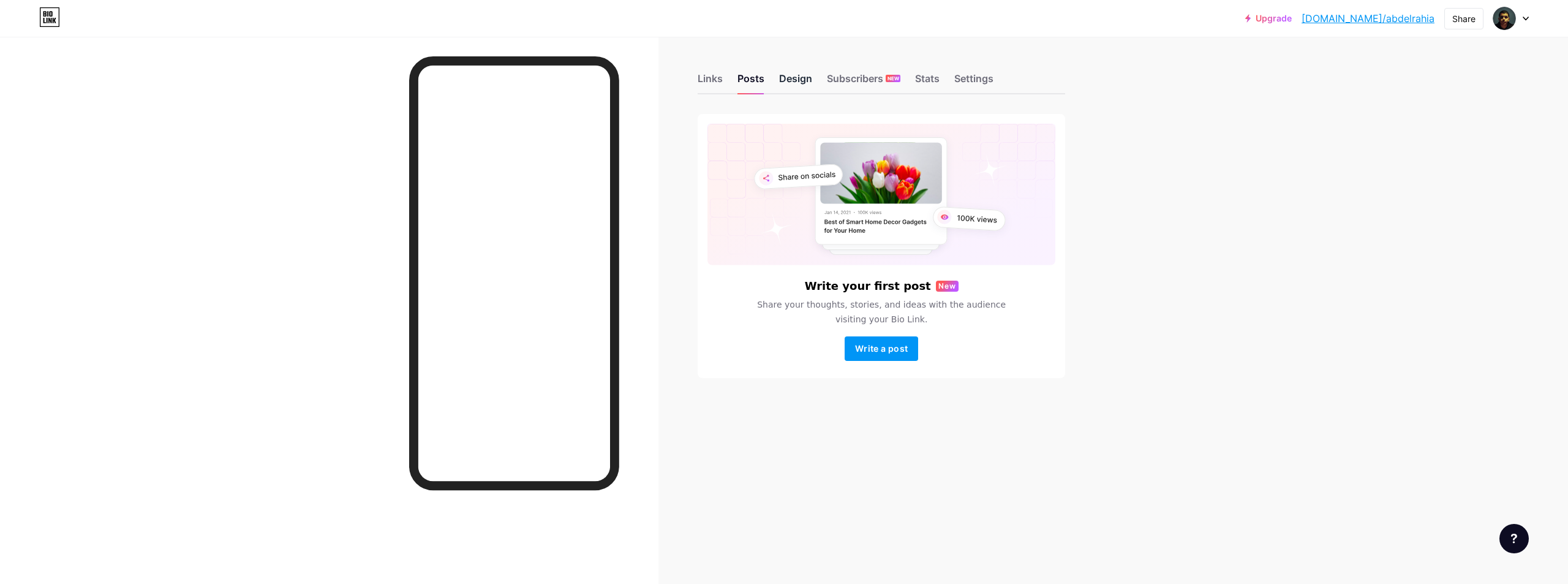
click at [779, 79] on div "Design" at bounding box center [796, 82] width 33 height 22
click at [933, 81] on div "Stats" at bounding box center [928, 82] width 25 height 22
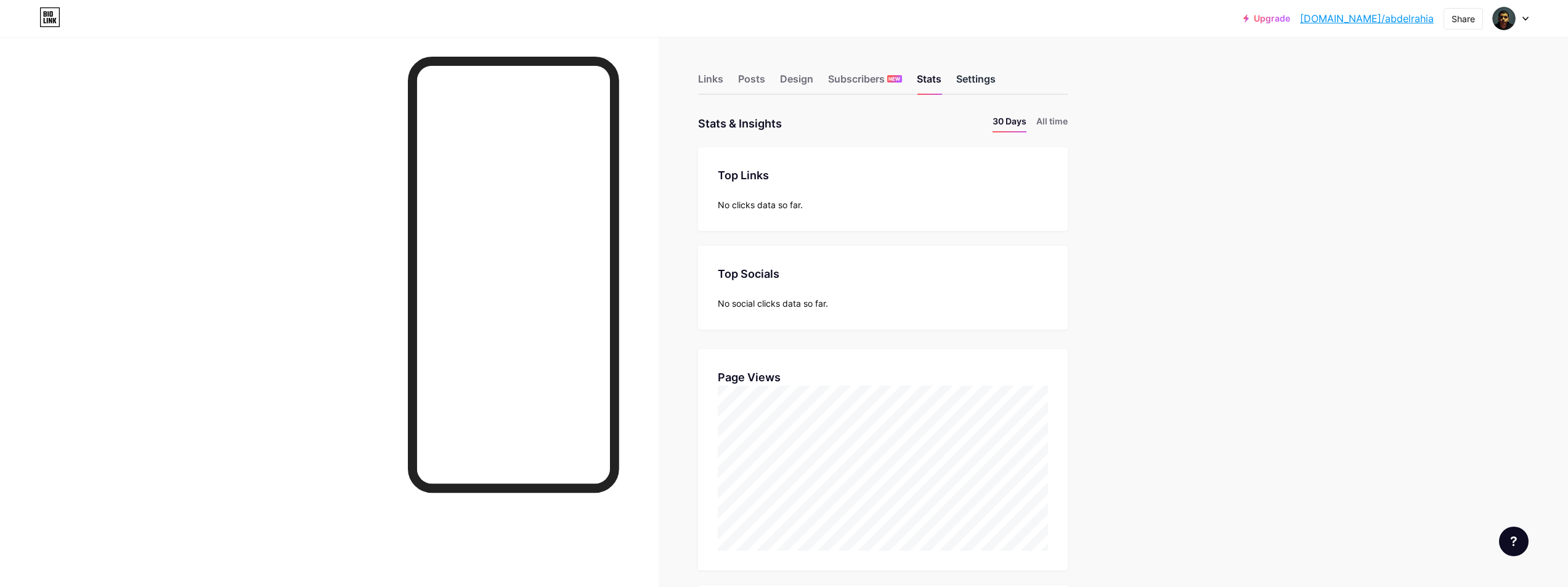
scroll to position [587, 1568]
click at [981, 80] on div "Settings" at bounding box center [976, 82] width 39 height 22
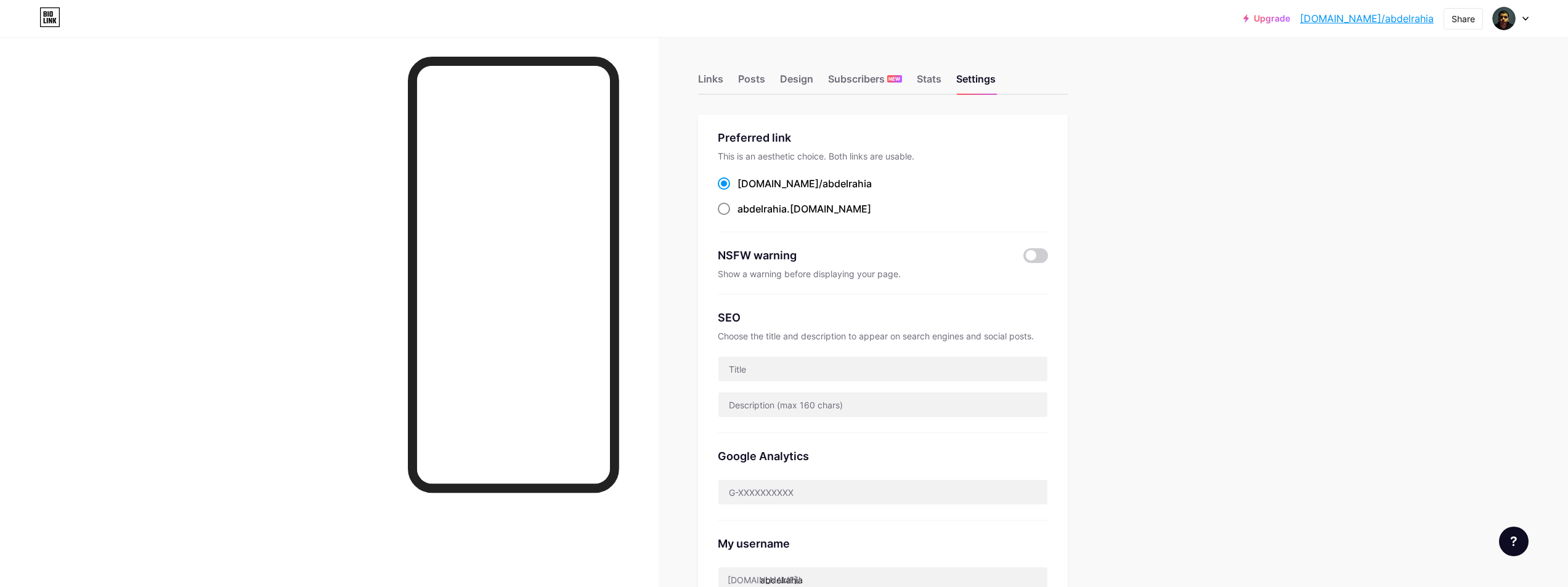
click at [818, 213] on div "abdelrahia .[DOMAIN_NAME]" at bounding box center [804, 209] width 134 height 15
click at [745, 216] on input "abdelrahia .[DOMAIN_NAME]" at bounding box center [741, 220] width 8 height 8
radio input "true"
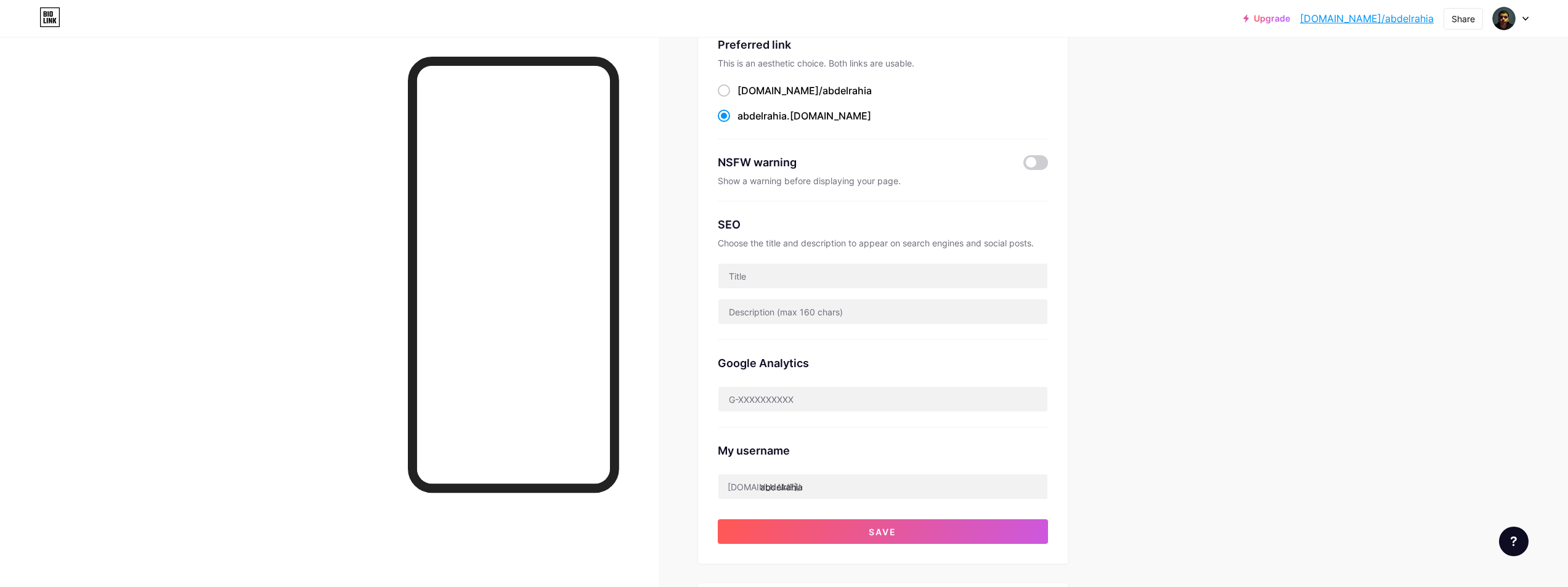
scroll to position [123, 0]
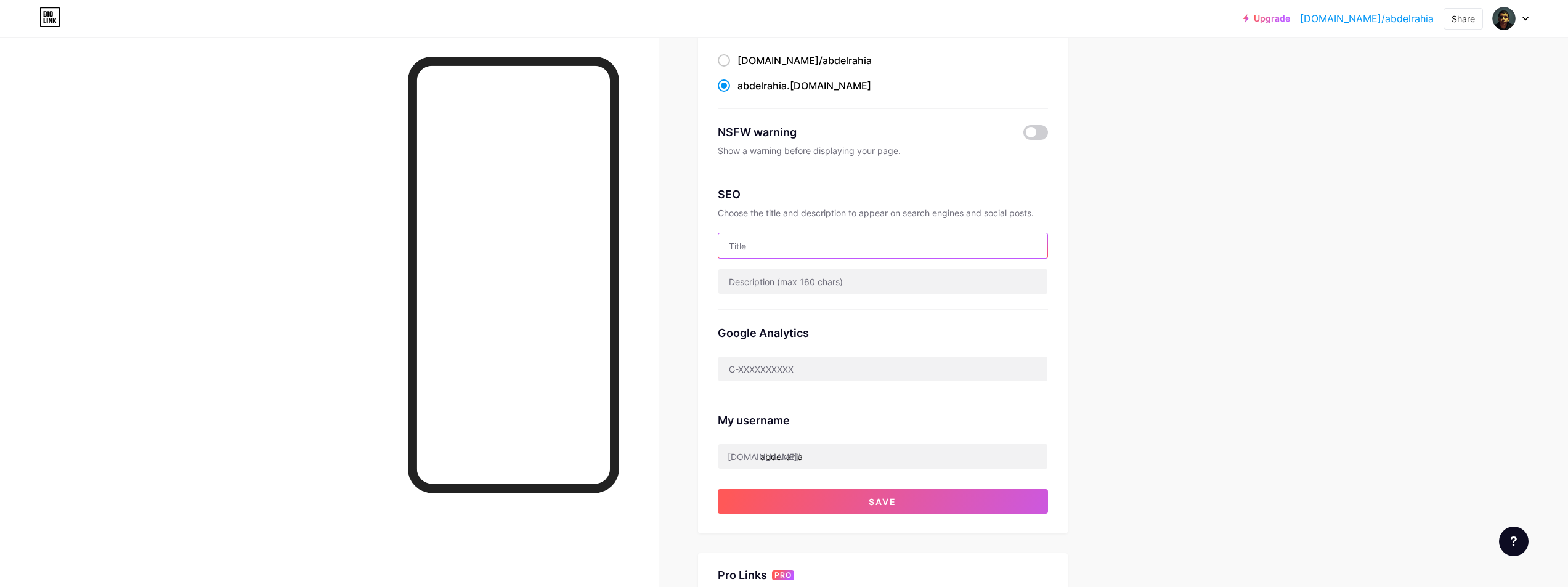
click at [794, 251] on input "text" at bounding box center [883, 246] width 329 height 25
paste input "Senior Graphic Designer"
type input "Senior Graphic Designer"
click at [1180, 265] on div "Upgrade [DOMAIN_NAME]/[PERSON_NAME]... [DOMAIN_NAME]/[PERSON_NAME] Switch accou…" at bounding box center [784, 381] width 1568 height 1008
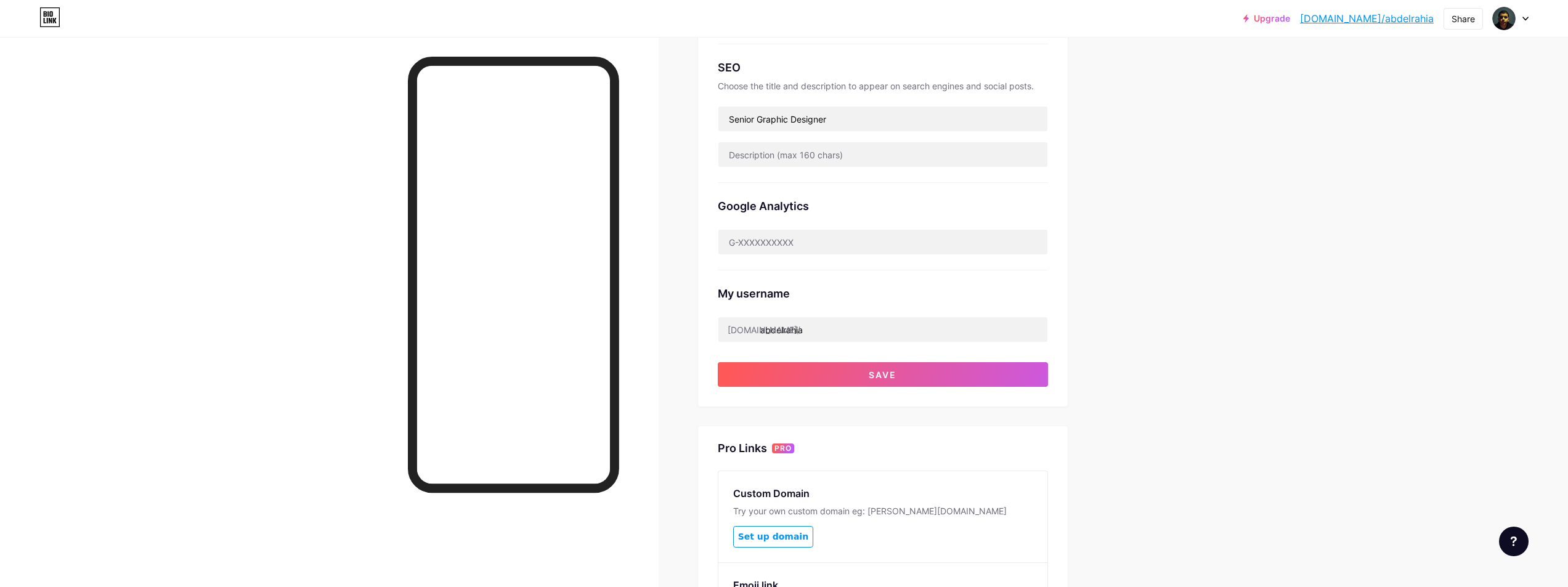
scroll to position [308, 0]
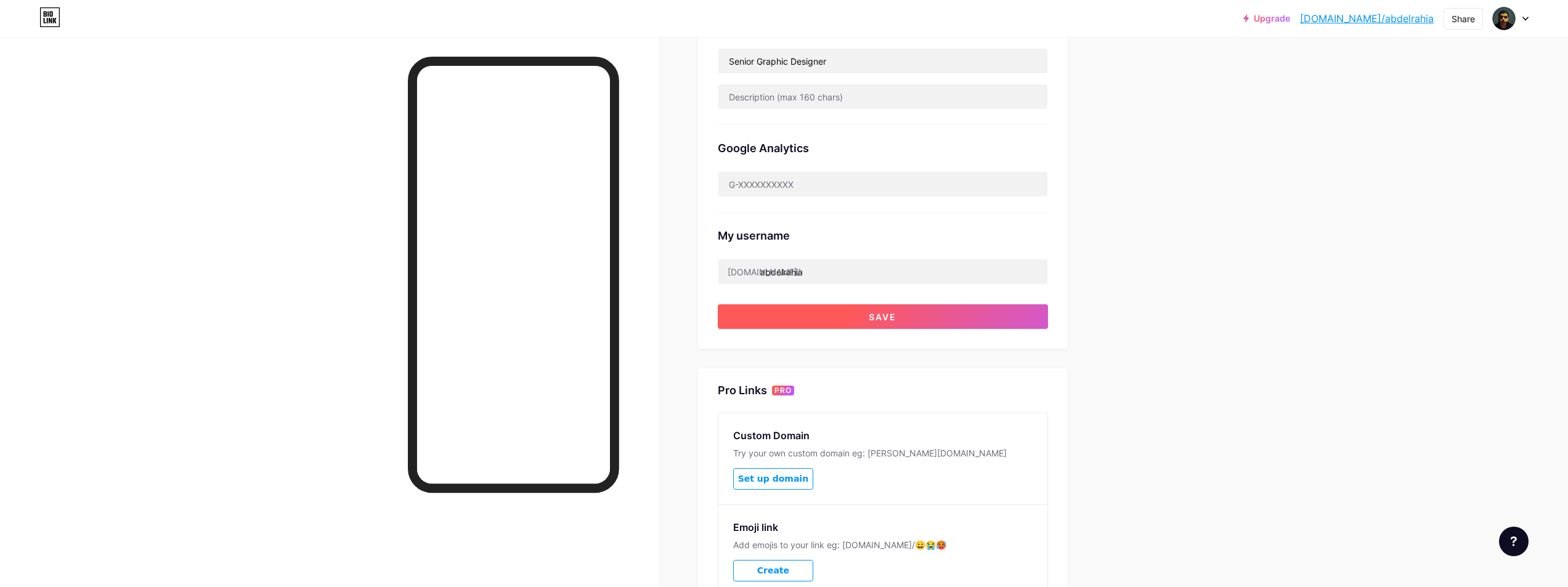
click at [862, 321] on button "Save" at bounding box center [883, 316] width 330 height 25
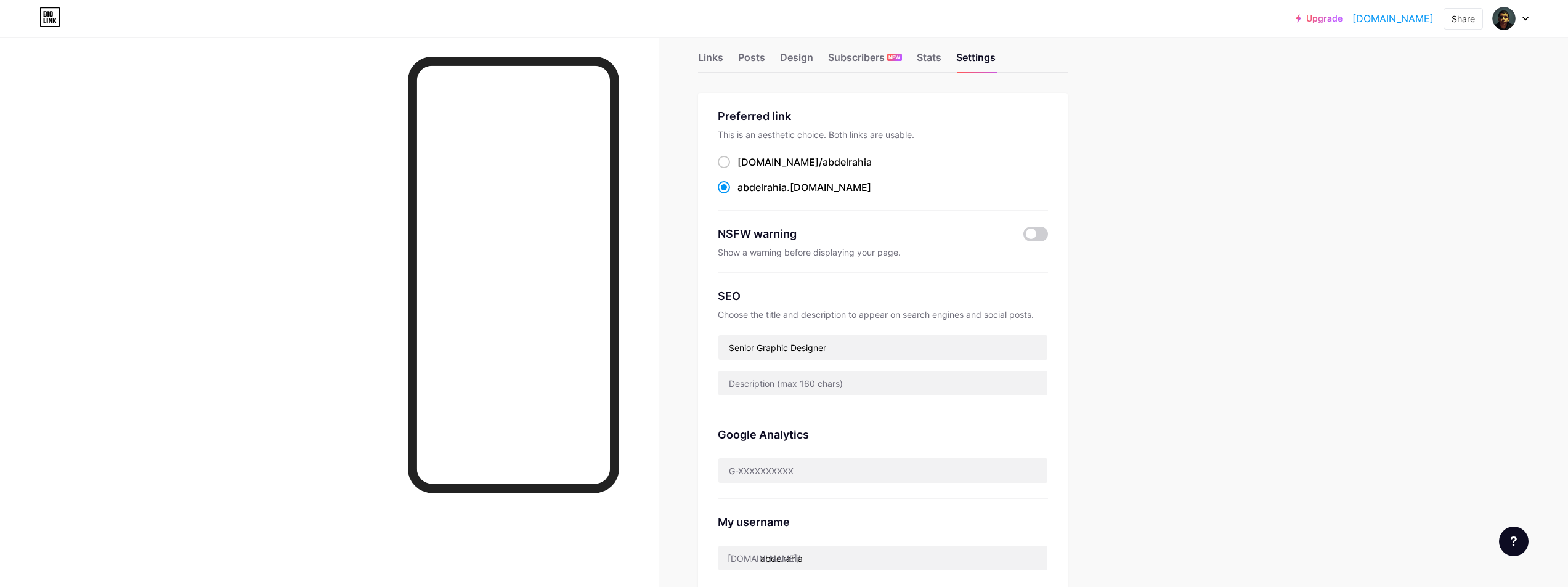
scroll to position [0, 0]
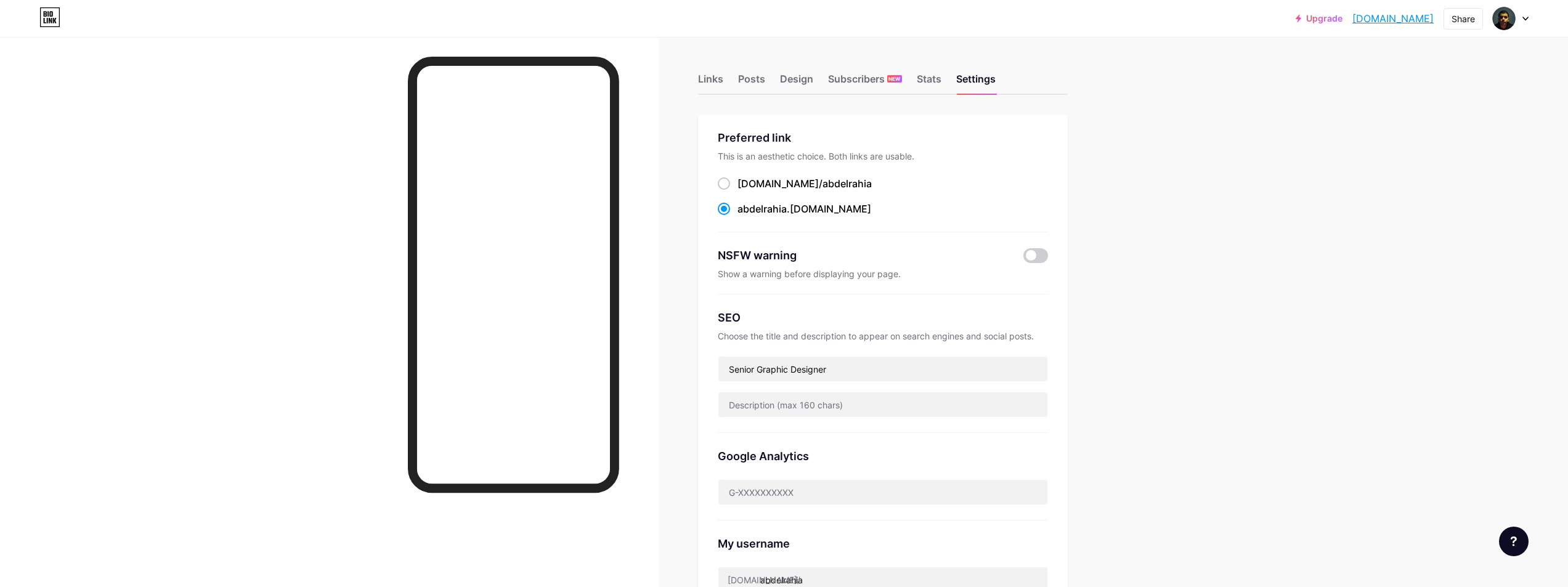
click at [686, 79] on div "Links Posts Design Subscribers NEW Stats Settings Preferred link This is an aes…" at bounding box center [560, 500] width 1120 height 927
click at [705, 79] on div "Links" at bounding box center [710, 82] width 25 height 22
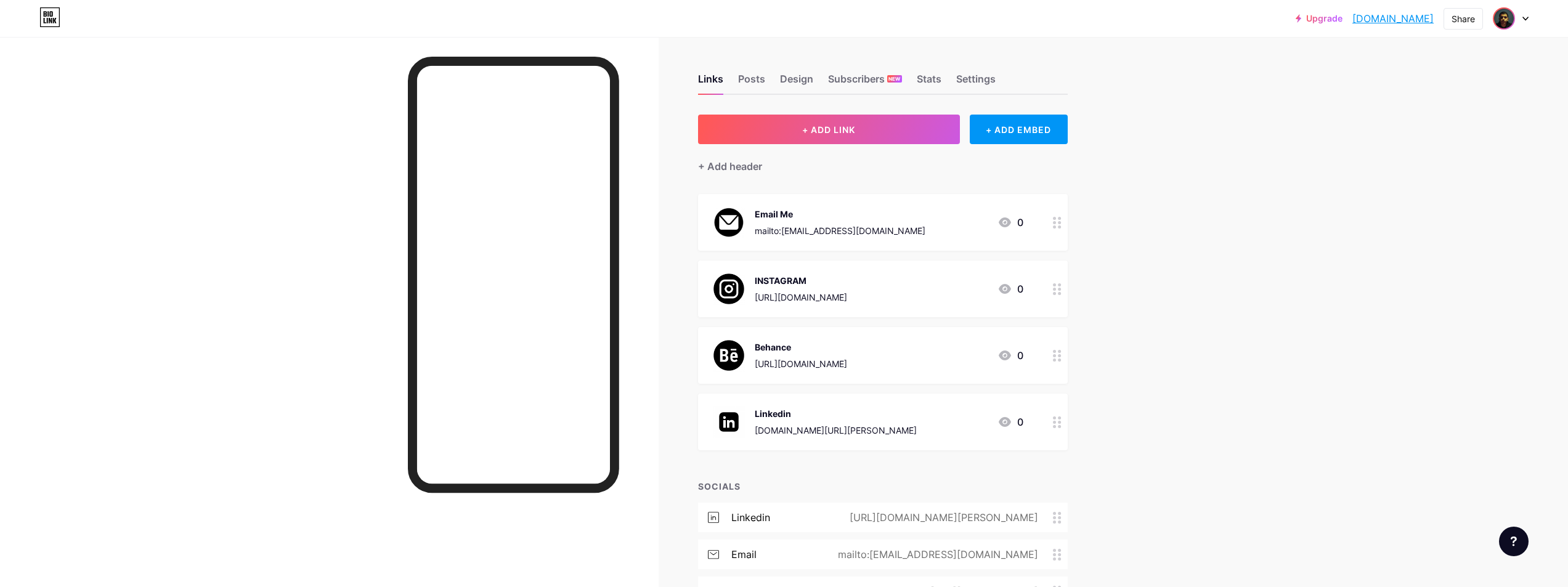
click at [1510, 17] on img at bounding box center [1504, 18] width 20 height 20
click at [1397, 76] on img at bounding box center [1395, 79] width 20 height 20
click at [1531, 13] on div "Upgrade abdelrahia.bio.... abdelrahia.bio.link Share Switch accounts Abdelrahma…" at bounding box center [784, 18] width 1568 height 22
click at [1526, 15] on div at bounding box center [1510, 18] width 36 height 22
click at [1477, 134] on link "Account settings" at bounding box center [1452, 140] width 153 height 33
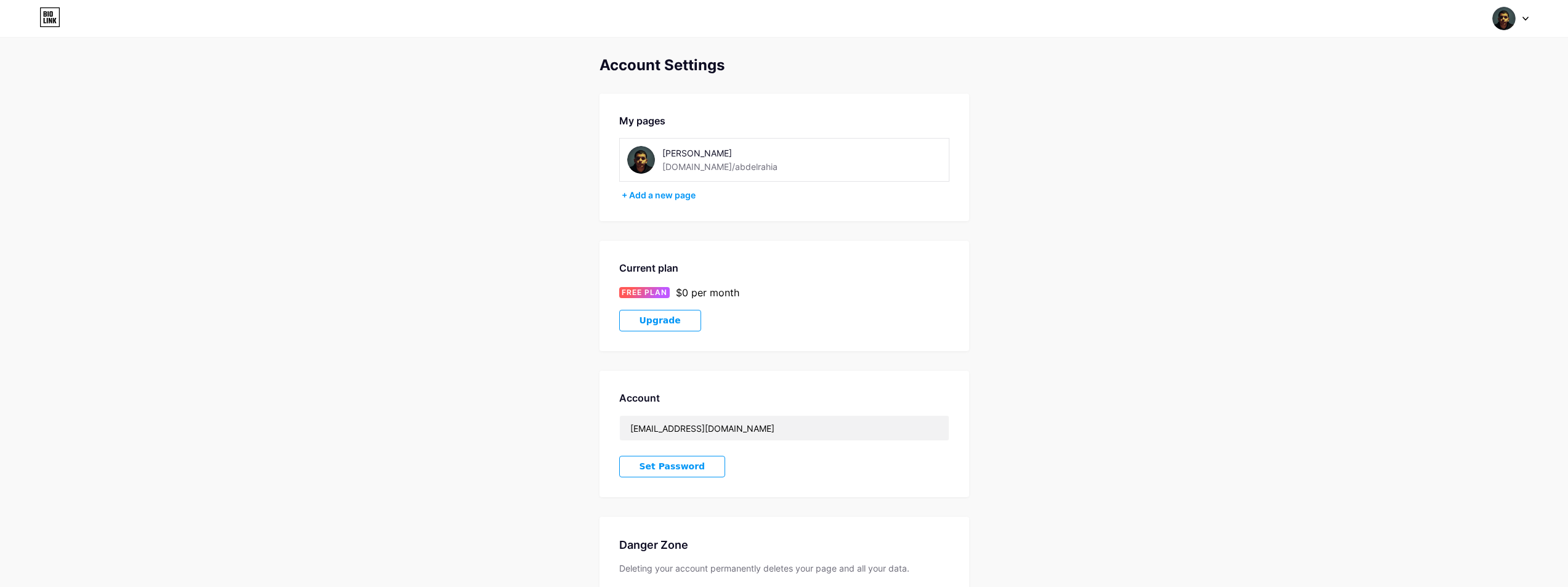
click at [640, 157] on img at bounding box center [641, 160] width 28 height 28
click at [646, 161] on img at bounding box center [641, 160] width 28 height 28
click at [645, 156] on img at bounding box center [641, 160] width 28 height 28
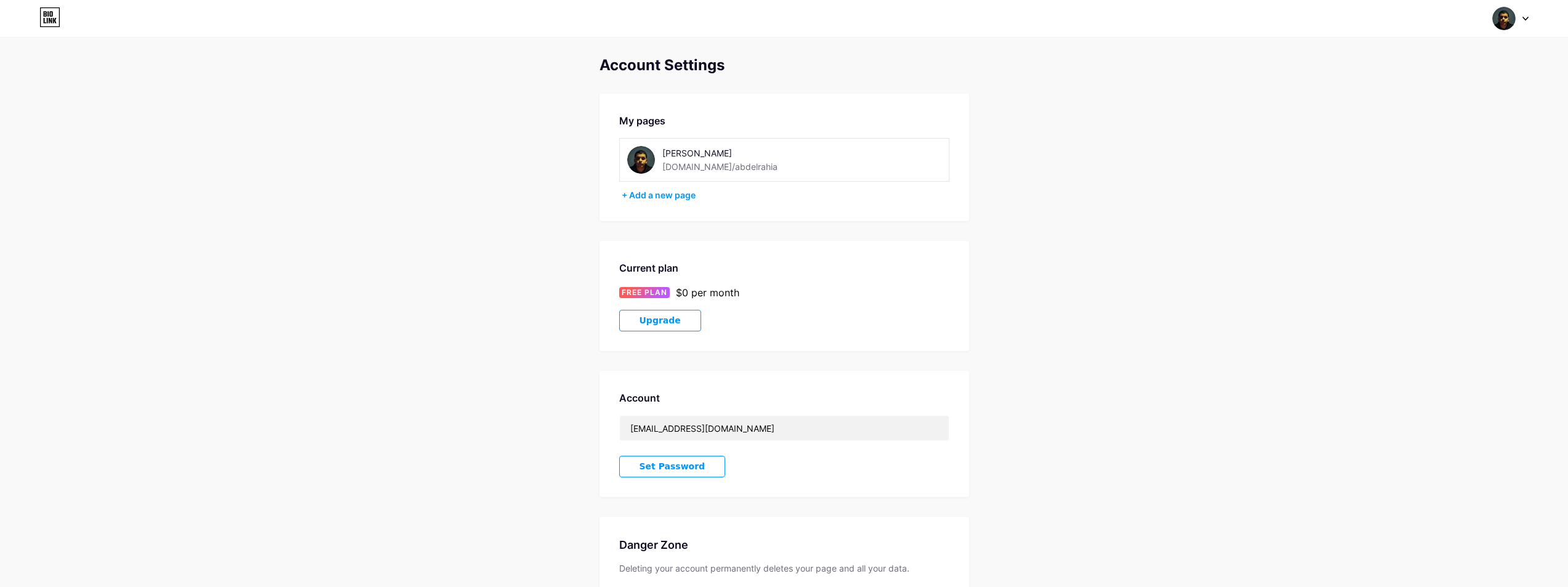
click at [645, 156] on img at bounding box center [641, 160] width 28 height 28
click at [719, 153] on div "[PERSON_NAME]" at bounding box center [750, 153] width 175 height 13
click at [644, 152] on img at bounding box center [641, 160] width 28 height 28
click at [644, 196] on div "+ Add a new page" at bounding box center [785, 195] width 328 height 12
click at [637, 153] on img at bounding box center [641, 160] width 28 height 28
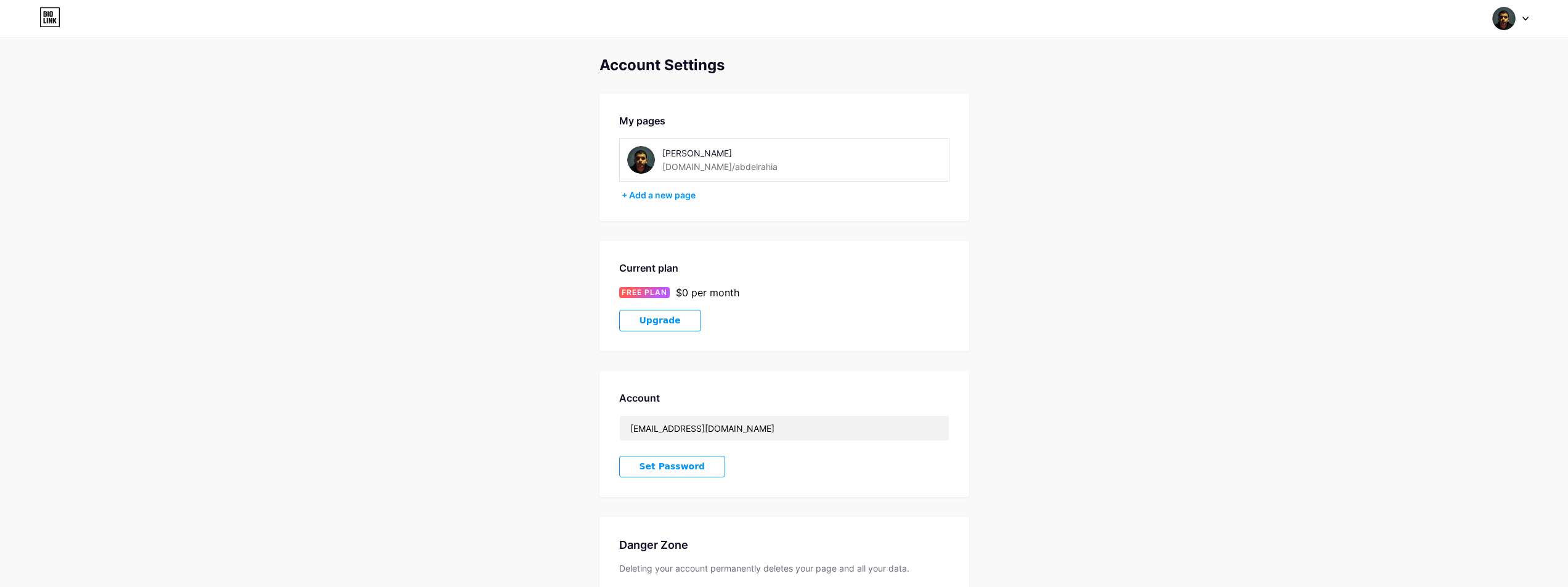
click at [1535, 23] on div "Switch accounts Abdelrahman Arafa bio.link/abdelrahia + Add a new page Dashboar…" at bounding box center [784, 18] width 1568 height 22
click at [1533, 20] on div "Switch accounts Abdelrahman Arafa bio.link/abdelrahia + Add a new page Dashboar…" at bounding box center [784, 18] width 1568 height 22
click at [1518, 17] on div at bounding box center [1510, 18] width 36 height 22
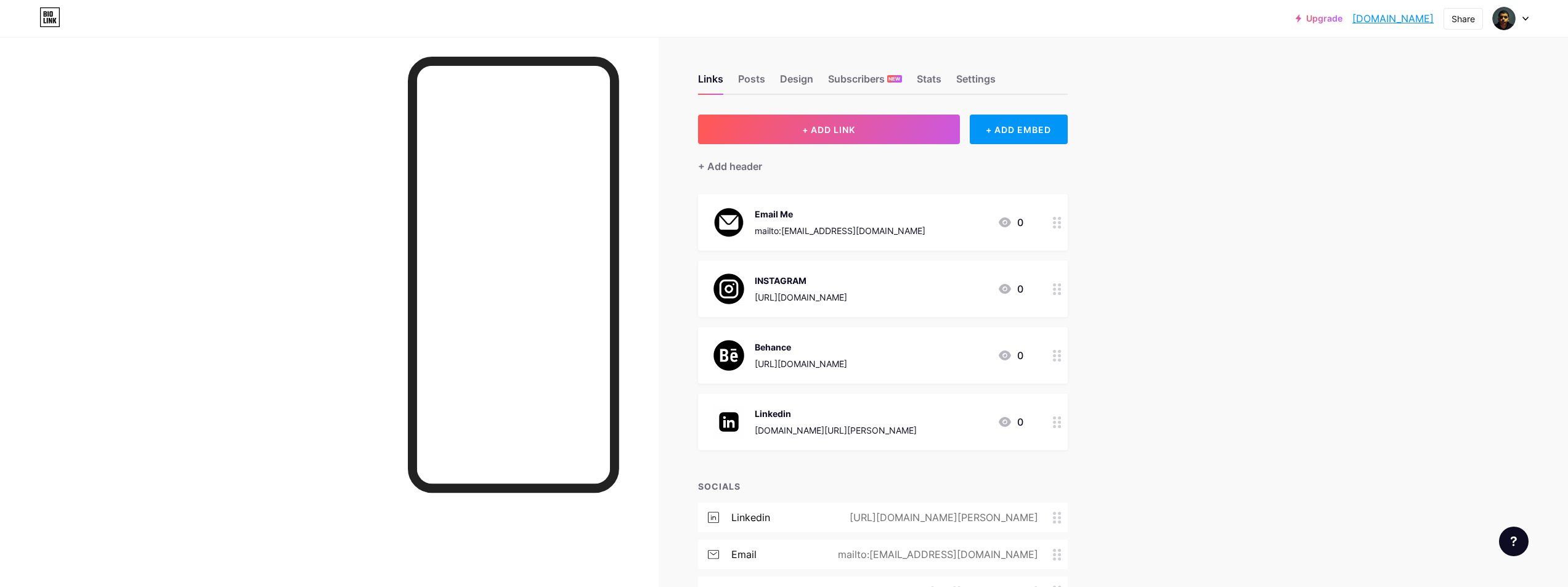
click at [1523, 14] on div at bounding box center [1510, 18] width 36 height 22
click at [929, 72] on div "Stats" at bounding box center [930, 82] width 25 height 22
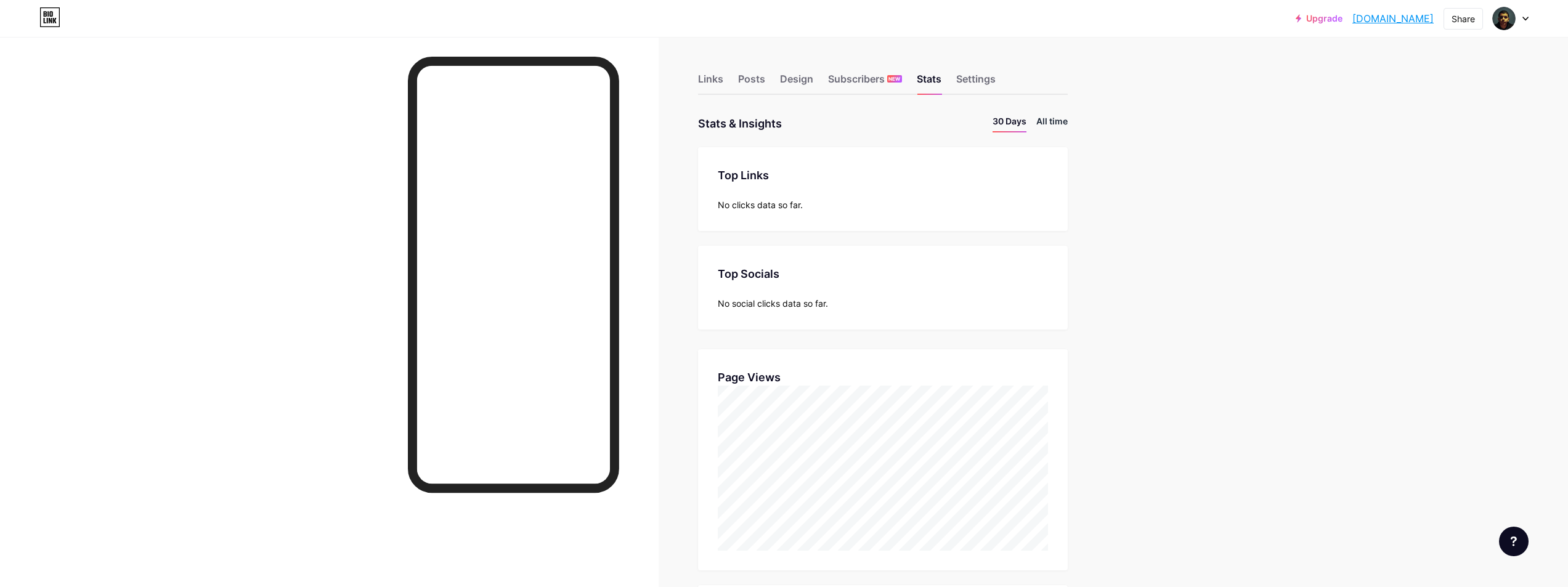
click at [1064, 118] on li "All time" at bounding box center [1052, 123] width 31 height 18
click at [969, 77] on div "Settings" at bounding box center [976, 82] width 39 height 22
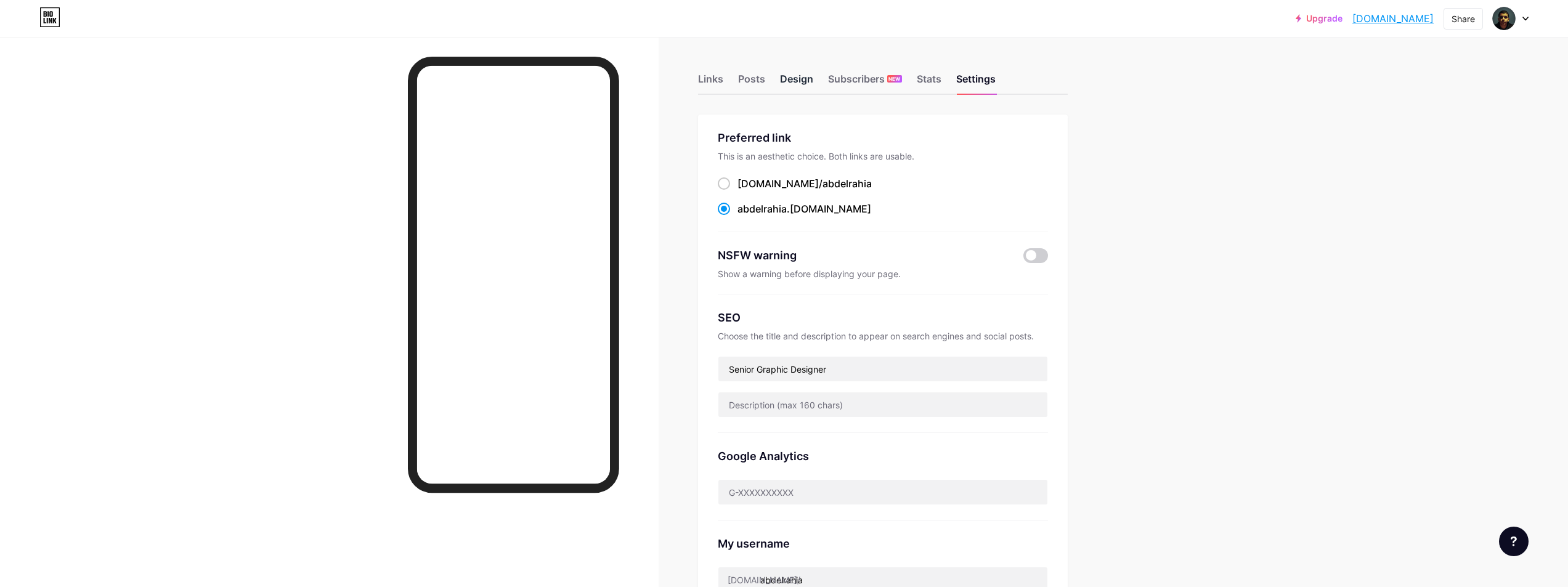
click at [791, 71] on div "Design" at bounding box center [797, 82] width 33 height 22
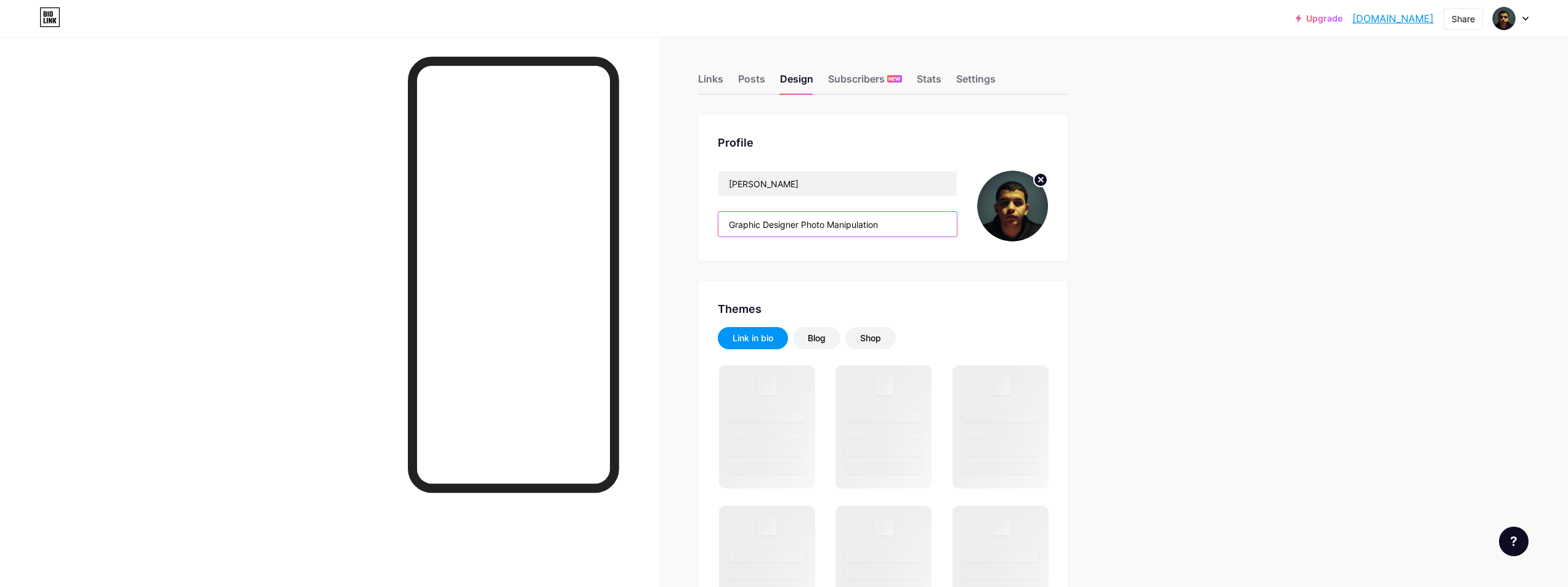
click at [890, 224] on input "Graphic Designer Photo Manipulation" at bounding box center [838, 224] width 239 height 25
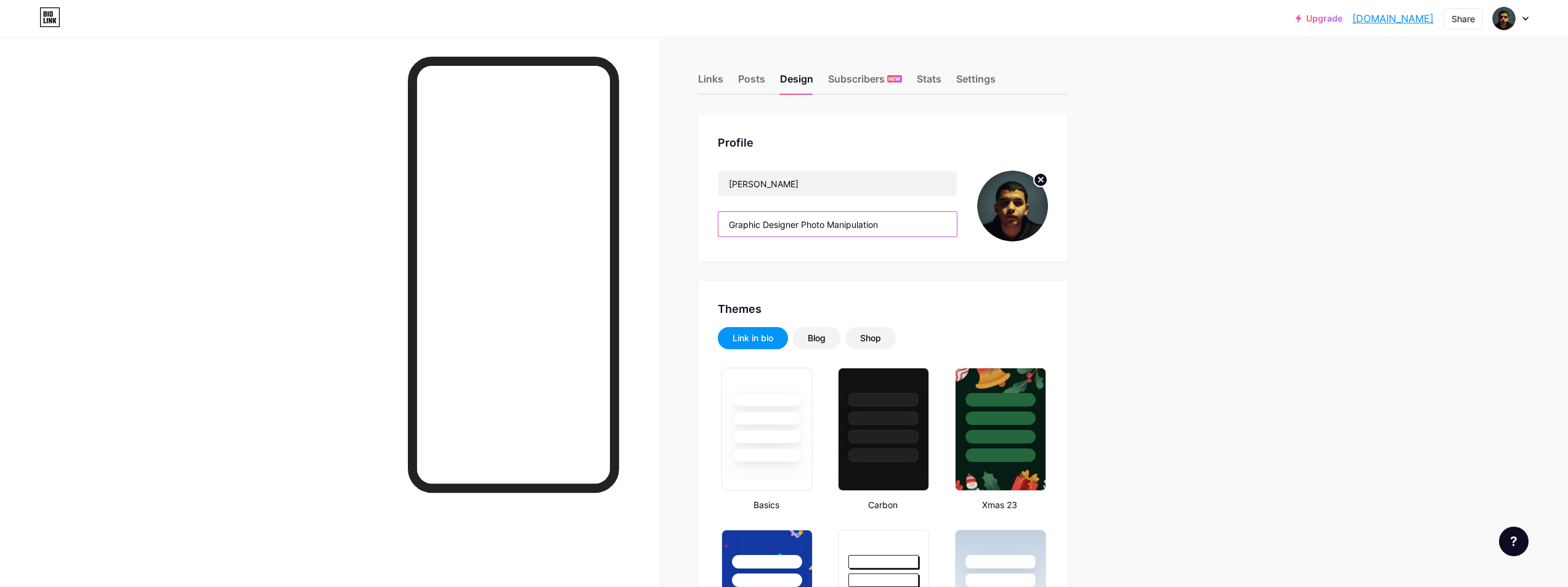
paste input "Senior Graphic Designer"
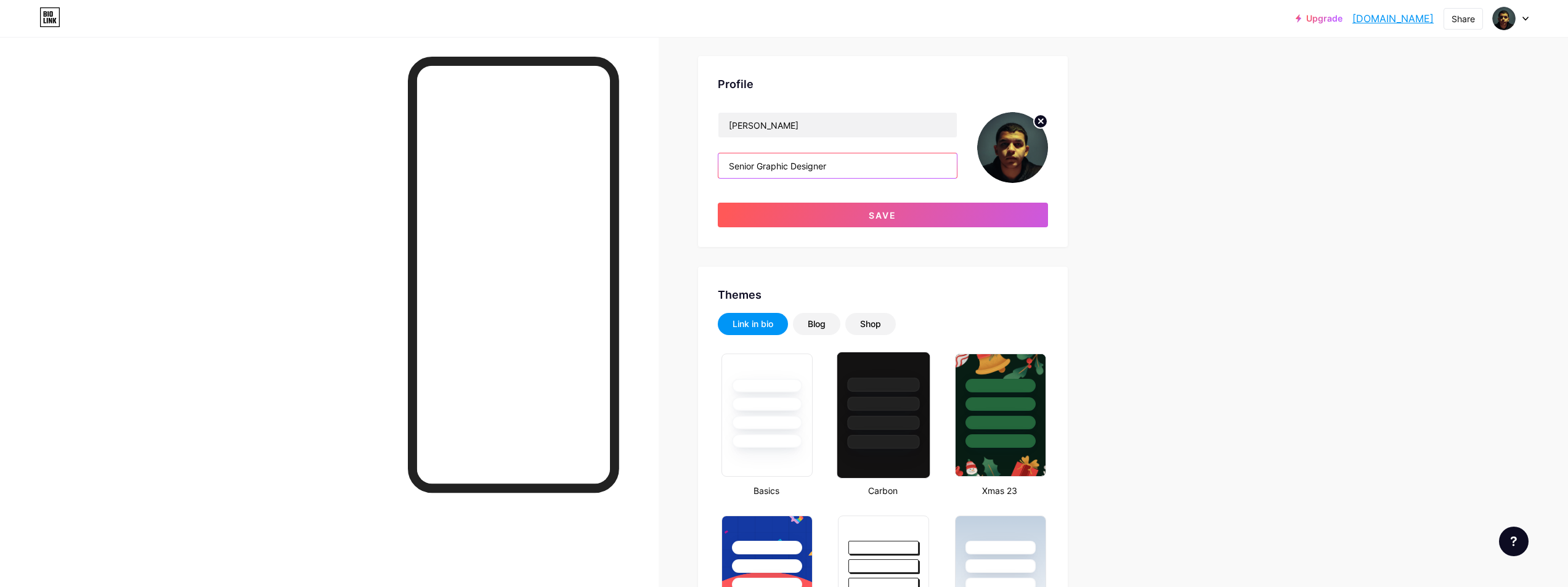
scroll to position [185, 0]
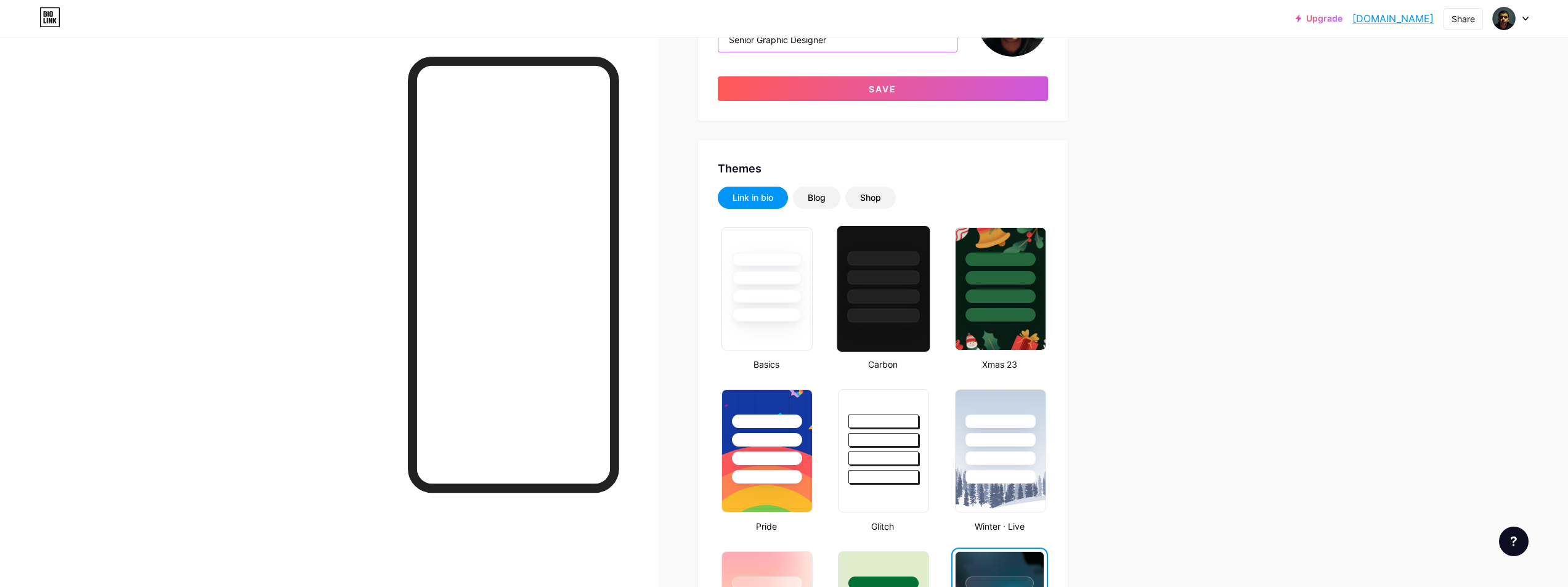
type input "Senior Graphic Designer"
click at [889, 315] on div at bounding box center [884, 315] width 72 height 14
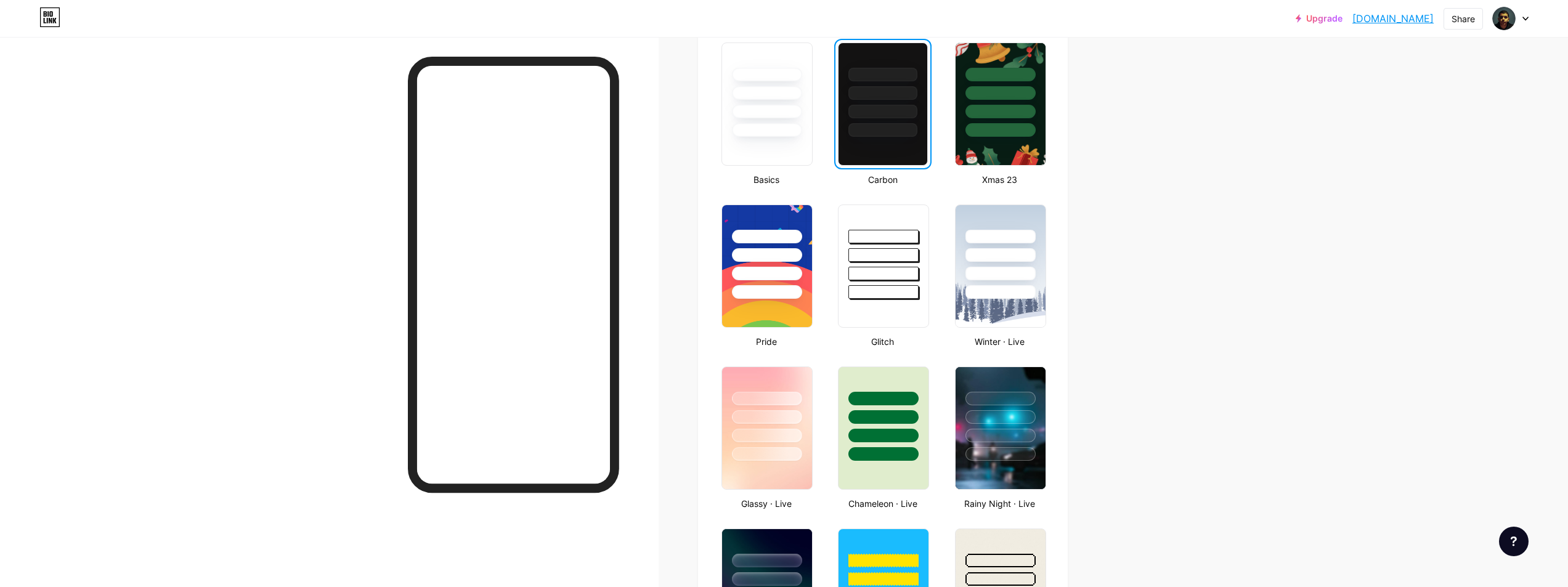
scroll to position [492, 0]
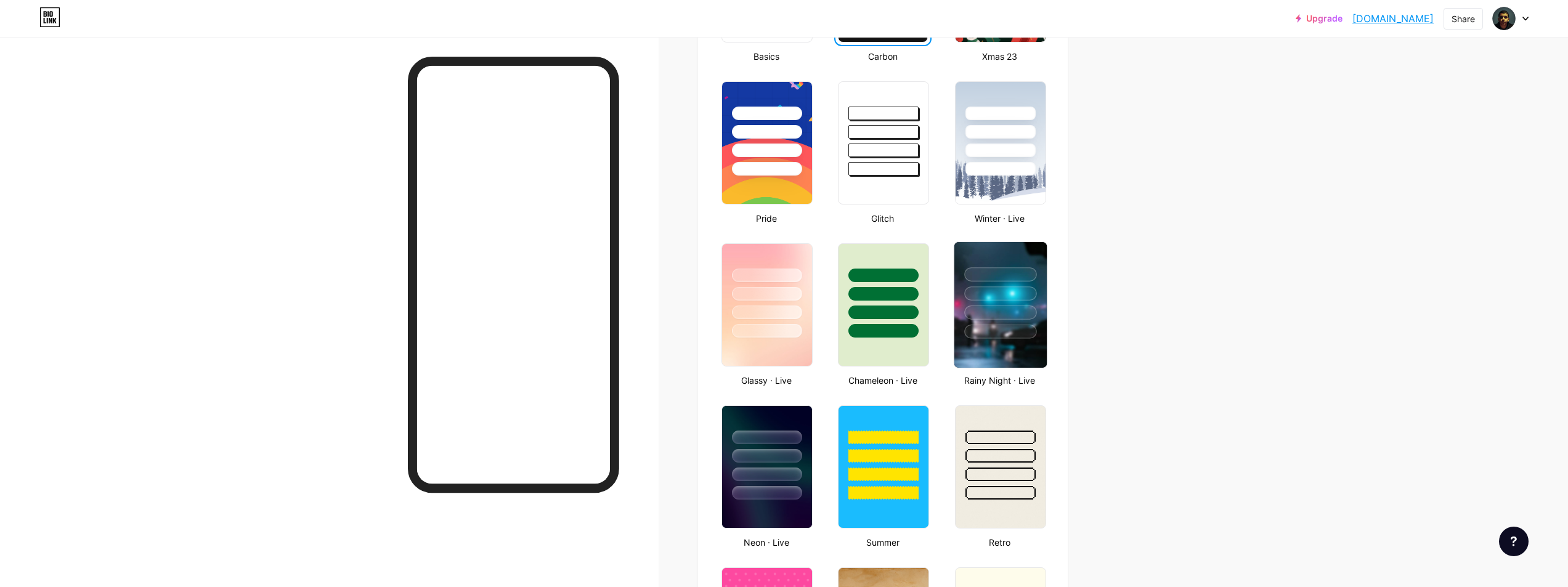
click at [985, 274] on div at bounding box center [1000, 273] width 72 height 14
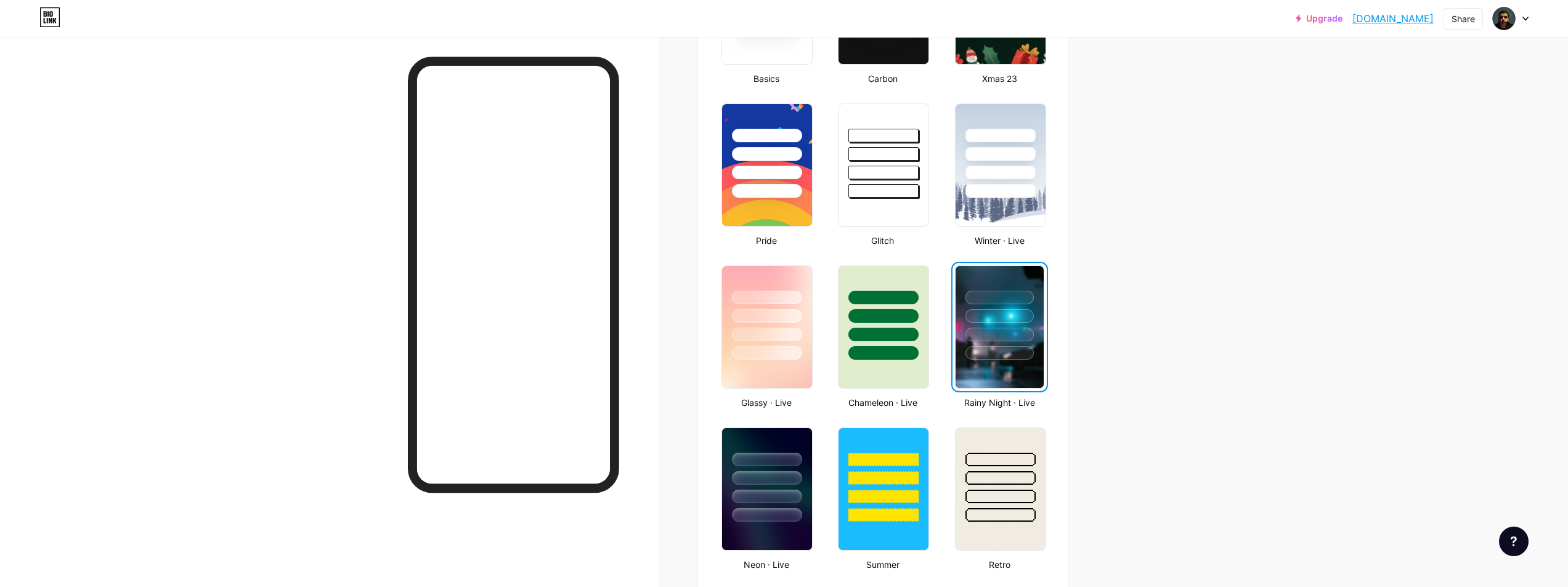
scroll to position [431, 0]
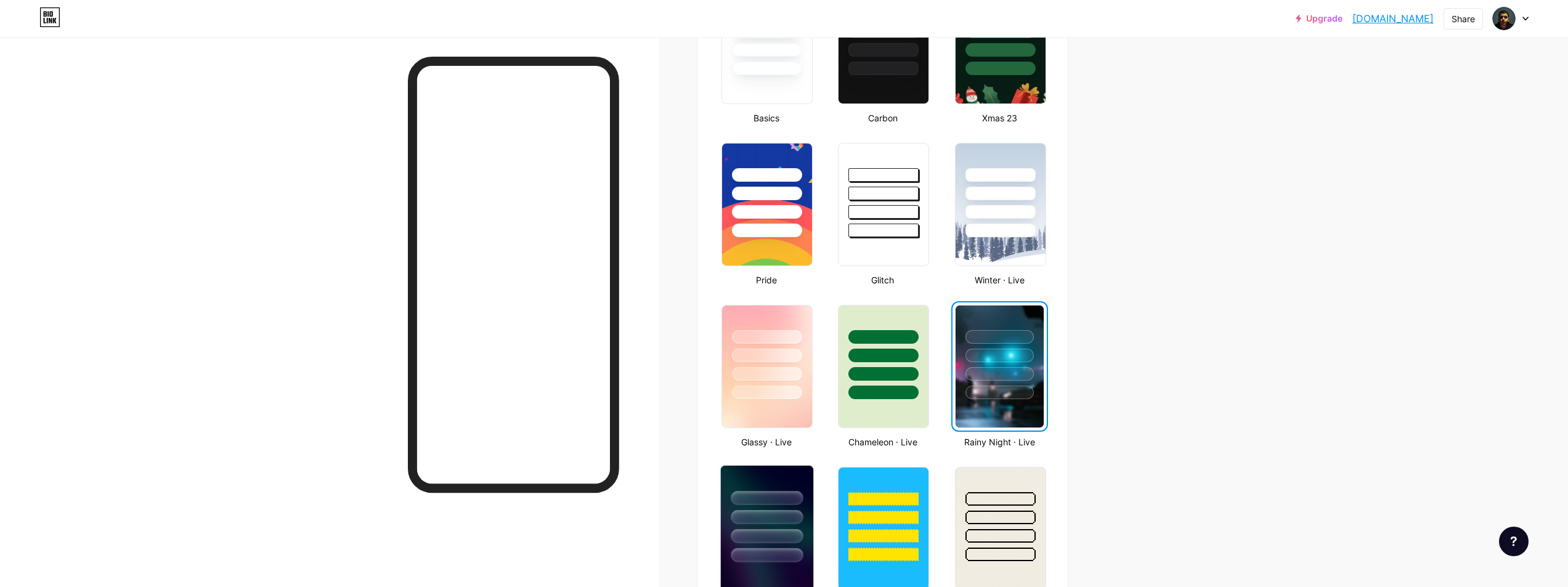
click at [753, 527] on div at bounding box center [767, 514] width 92 height 97
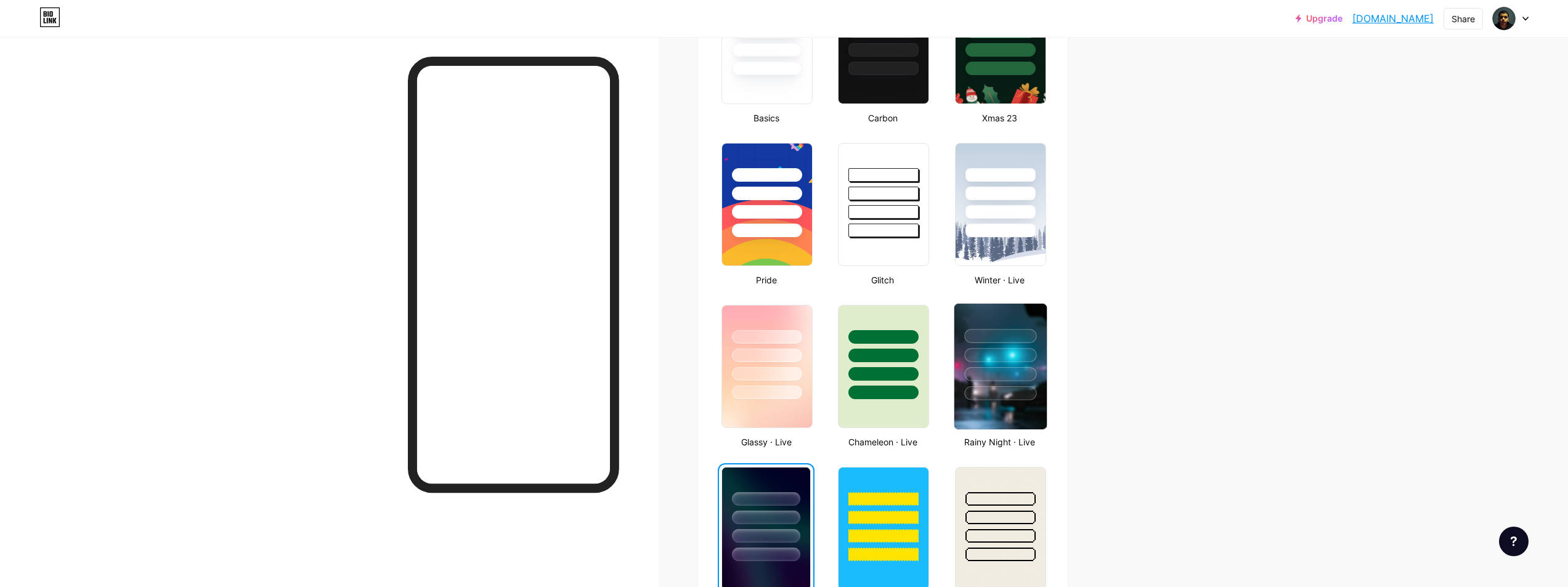
click at [1010, 351] on div at bounding box center [1000, 354] width 72 height 14
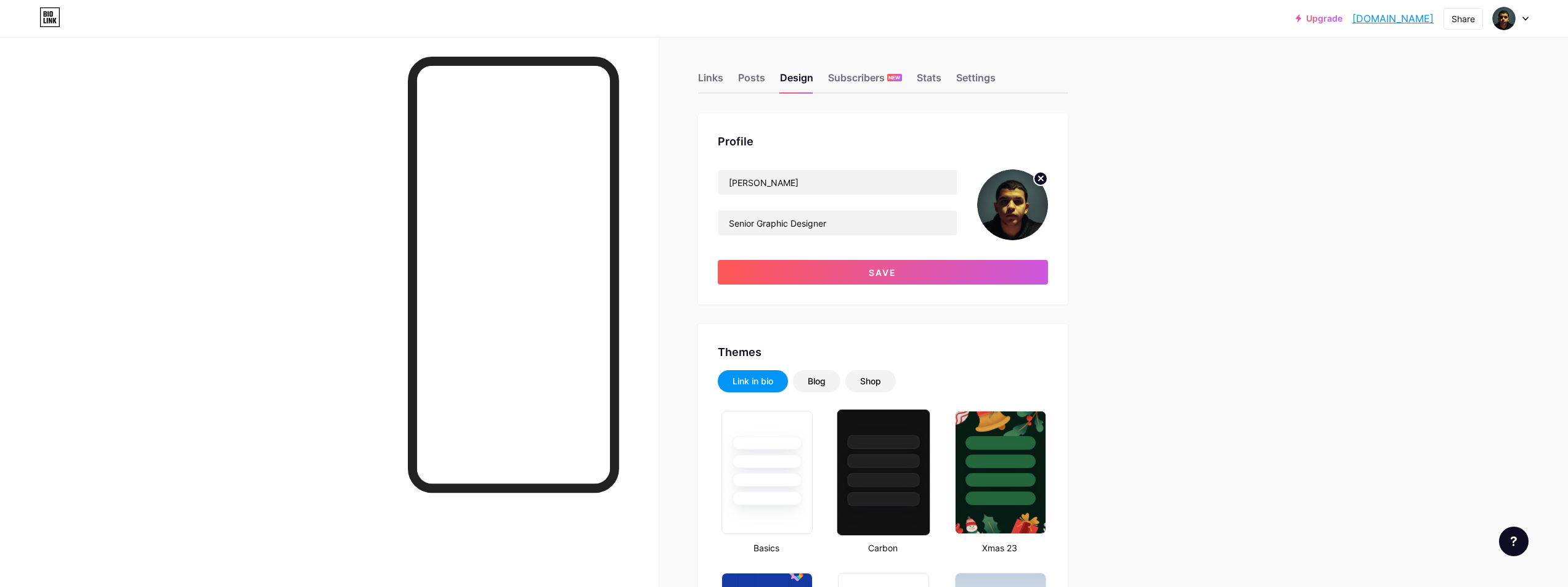
scroll to position [0, 0]
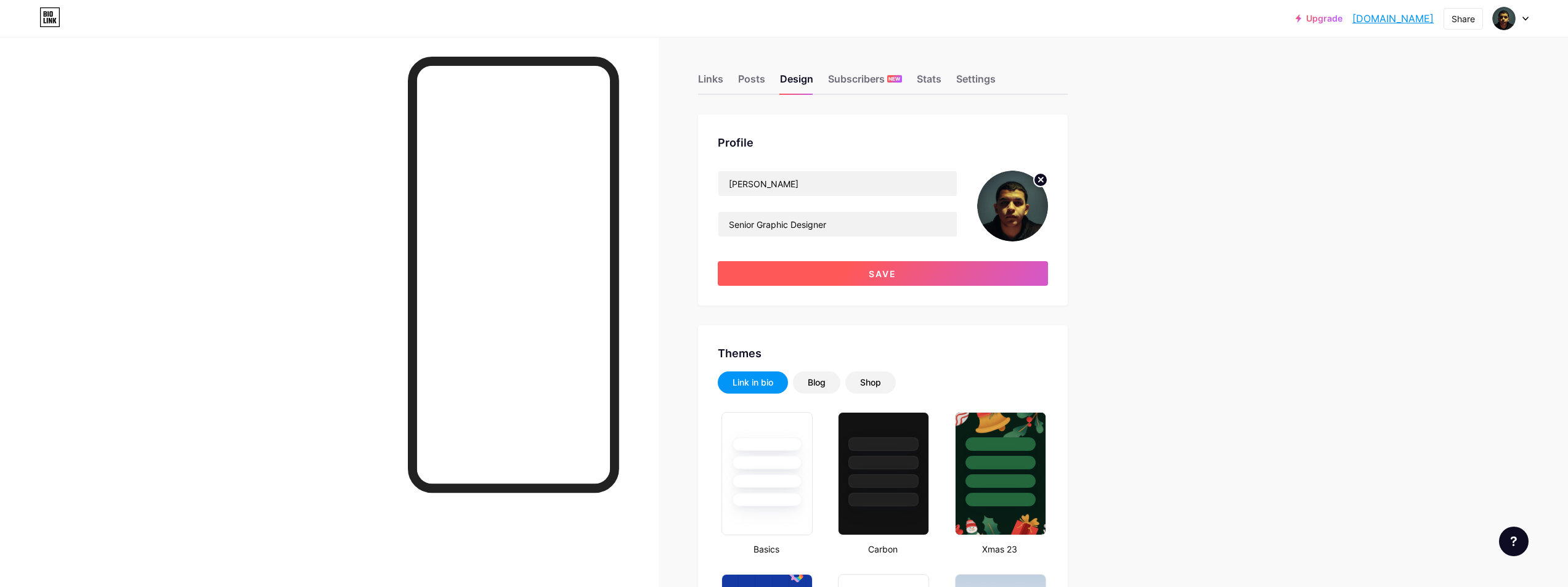
click at [906, 281] on button "Save" at bounding box center [883, 273] width 330 height 25
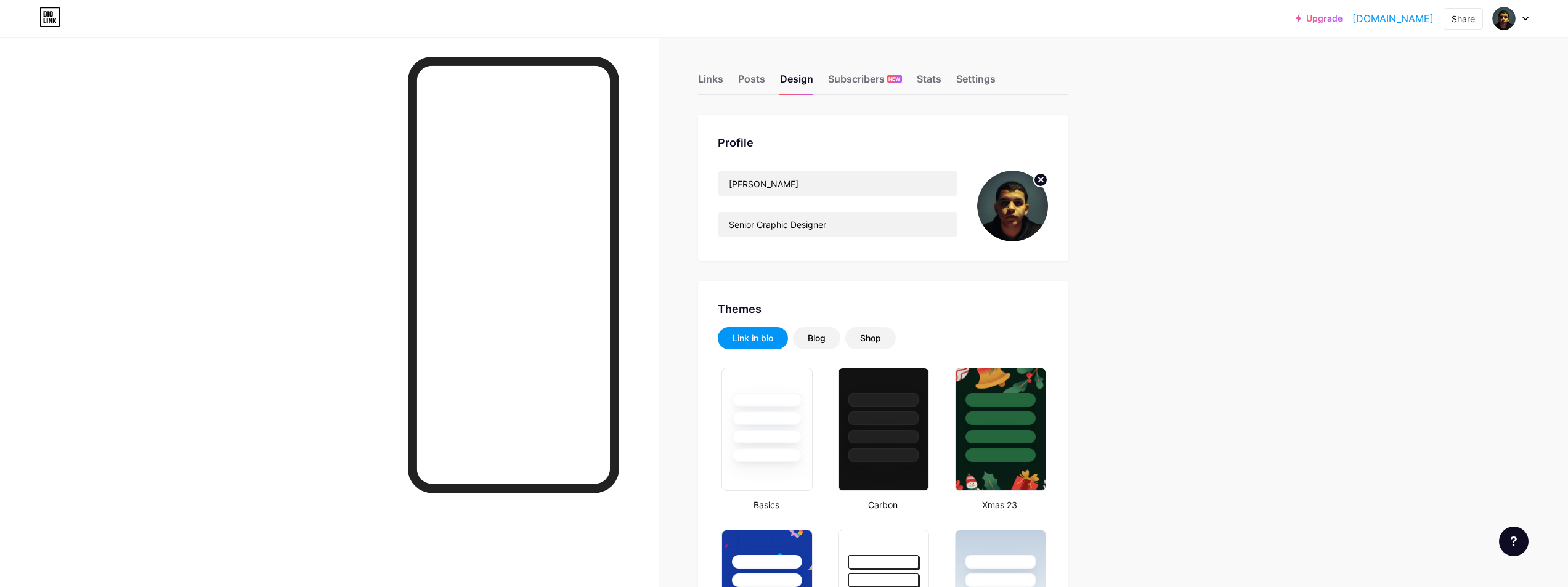
click at [1039, 180] on circle at bounding box center [1040, 180] width 14 height 14
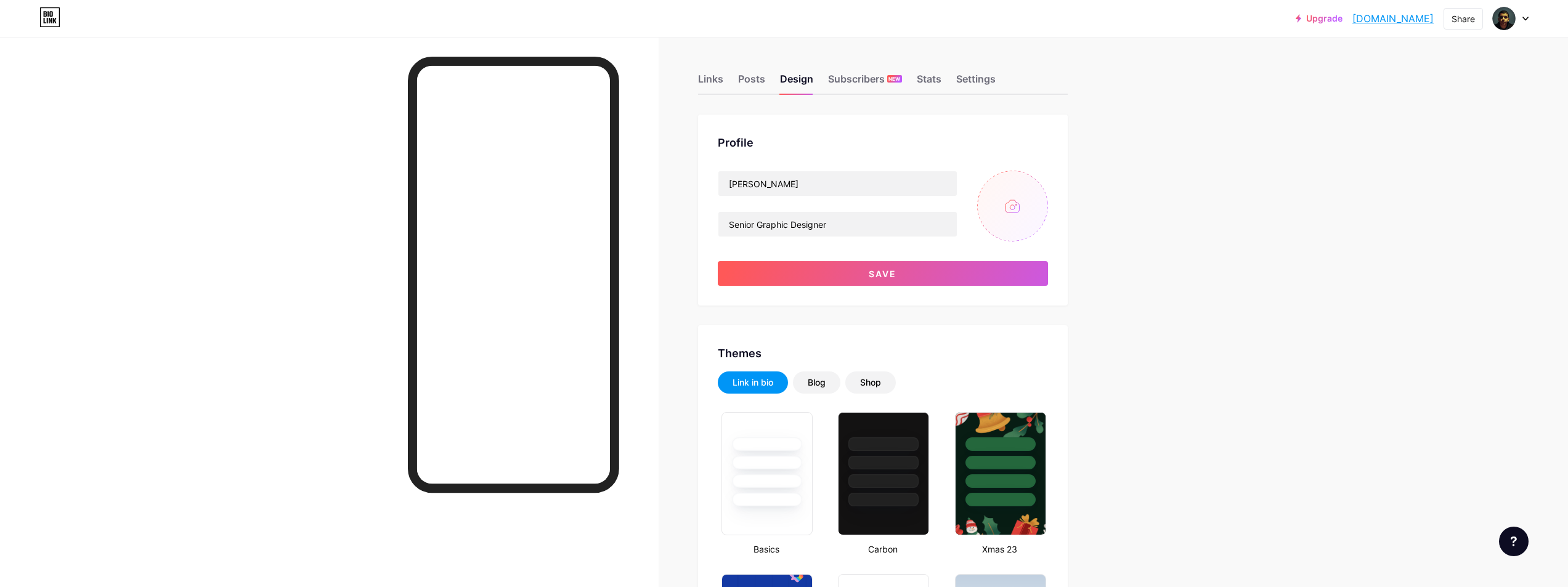
click at [1015, 199] on input "file" at bounding box center [1012, 205] width 71 height 71
type input "C:\fakepath\1.jpg"
click at [825, 386] on div "Blog" at bounding box center [817, 382] width 18 height 12
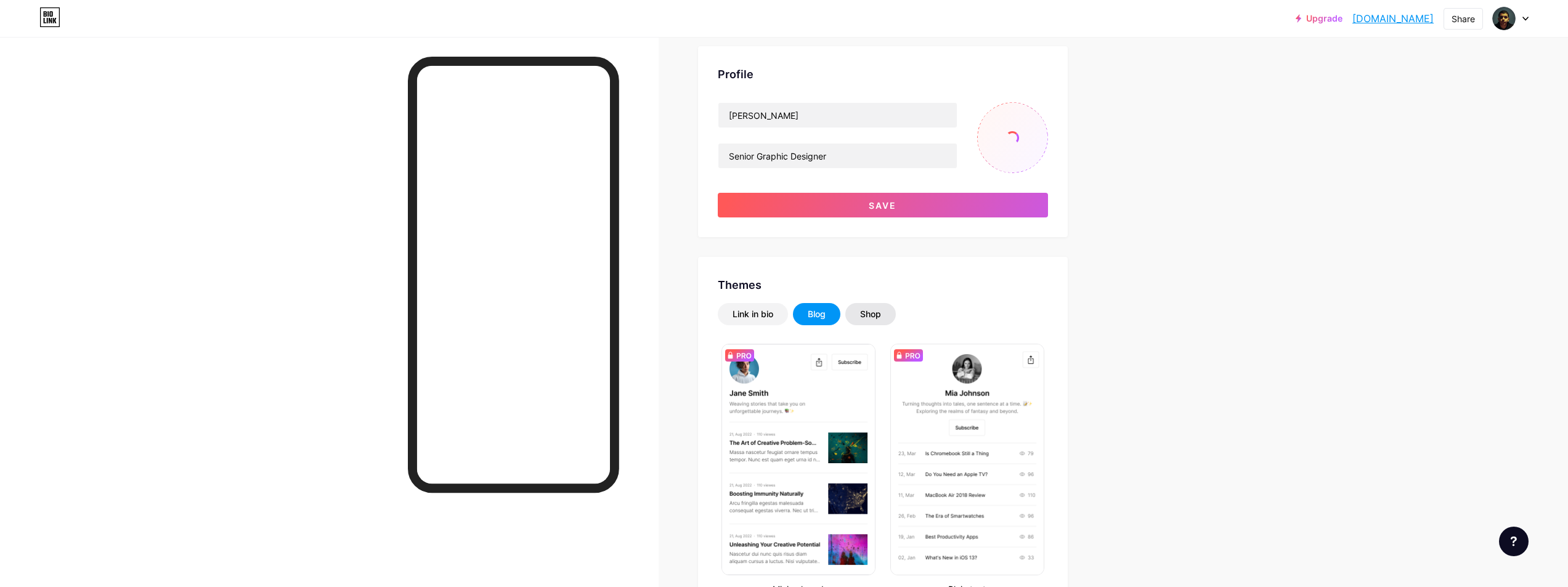
scroll to position [123, 0]
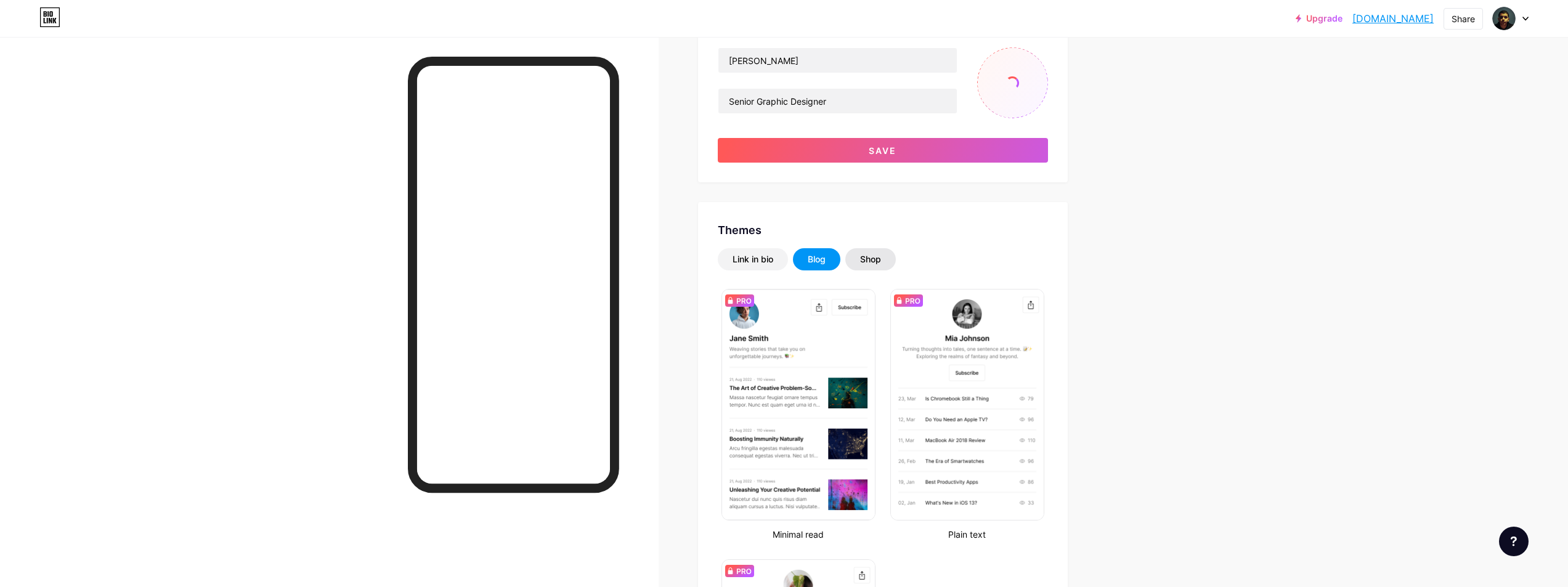
click at [881, 263] on div "Shop" at bounding box center [871, 259] width 21 height 12
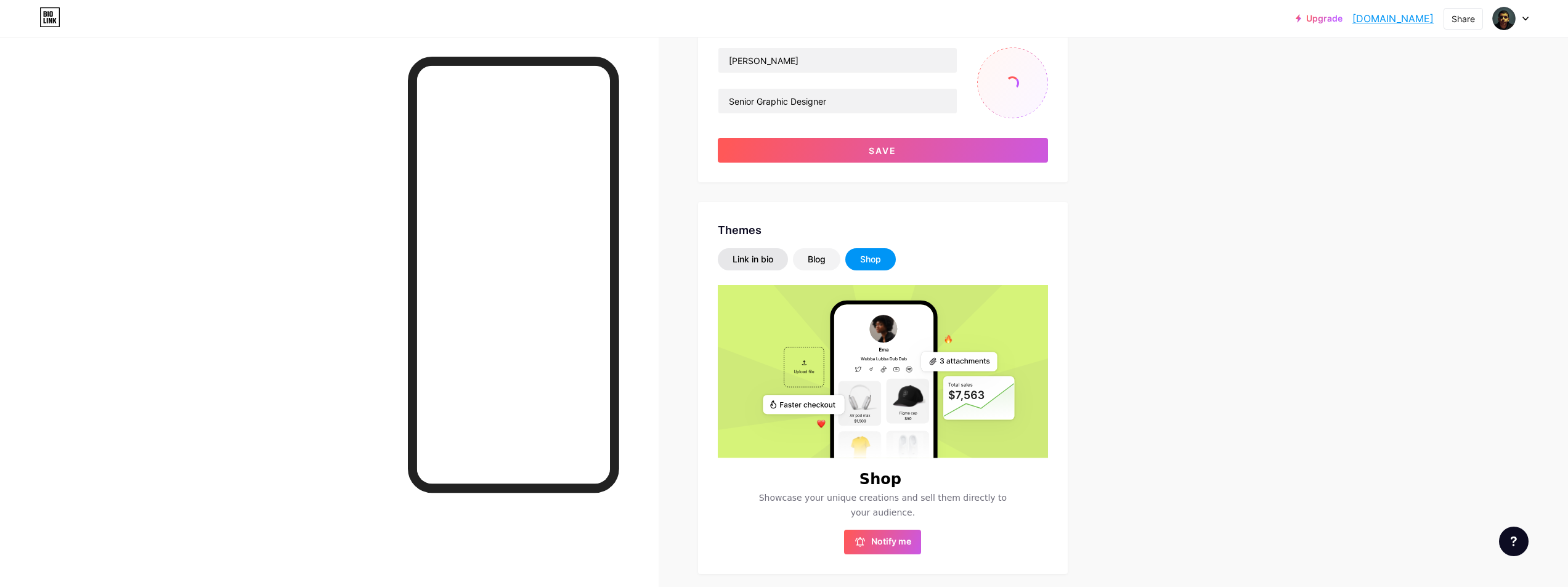
click at [765, 260] on div "Link in bio" at bounding box center [753, 259] width 41 height 12
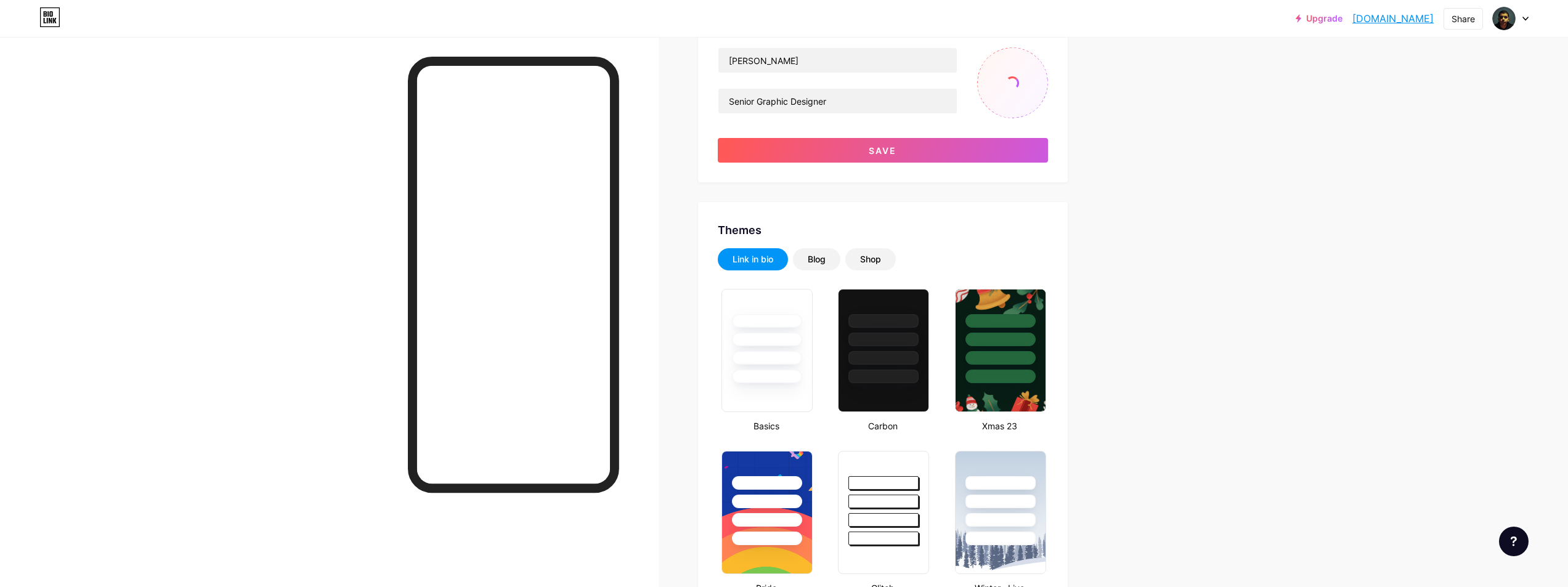
scroll to position [0, 0]
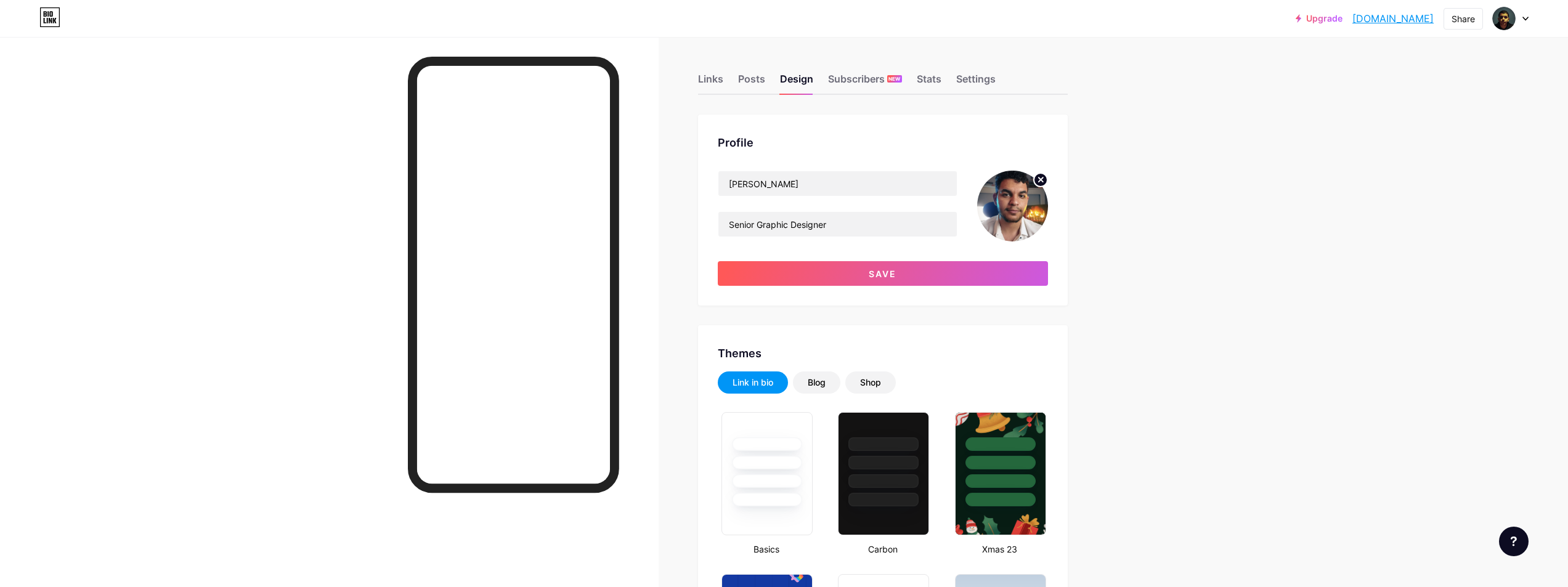
click at [1043, 180] on icon at bounding box center [1041, 180] width 4 height 4
click at [1029, 194] on input "file" at bounding box center [1012, 205] width 71 height 71
type input "C:\fakepath\Copy of 1.jpg"
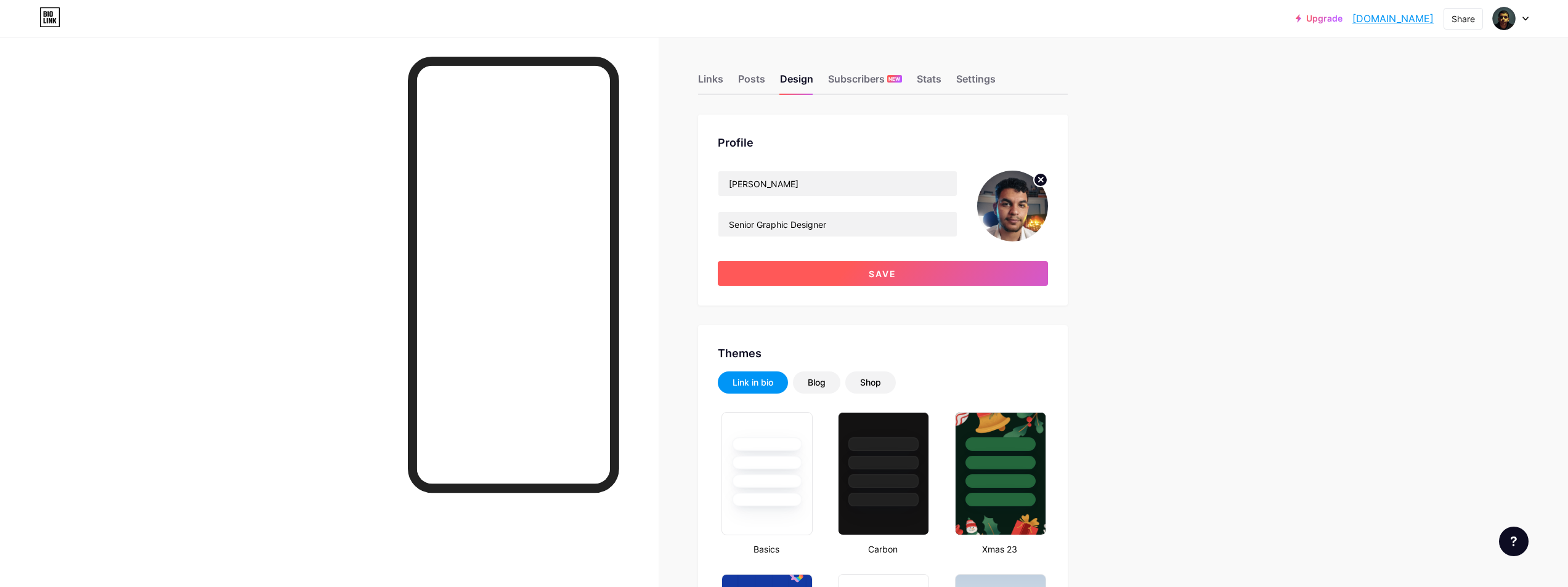
click at [844, 271] on button "Save" at bounding box center [883, 273] width 330 height 25
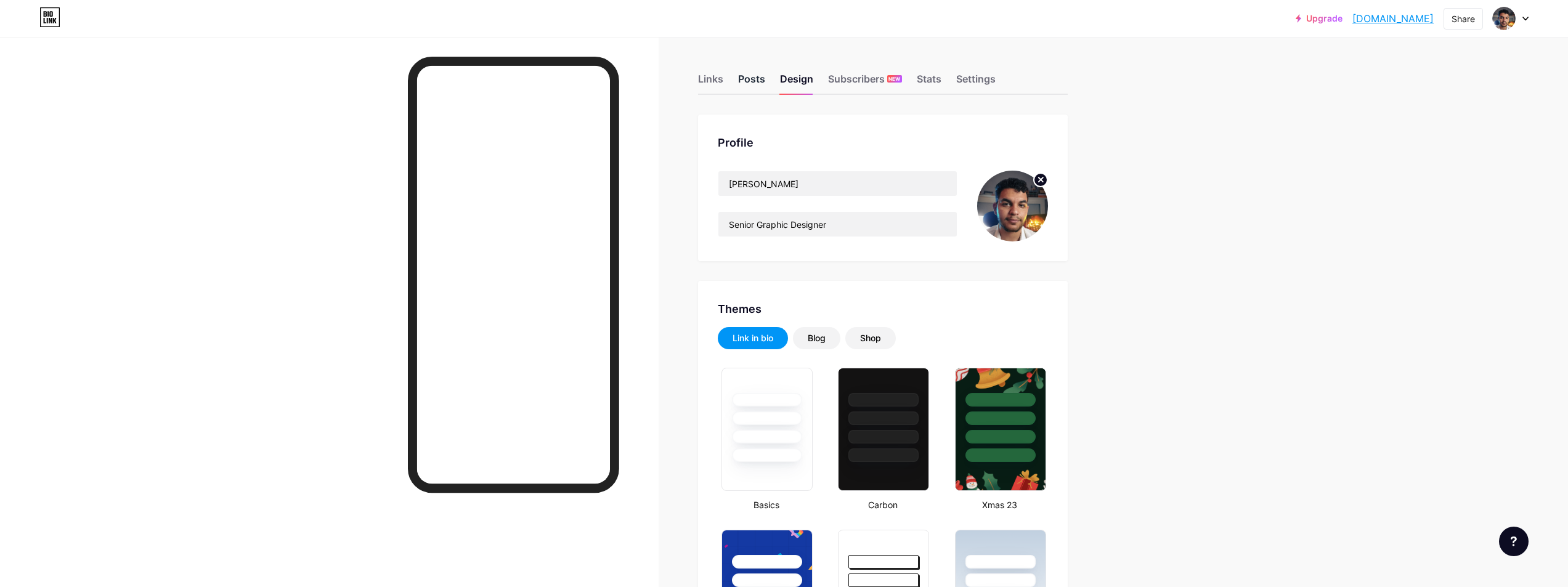
click at [761, 73] on div "Posts" at bounding box center [751, 82] width 27 height 22
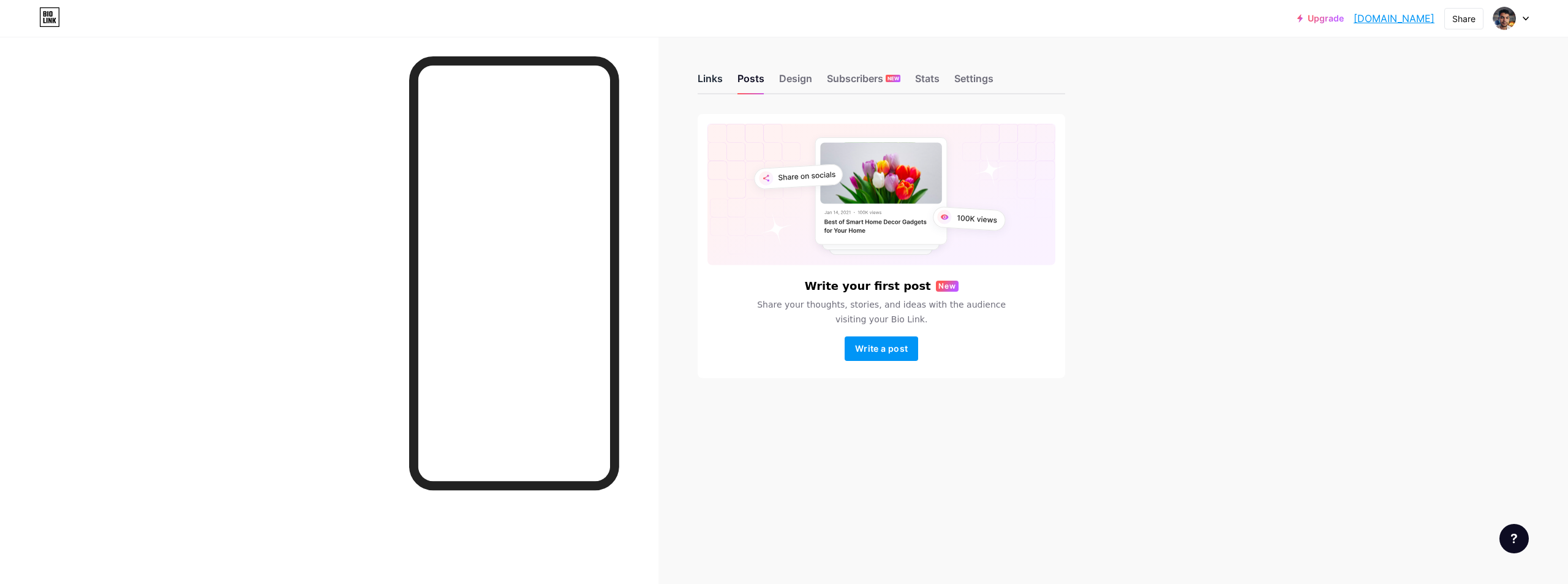
click at [700, 80] on div "Links" at bounding box center [710, 82] width 25 height 22
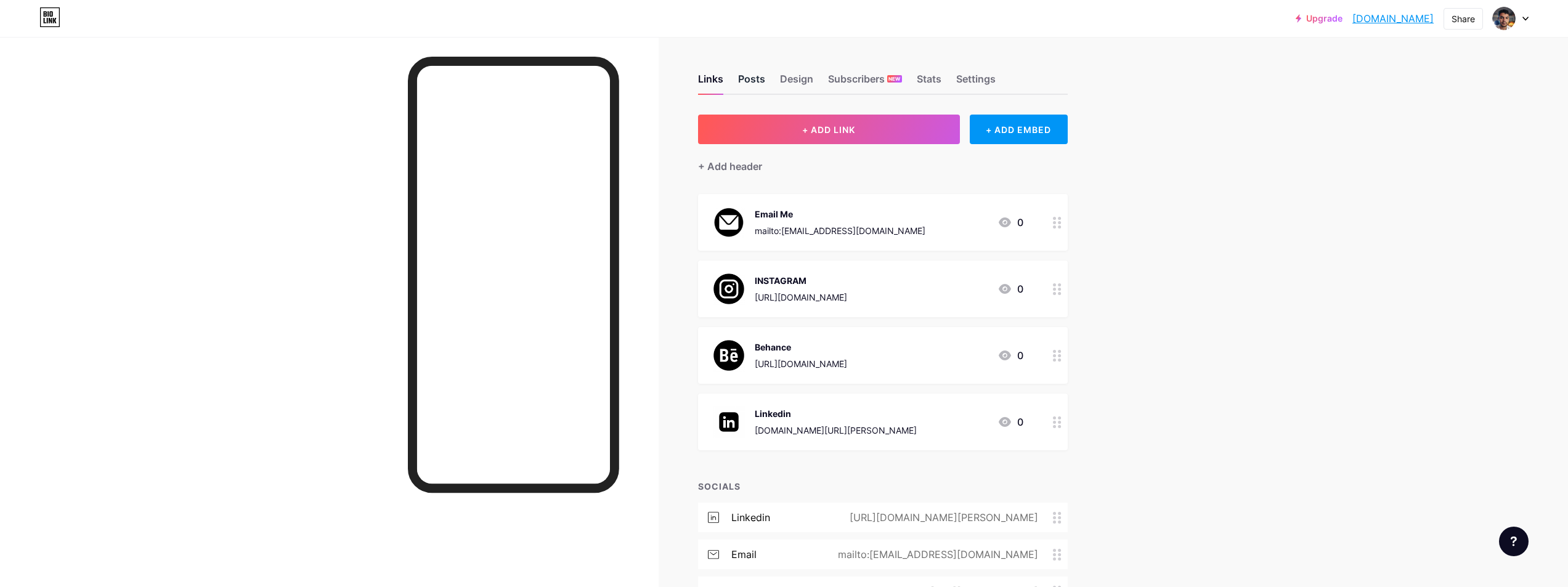
click at [745, 81] on div "Posts" at bounding box center [751, 82] width 27 height 22
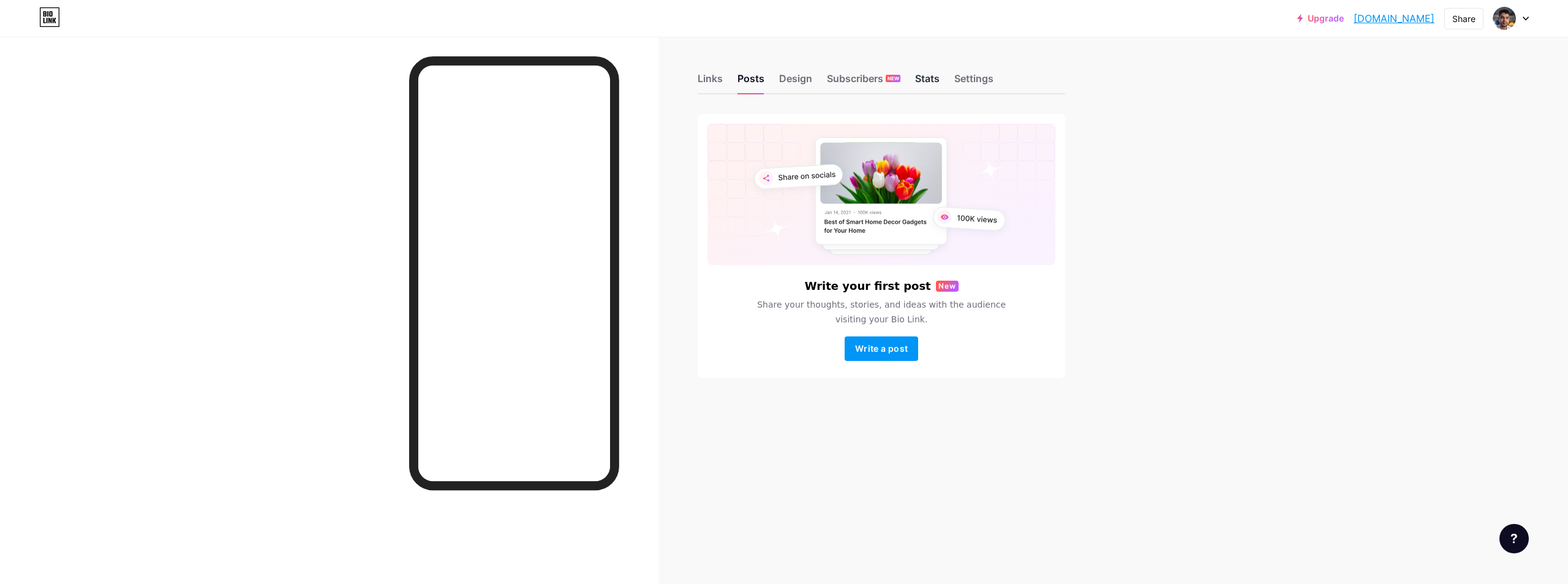
click at [918, 82] on div "Stats" at bounding box center [928, 82] width 25 height 22
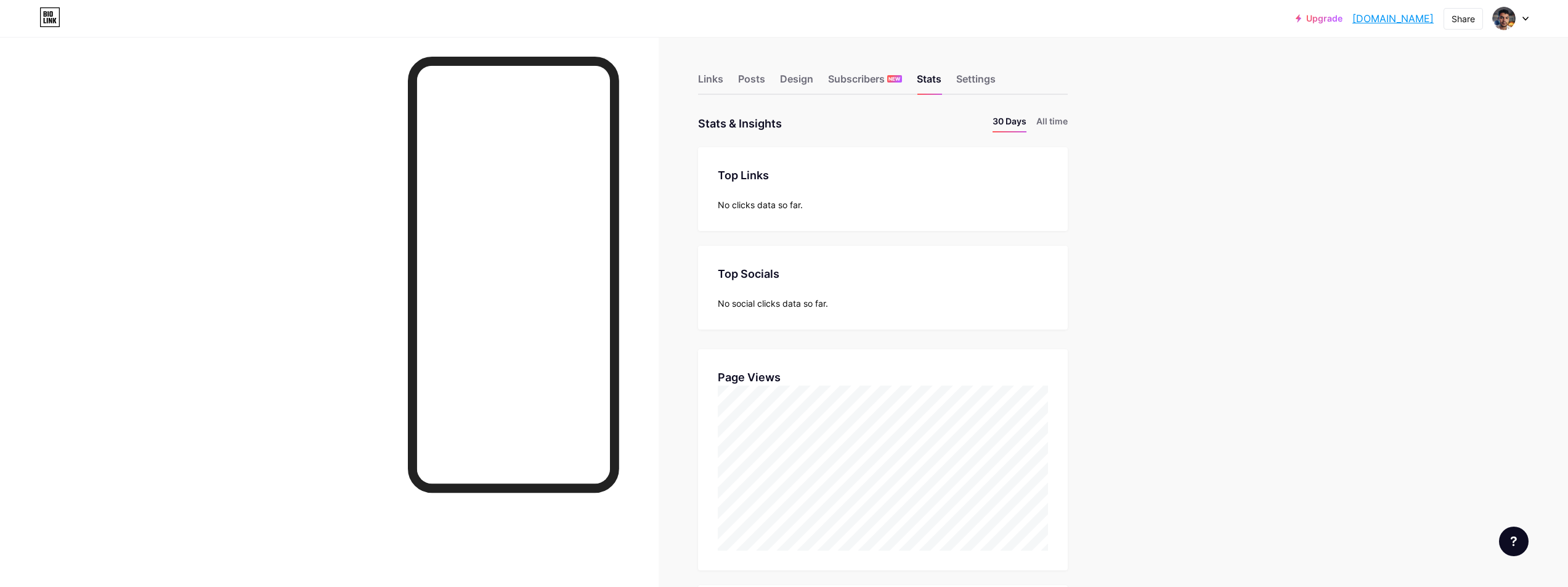
scroll to position [587, 1568]
click at [996, 79] on div "Settings" at bounding box center [976, 82] width 39 height 22
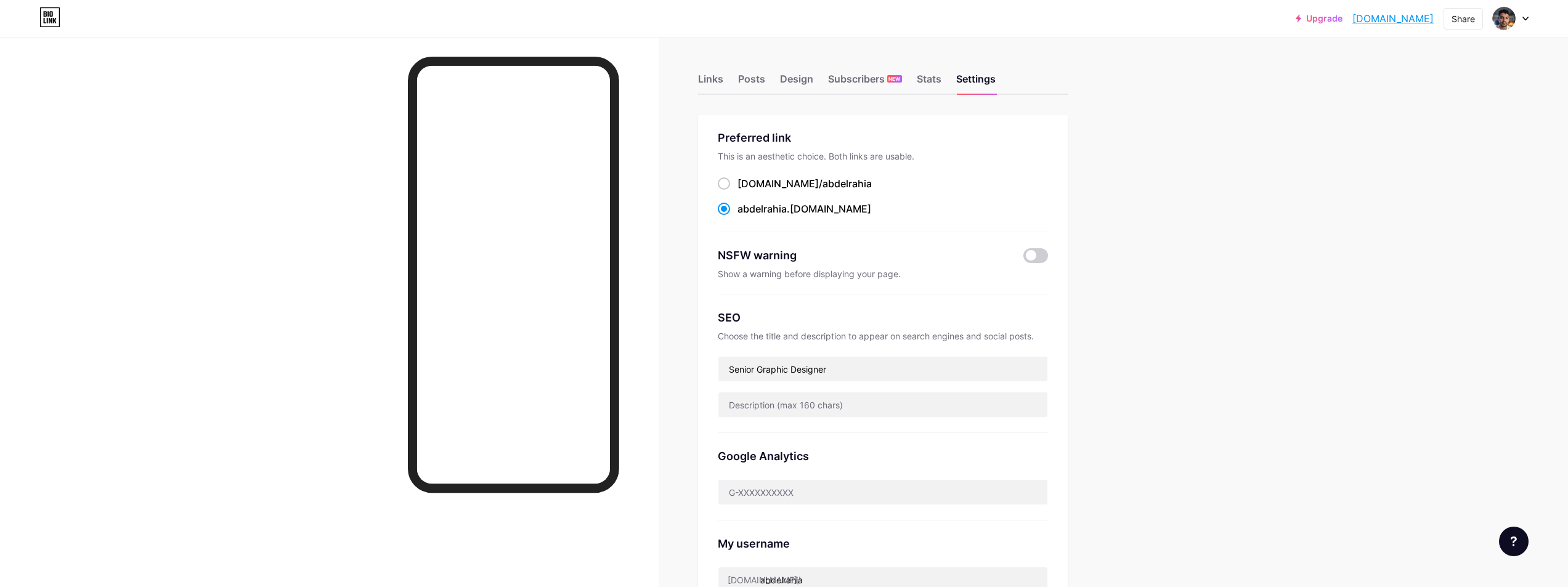
click at [823, 207] on div "abdelrahia .[DOMAIN_NAME]" at bounding box center [804, 209] width 134 height 15
click at [745, 216] on input "abdelrahia .[DOMAIN_NAME]" at bounding box center [741, 220] width 8 height 8
click at [823, 207] on div "abdelrahia .[DOMAIN_NAME]" at bounding box center [804, 209] width 134 height 15
click at [745, 216] on input "abdelrahia .[DOMAIN_NAME]" at bounding box center [741, 220] width 8 height 8
click at [823, 207] on div "abdelrahia .[DOMAIN_NAME]" at bounding box center [804, 209] width 134 height 15
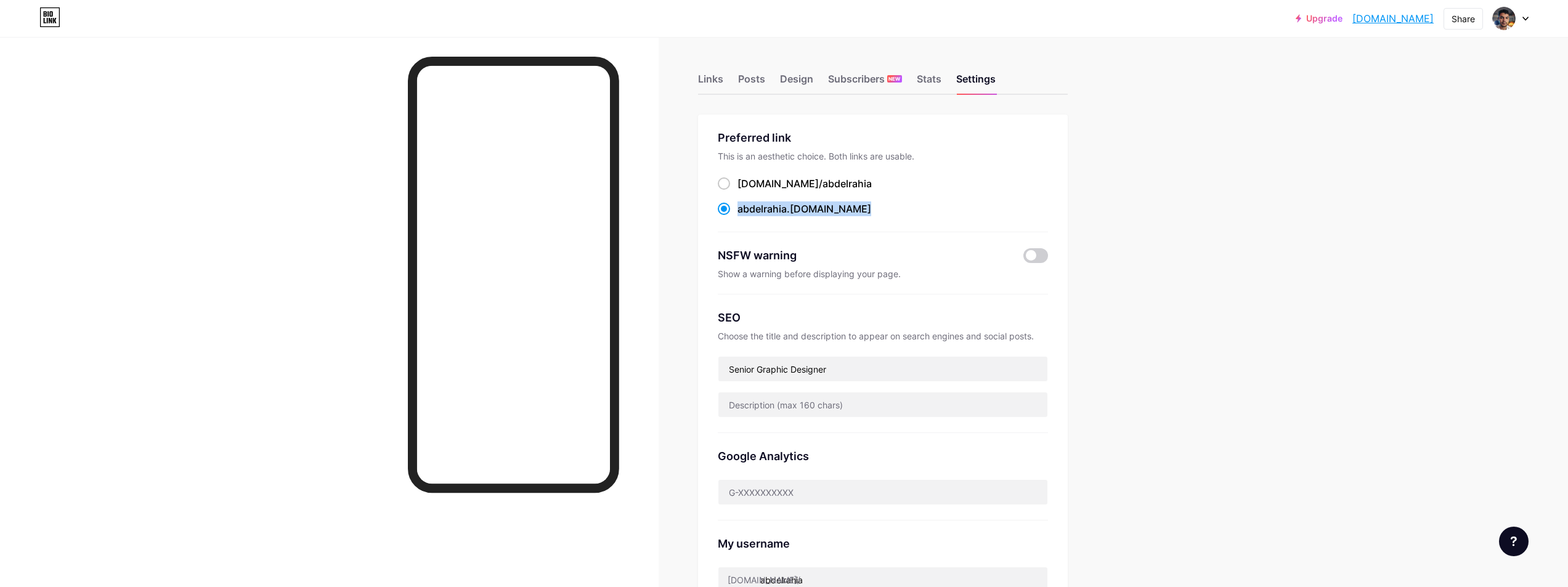
click at [745, 216] on input "abdelrahia .[DOMAIN_NAME]" at bounding box center [741, 220] width 8 height 8
copy div "abdelrahia .[DOMAIN_NAME]"
